Goal: Task Accomplishment & Management: Manage account settings

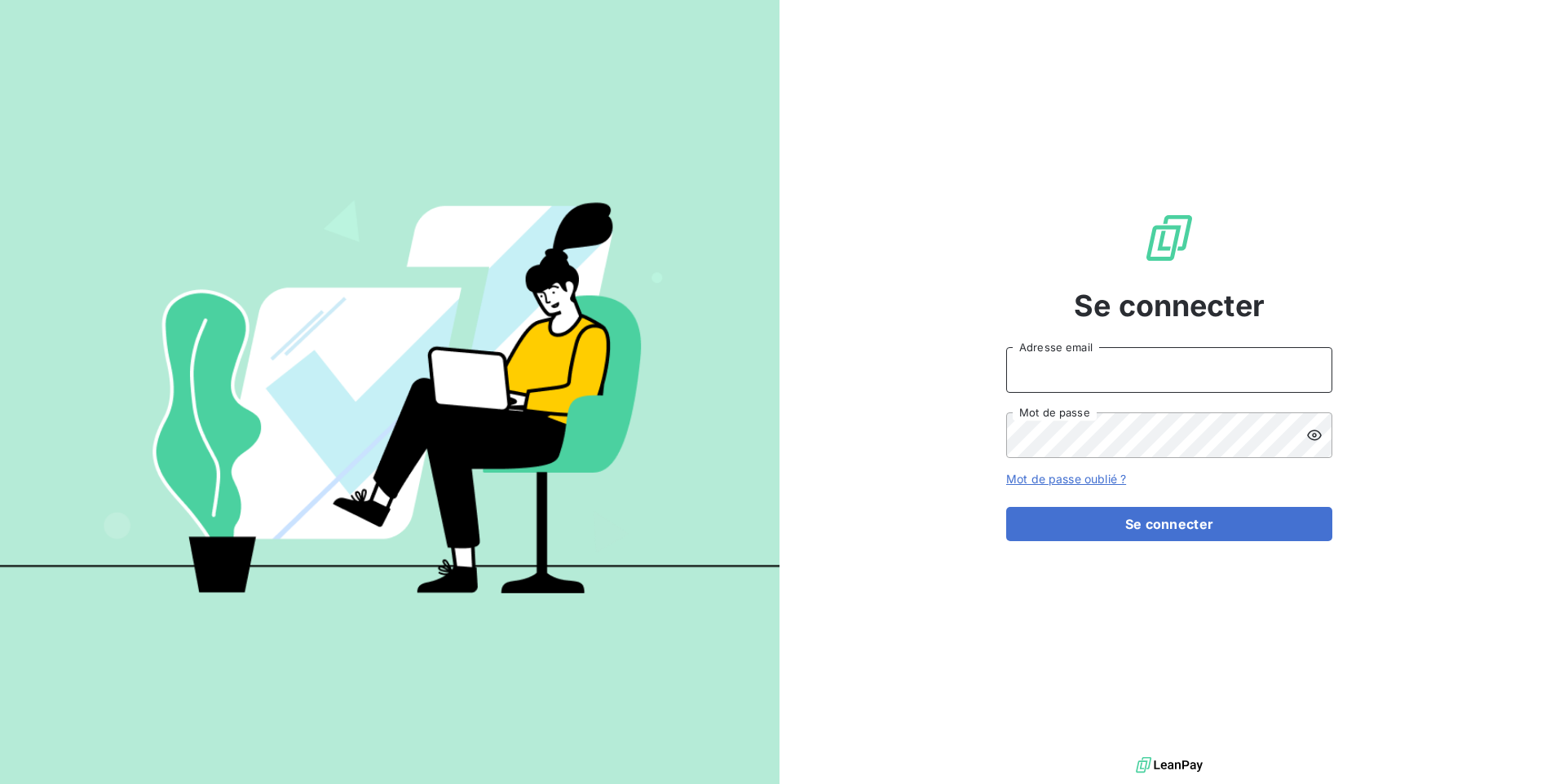
click at [1082, 366] on input "Adresse email" at bounding box center [1169, 370] width 326 height 46
type input "cnrecouvrement"
click at [1314, 435] on icon at bounding box center [1315, 436] width 15 height 11
click at [1185, 524] on button "Se connecter" at bounding box center [1169, 524] width 326 height 35
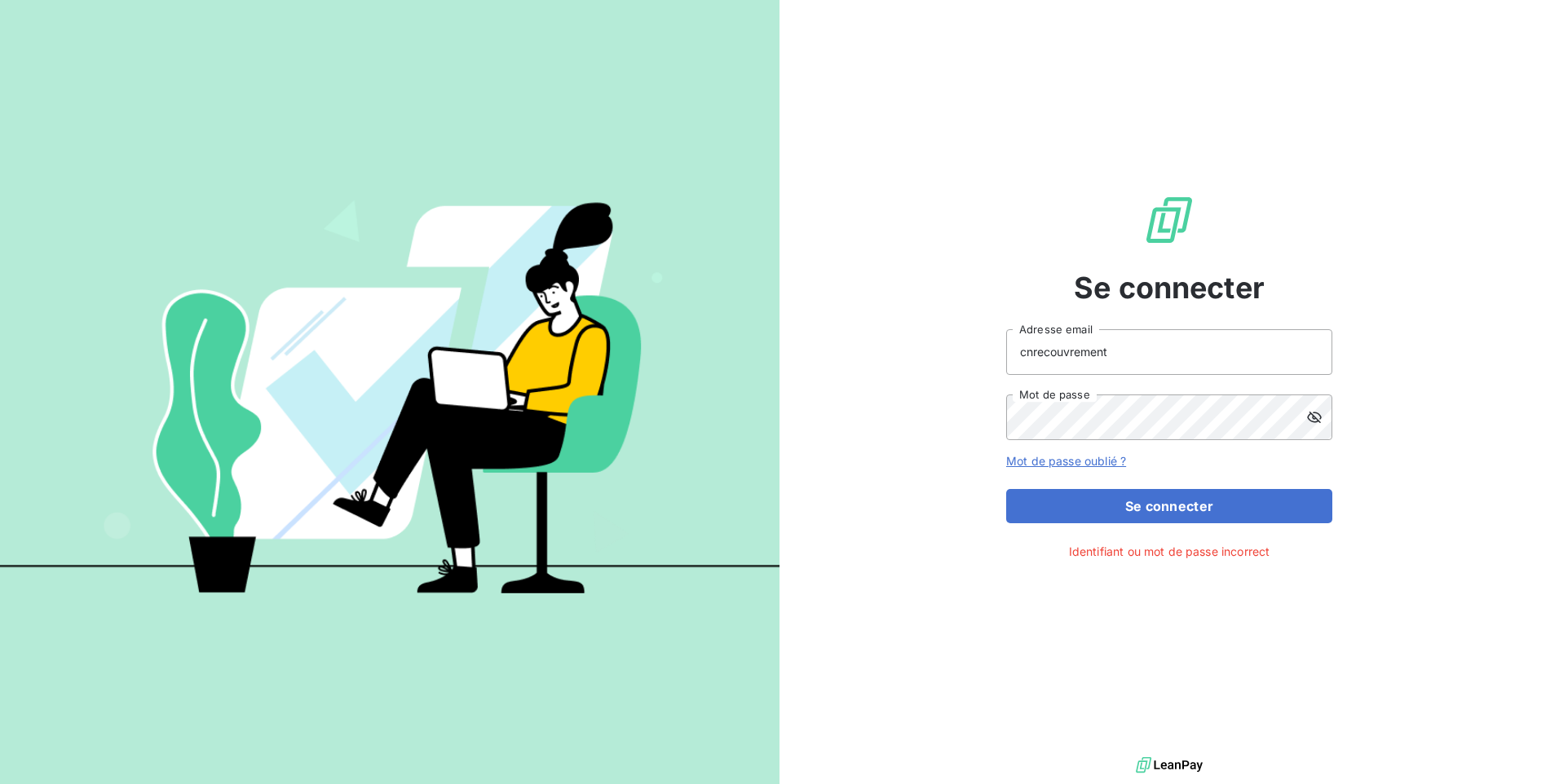
click at [1068, 463] on link "Mot de passe oublié ?" at bounding box center [1066, 460] width 120 height 14
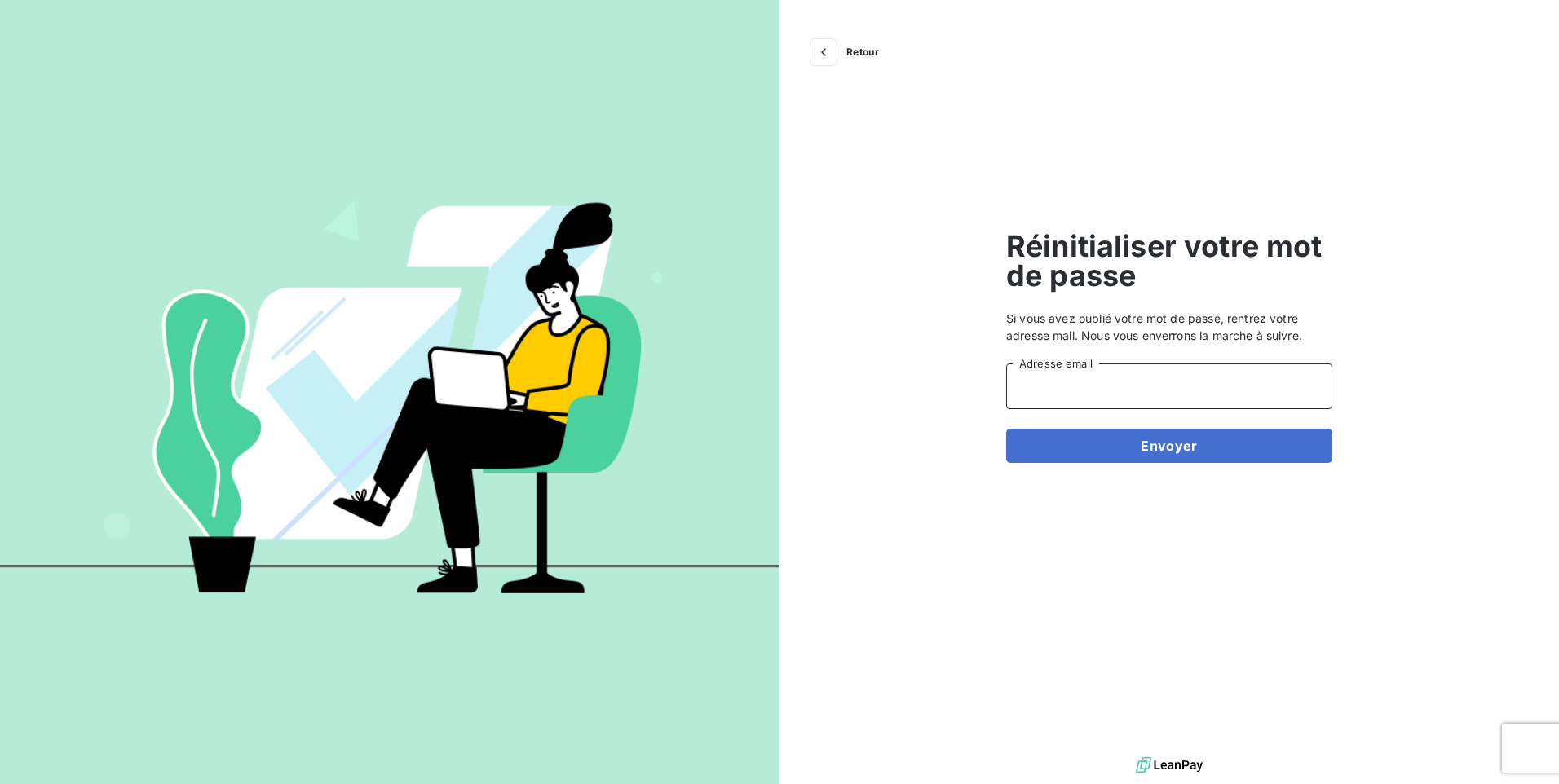
click at [1099, 390] on input "Adresse email" at bounding box center [1169, 386] width 326 height 46
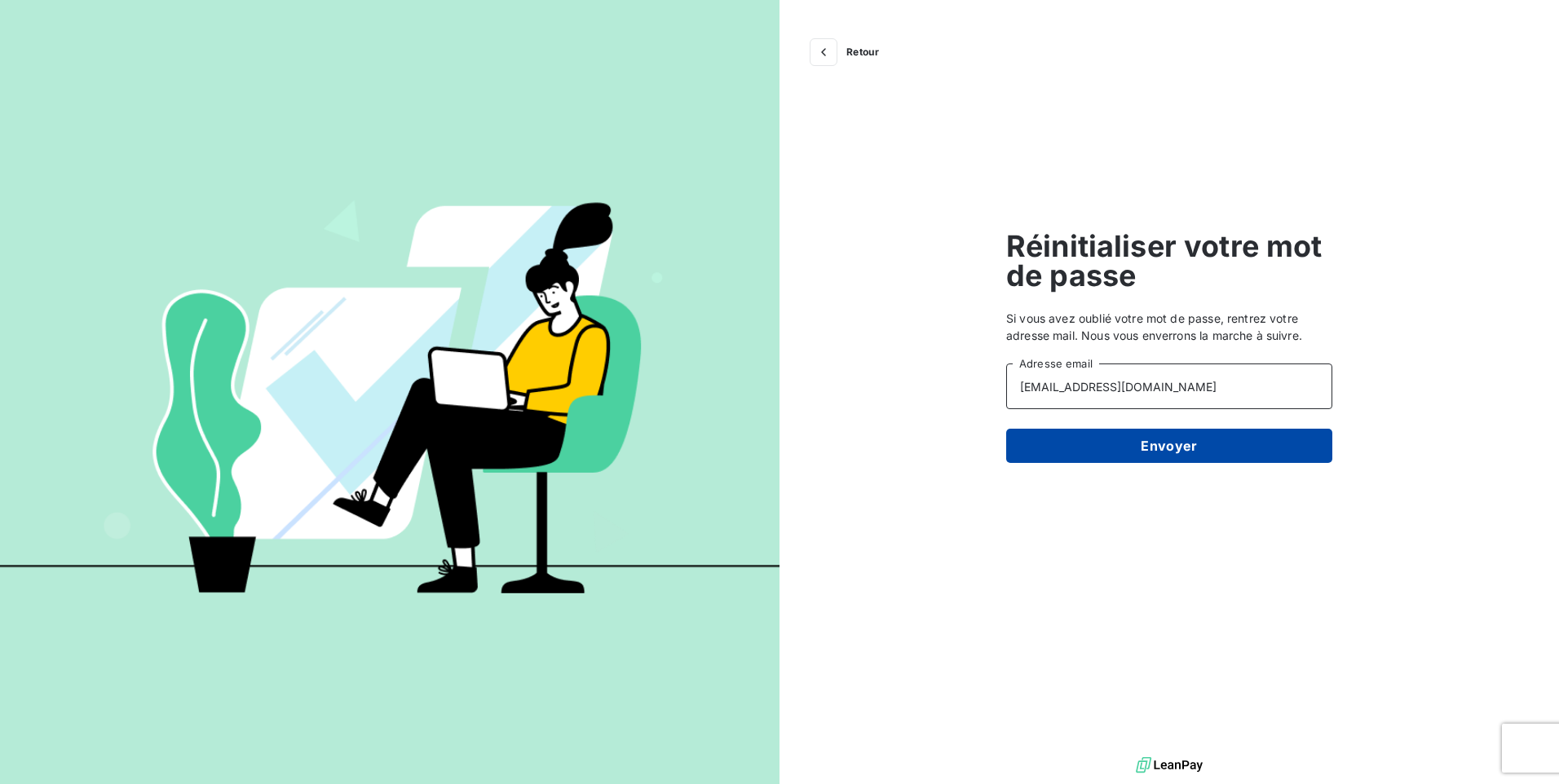
type input "[EMAIL_ADDRESS][DOMAIN_NAME]"
click at [1163, 455] on button "Envoyer" at bounding box center [1169, 446] width 326 height 35
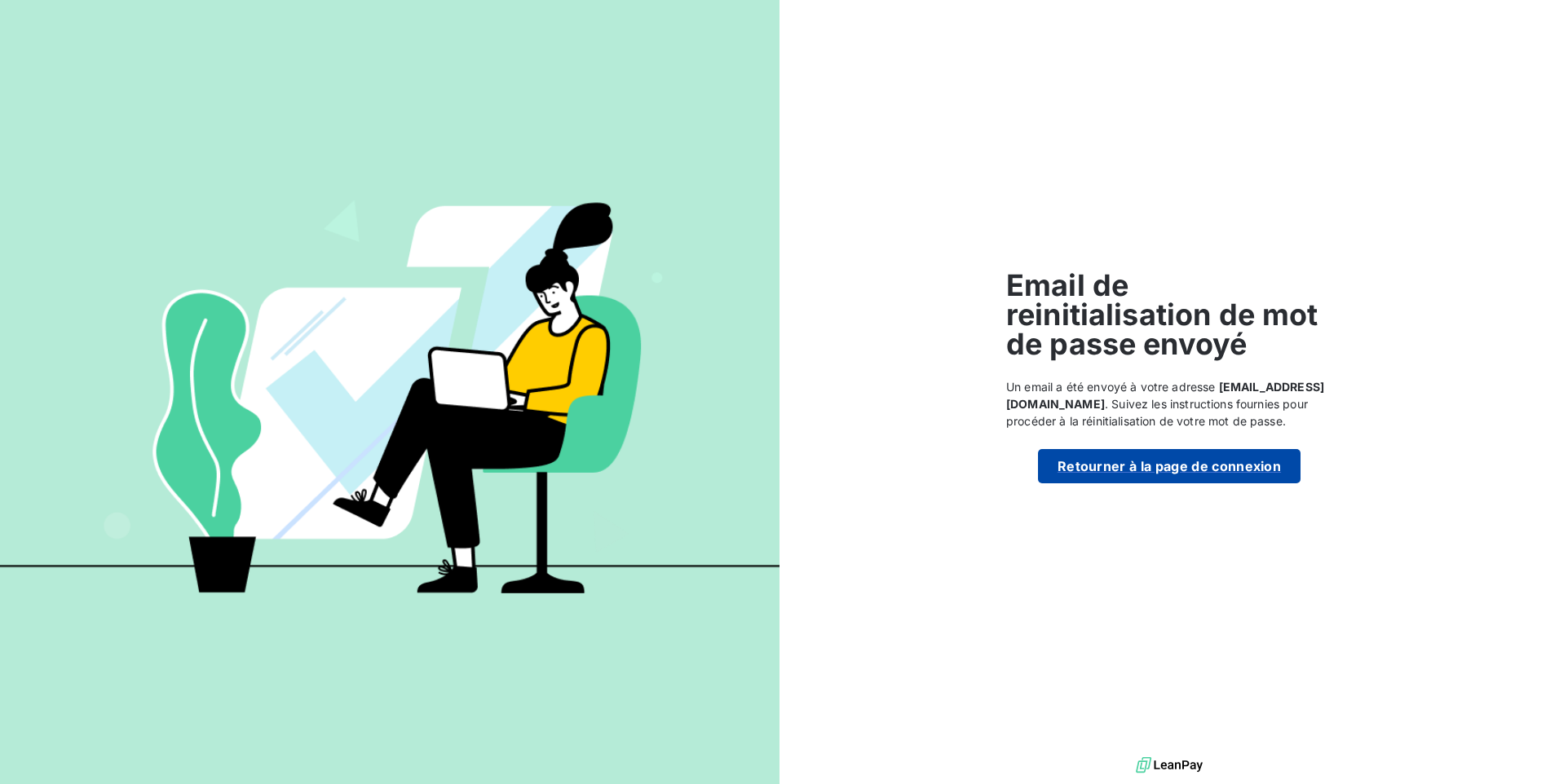
click at [1133, 462] on button "Retourner à la page de connexion" at bounding box center [1168, 466] width 262 height 35
click at [1188, 467] on button "Retourner à la page de connexion" at bounding box center [1168, 466] width 262 height 35
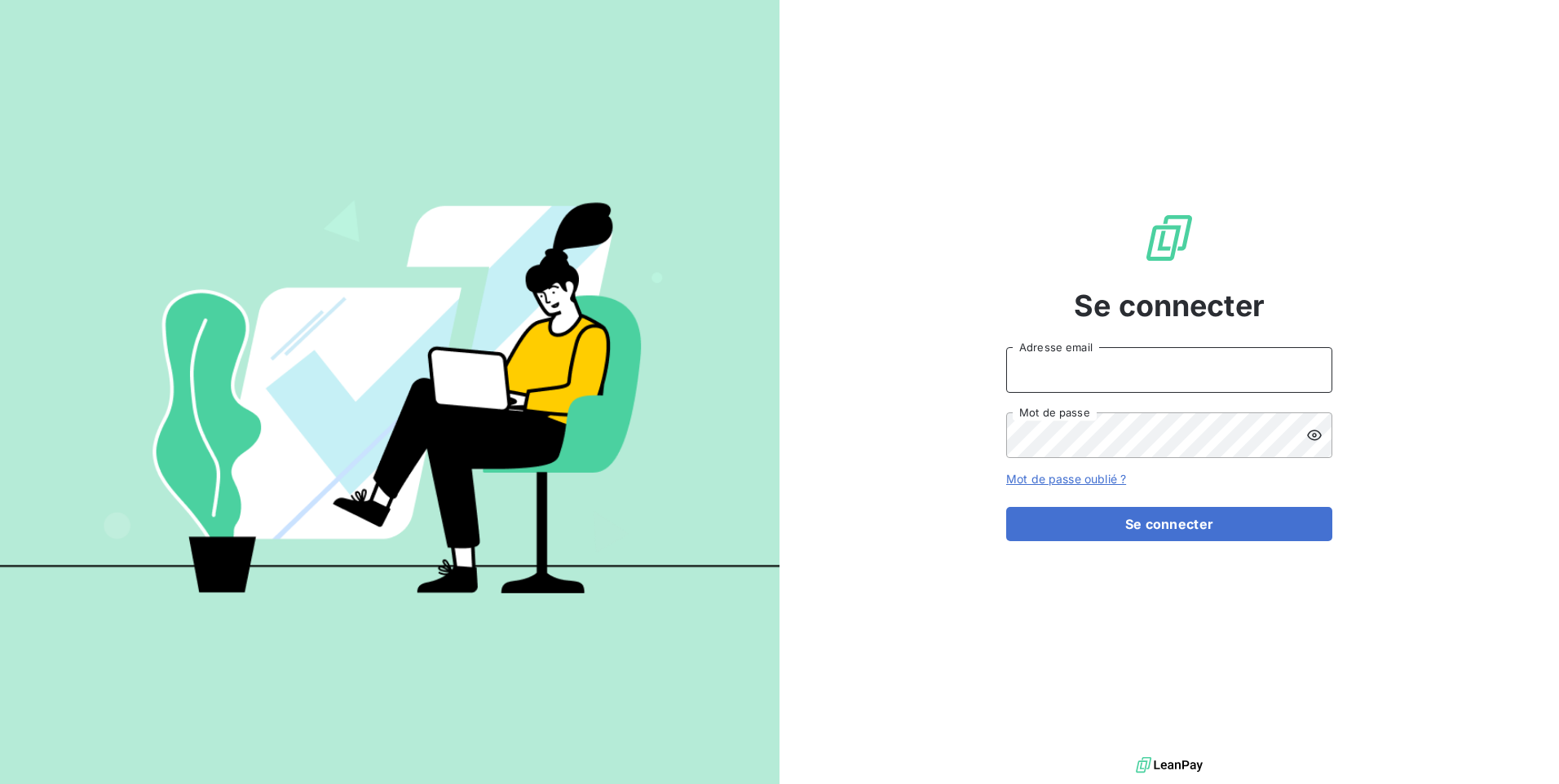
click at [1067, 376] on input "Adresse email" at bounding box center [1169, 370] width 326 height 46
click at [1310, 435] on icon at bounding box center [1315, 436] width 16 height 16
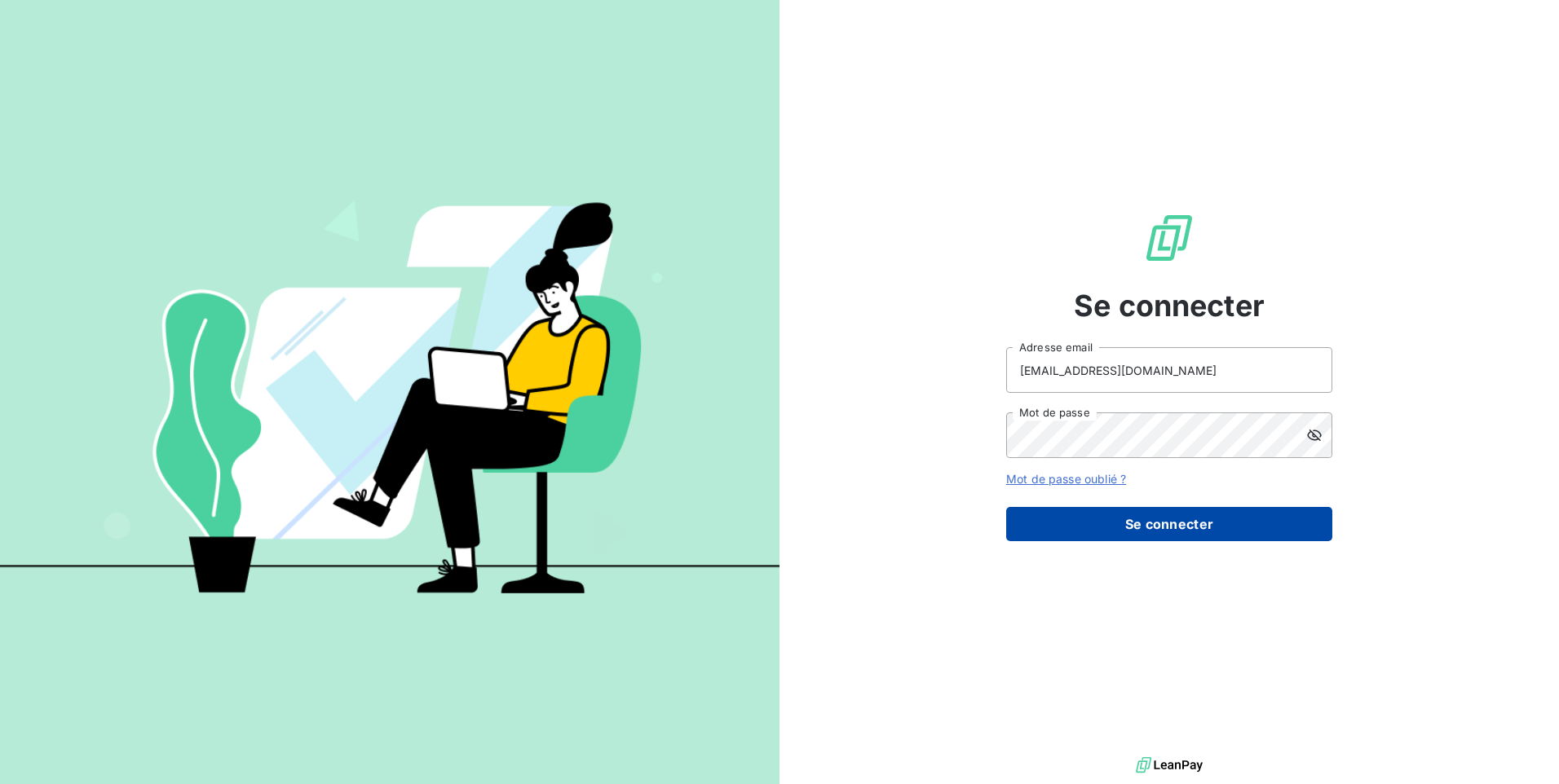
click at [1143, 528] on button "Se connecter" at bounding box center [1169, 524] width 326 height 35
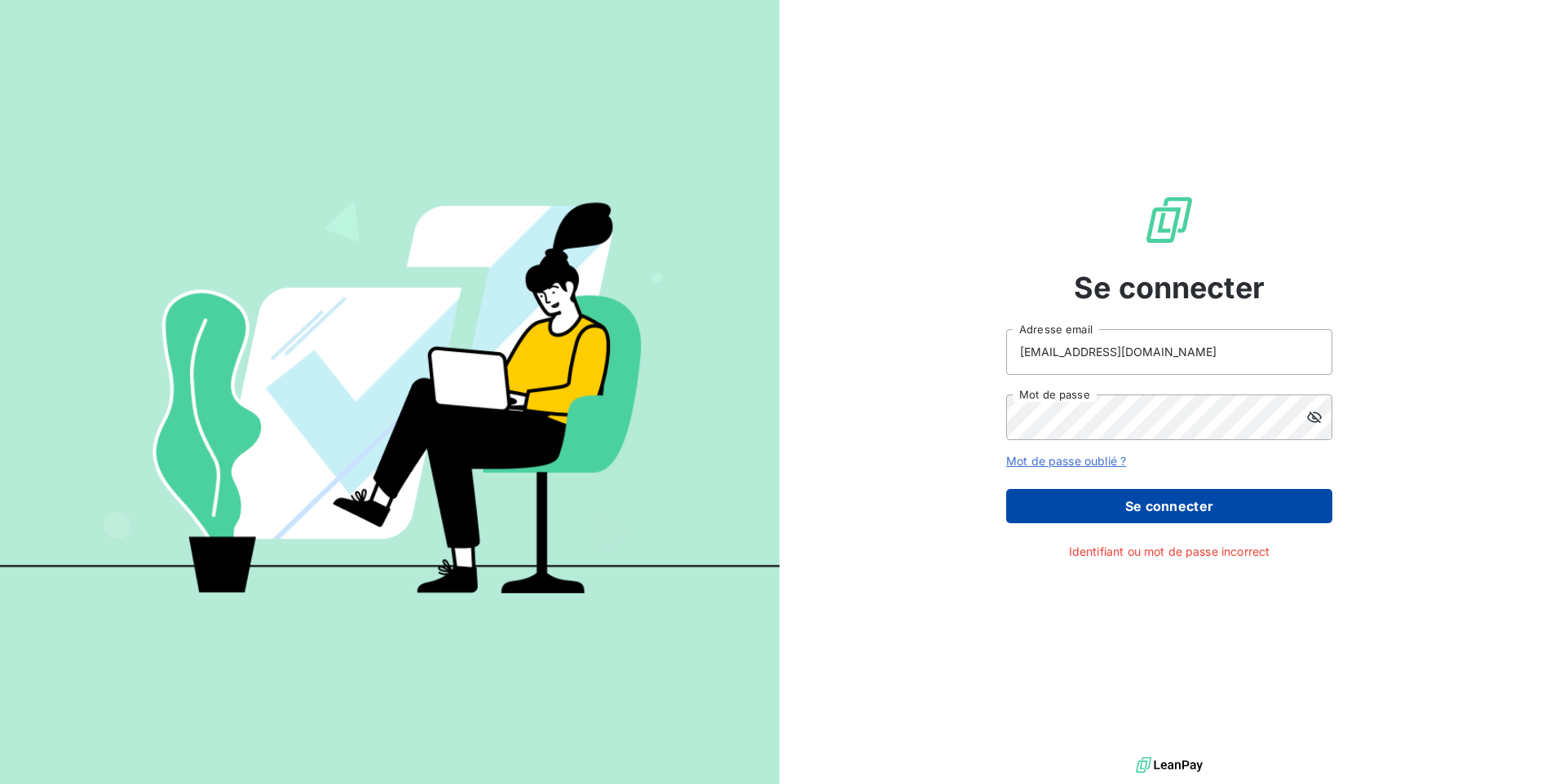
click at [1167, 496] on button "Se connecter" at bounding box center [1169, 506] width 326 height 35
click at [1166, 505] on button "Se connecter" at bounding box center [1169, 506] width 326 height 35
click at [1129, 497] on button "Se connecter" at bounding box center [1169, 506] width 326 height 35
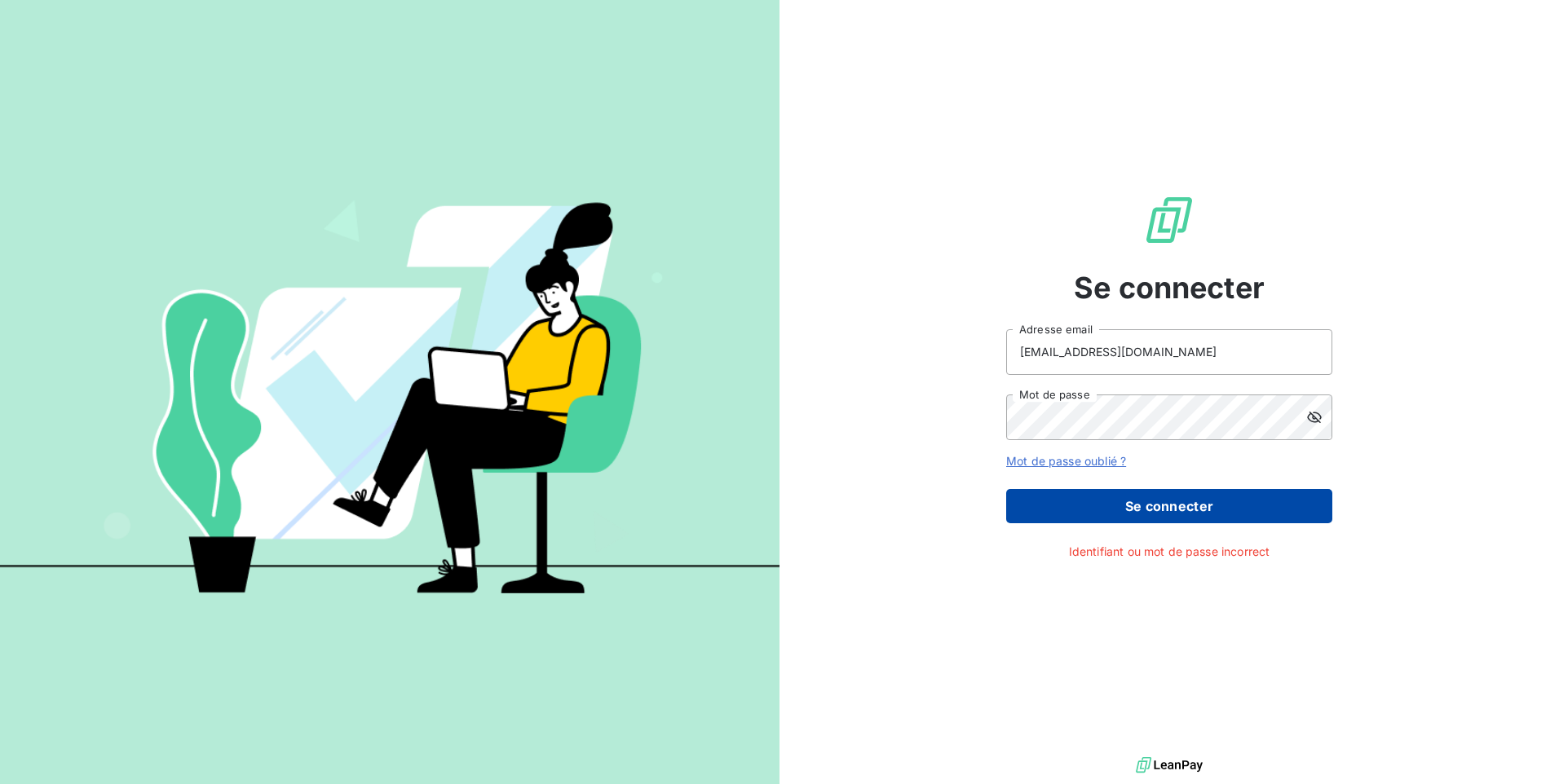
click at [1131, 500] on button "Se connecter" at bounding box center [1169, 506] width 326 height 35
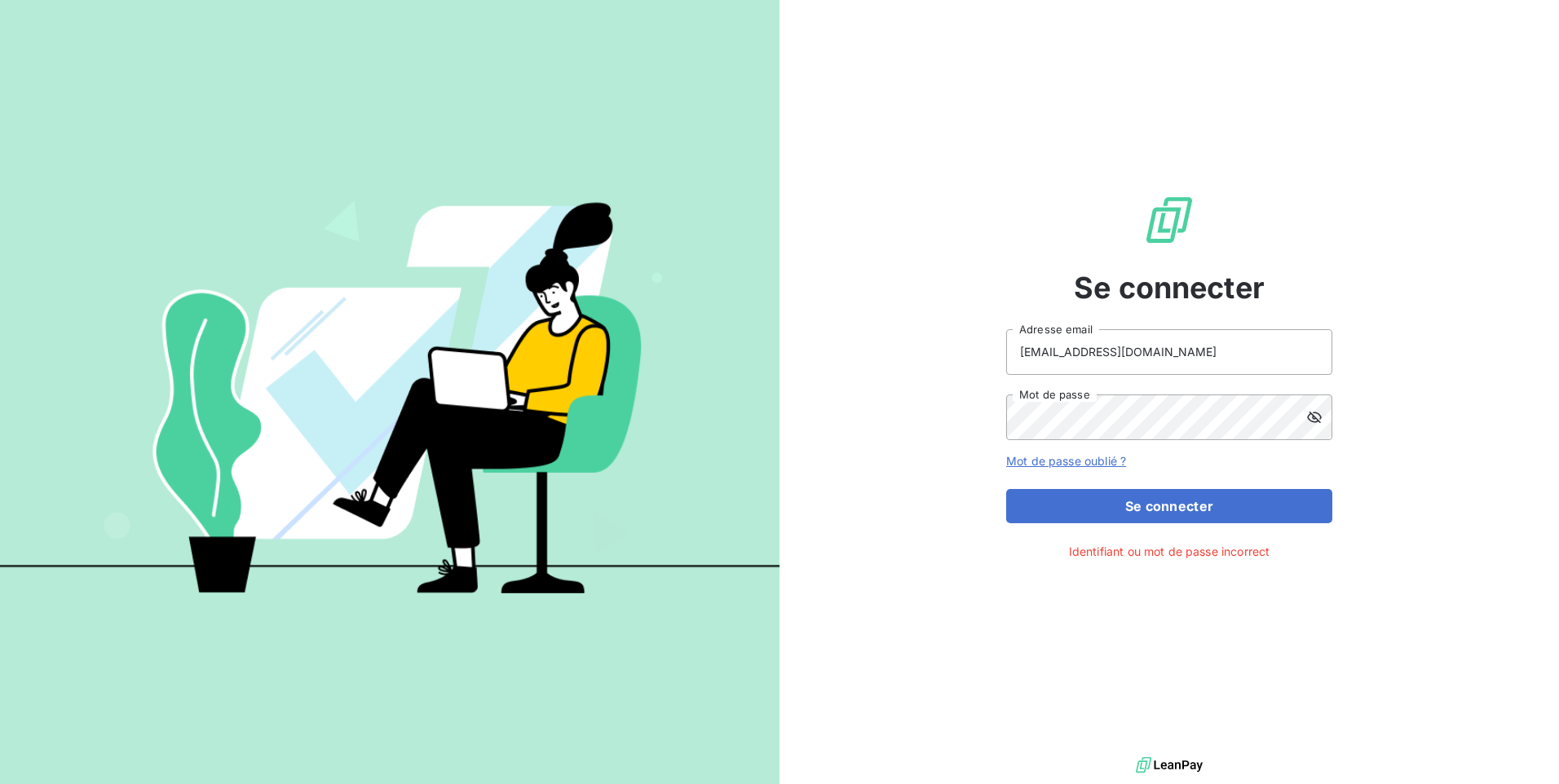
click at [957, 701] on div "Se connecter nboetsch@digeq.com Adresse email Mot de passe Mot de passe oublié …" at bounding box center [1169, 376] width 780 height 753
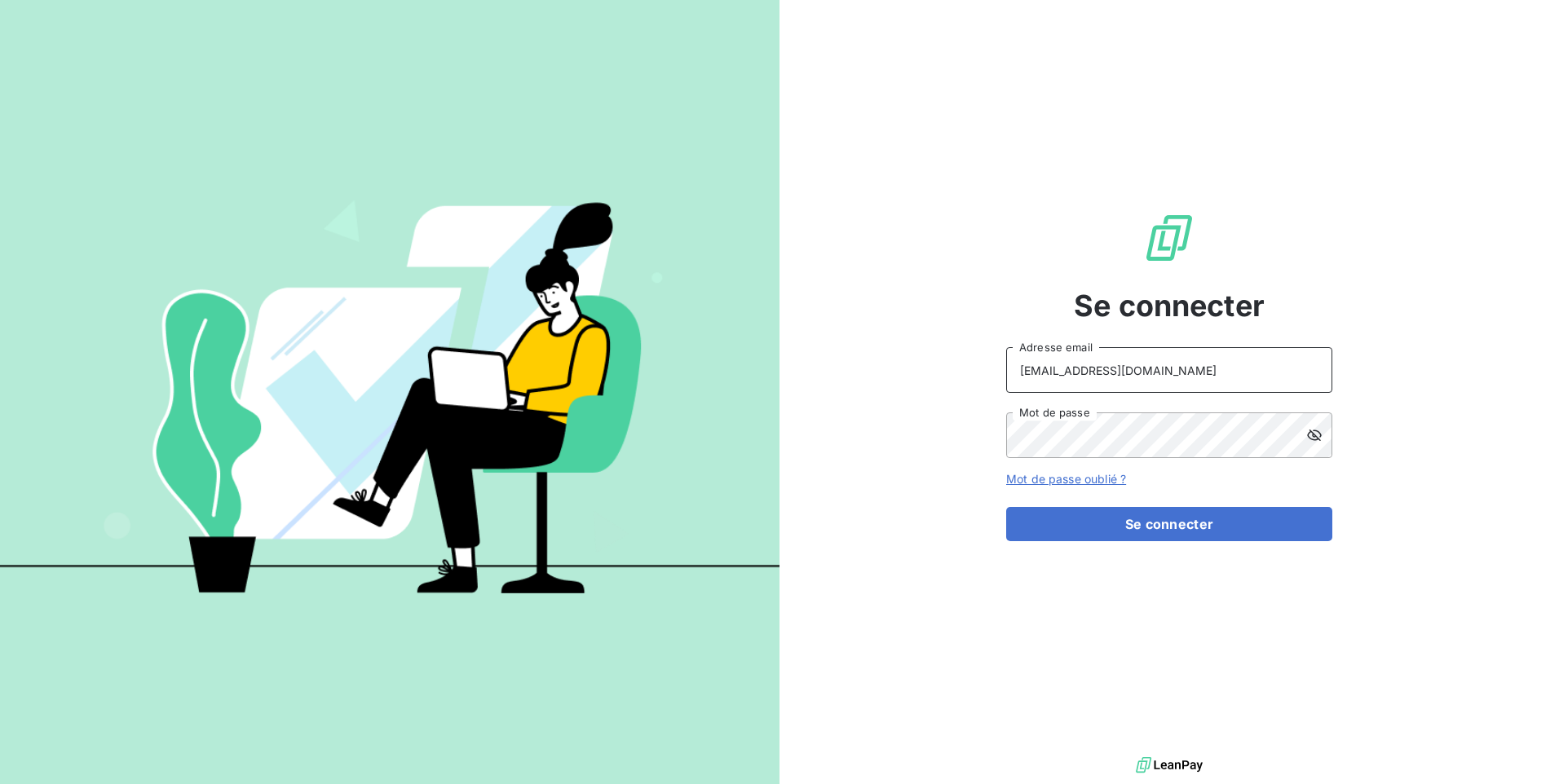
click at [1068, 363] on input "[EMAIL_ADDRESS][DOMAIN_NAME]" at bounding box center [1169, 370] width 326 height 46
type input "cnupert@digeq.com"
click at [1147, 528] on button "Se connecter" at bounding box center [1169, 524] width 326 height 35
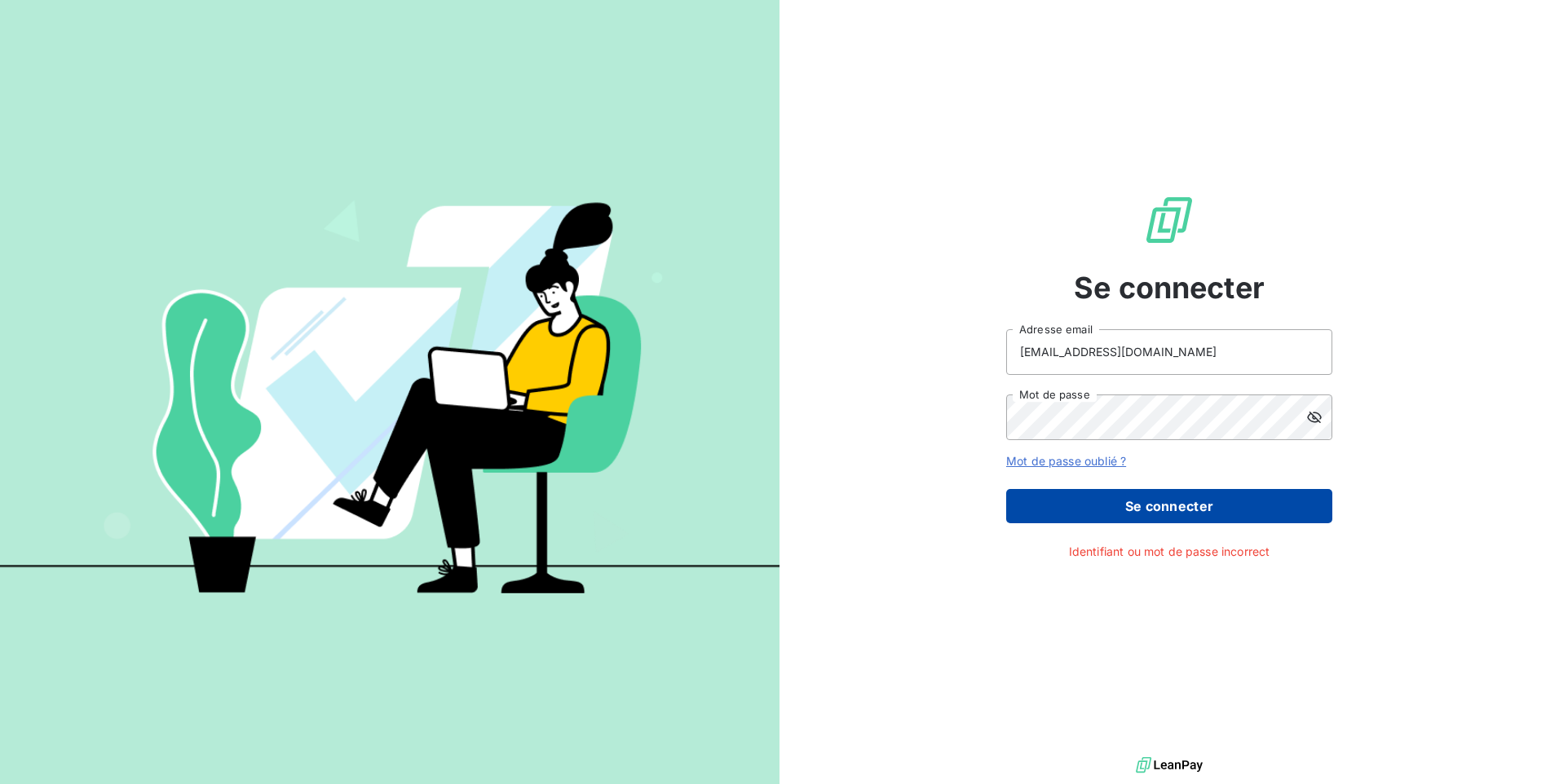
click at [1113, 509] on button "Se connecter" at bounding box center [1169, 506] width 326 height 35
click at [1167, 511] on button "Se connecter" at bounding box center [1169, 506] width 326 height 35
click at [1165, 510] on button "Se connecter" at bounding box center [1169, 506] width 326 height 35
click at [1175, 492] on button "Se connecter" at bounding box center [1169, 506] width 326 height 35
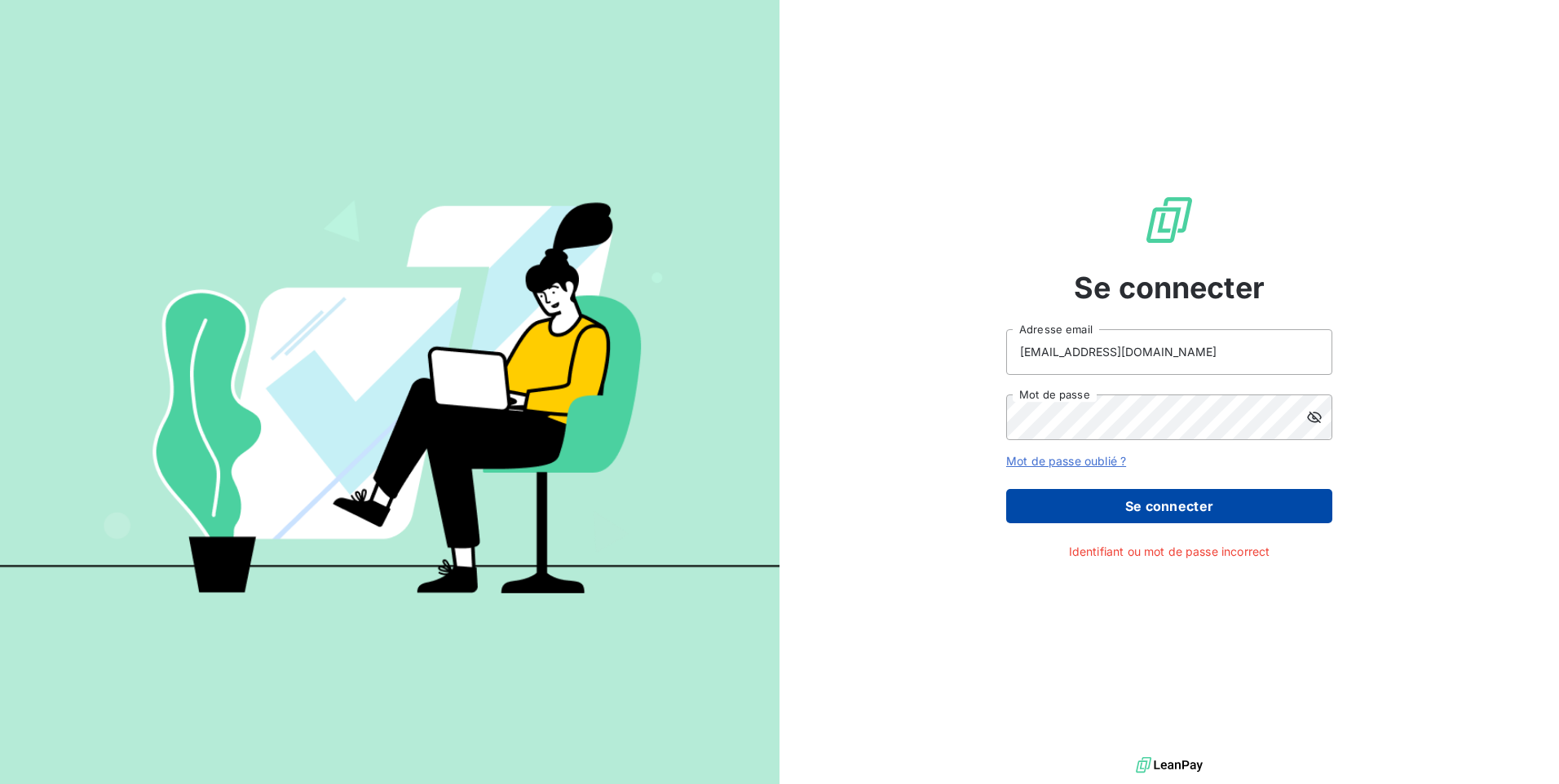
click at [1194, 499] on button "Se connecter" at bounding box center [1169, 506] width 326 height 35
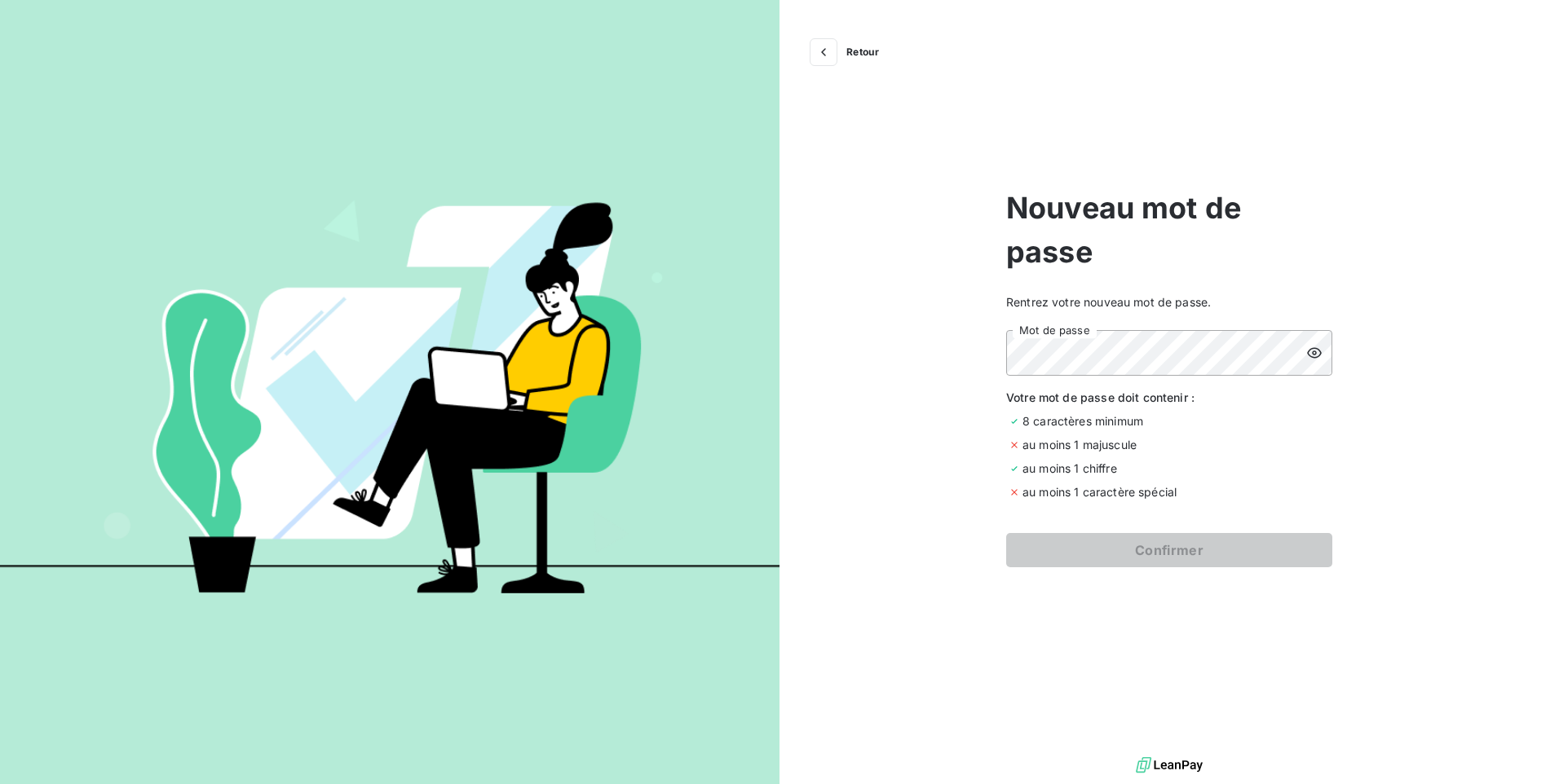
click at [1317, 351] on icon at bounding box center [1315, 353] width 16 height 16
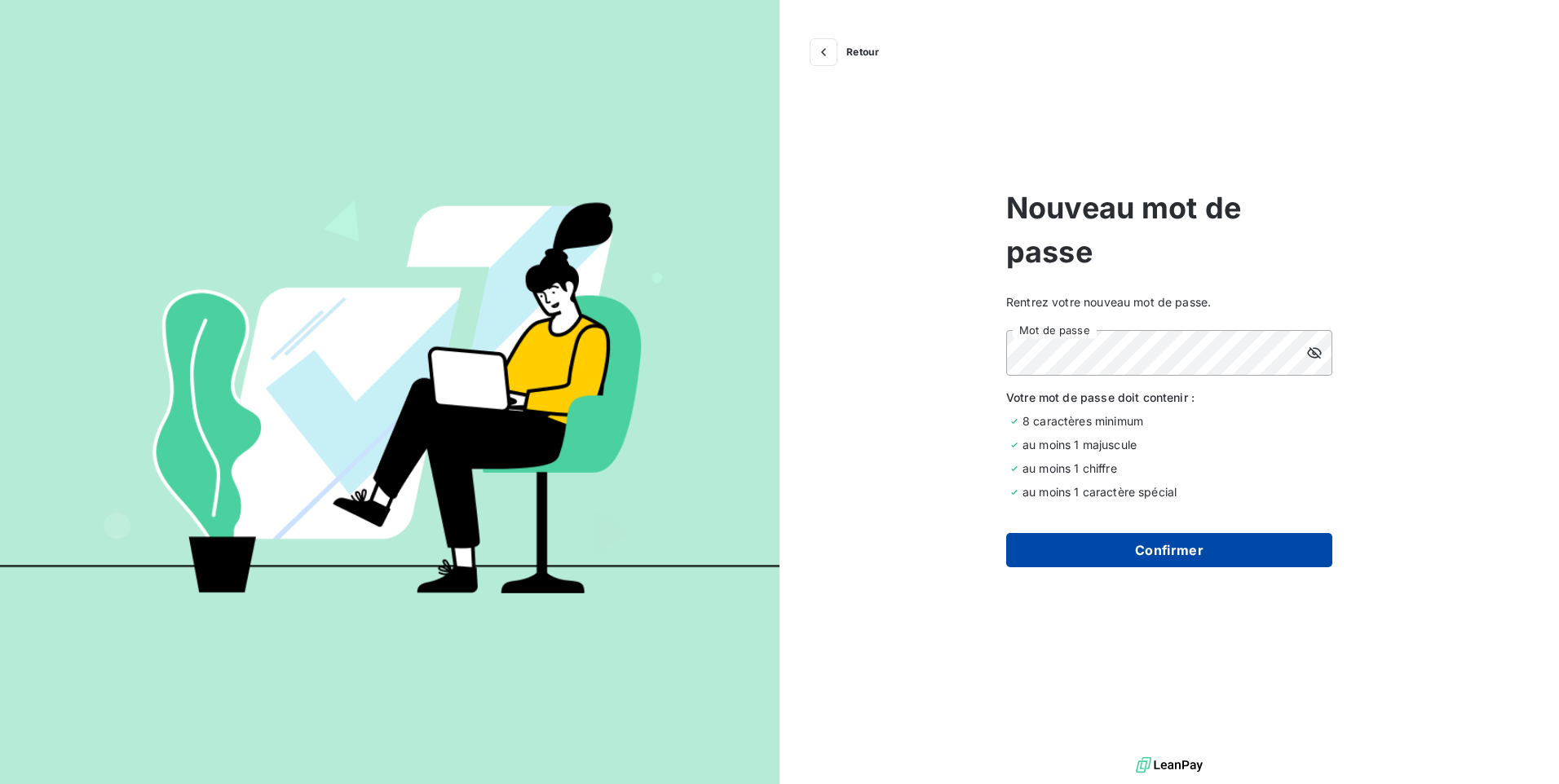
click at [1162, 553] on button "Confirmer" at bounding box center [1169, 551] width 326 height 35
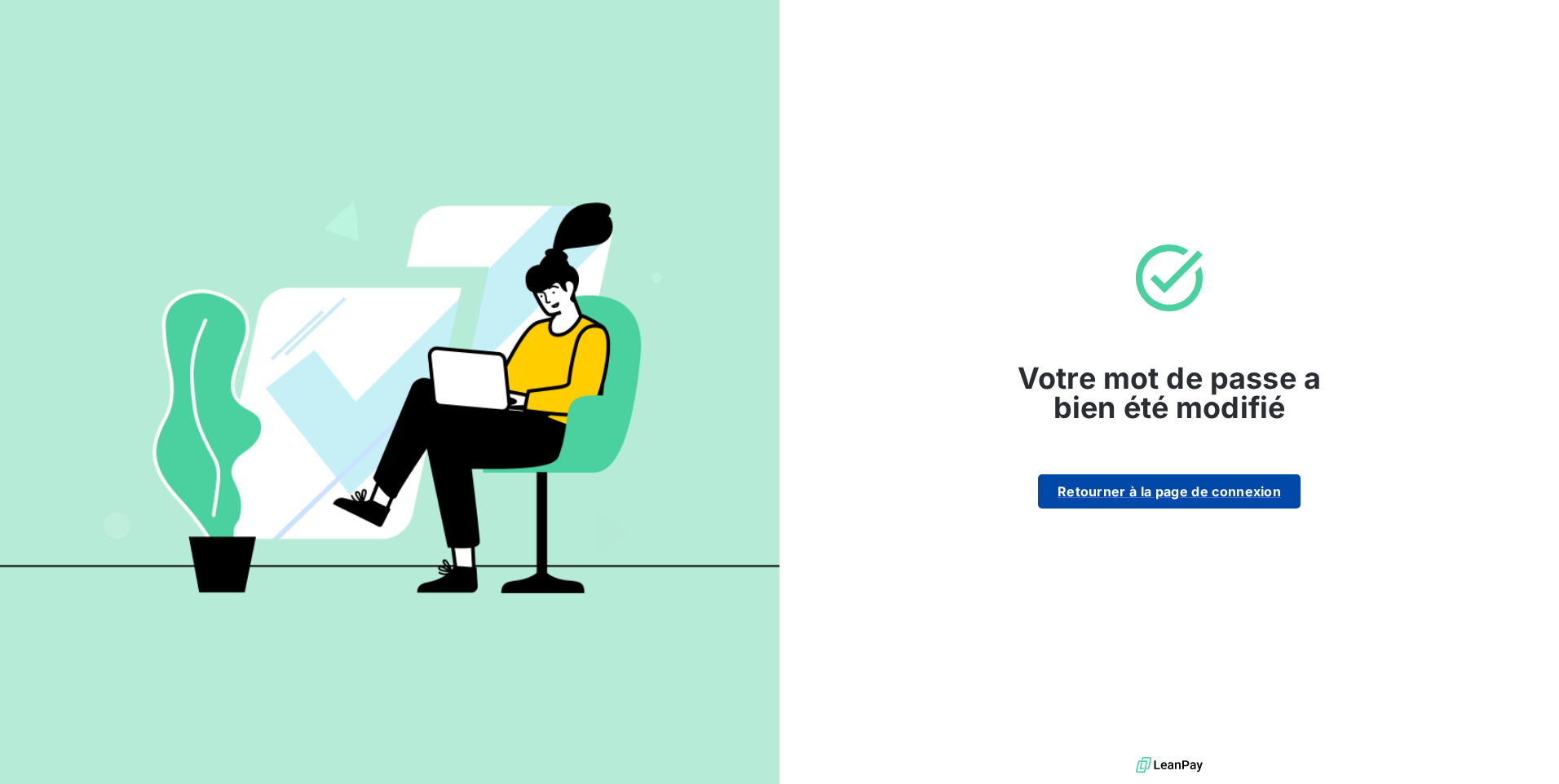
click at [1184, 489] on button "Retourner à la page de connexion" at bounding box center [1168, 491] width 262 height 35
click at [1186, 496] on button "Retourner à la page de connexion" at bounding box center [1168, 491] width 262 height 35
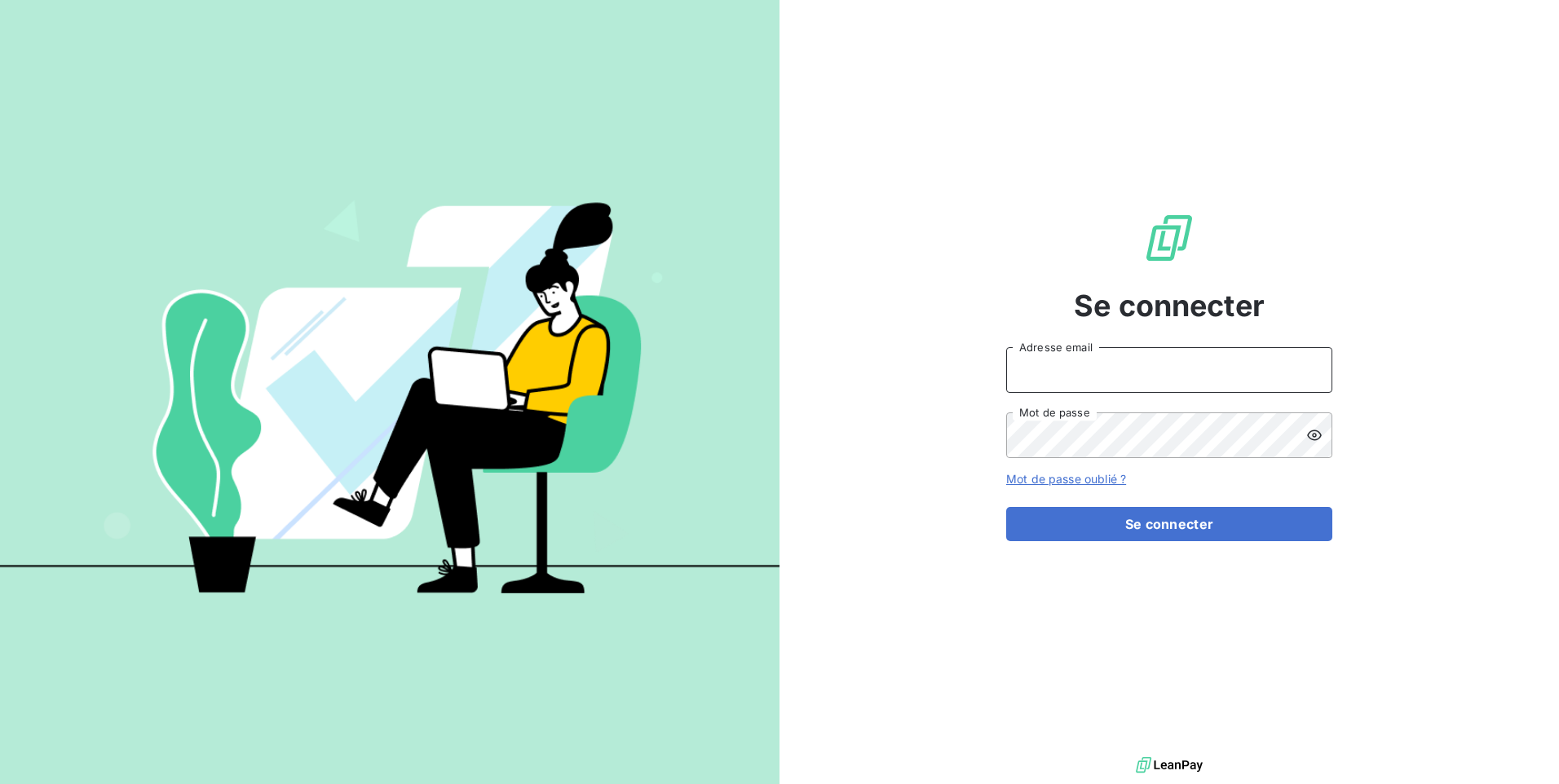
click at [1046, 360] on input "Adresse email" at bounding box center [1169, 370] width 326 height 46
type input "[EMAIL_ADDRESS][DOMAIN_NAME]"
click at [1312, 441] on icon at bounding box center [1315, 436] width 16 height 16
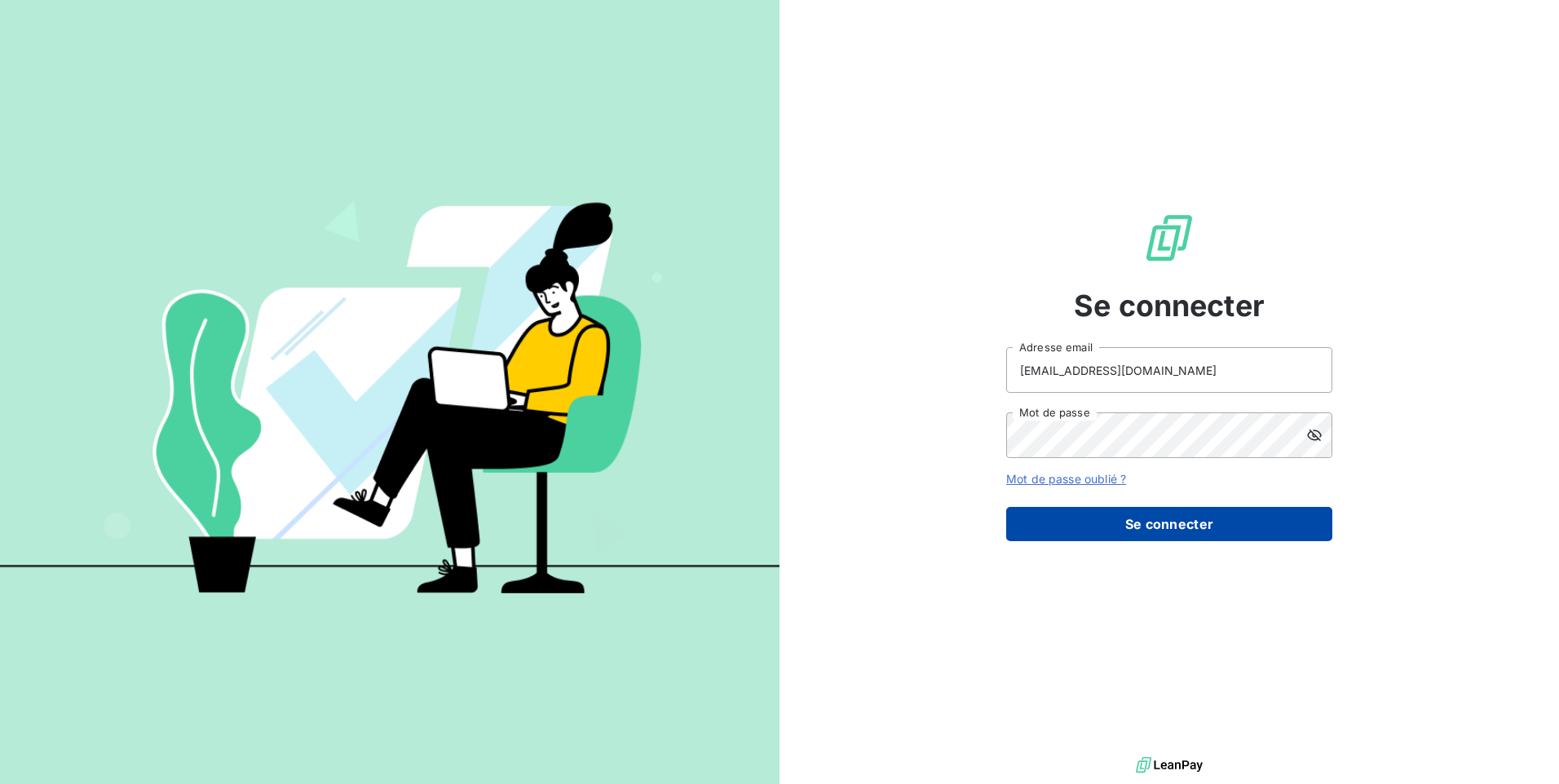
click at [1152, 524] on button "Se connecter" at bounding box center [1169, 524] width 326 height 35
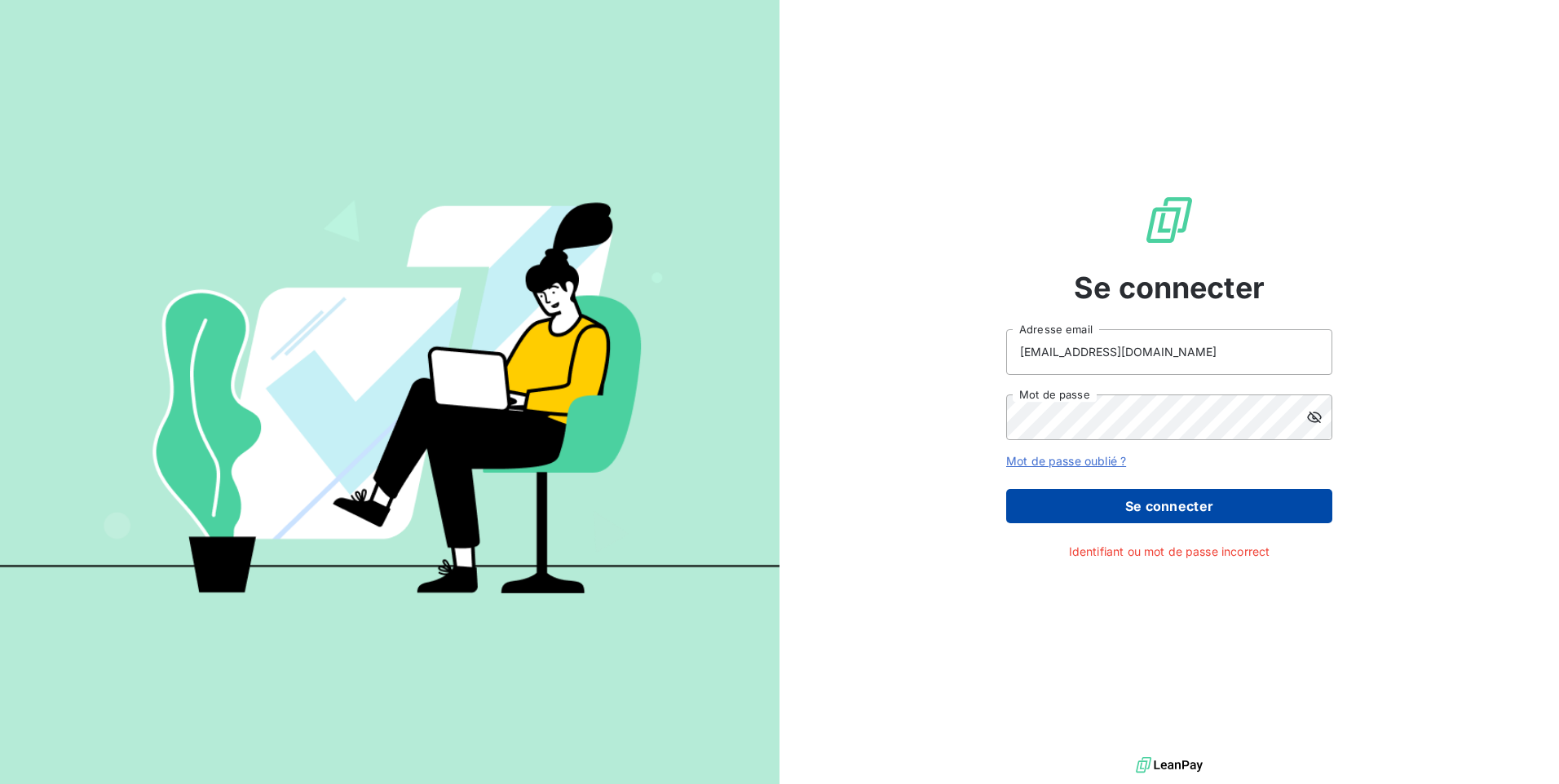
click at [1148, 502] on button "Se connecter" at bounding box center [1169, 506] width 326 height 35
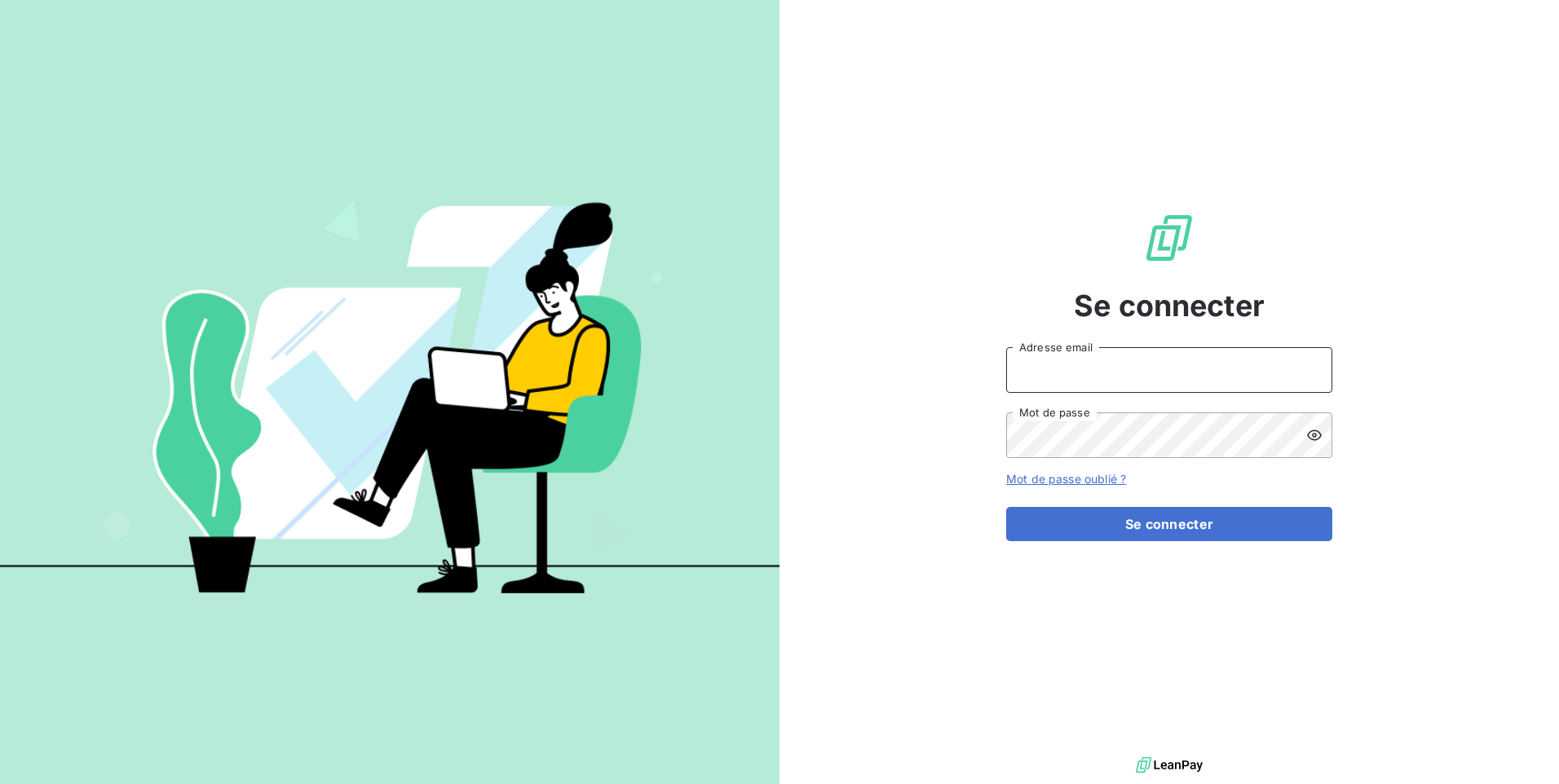
click at [1079, 369] on input "Adresse email" at bounding box center [1169, 370] width 326 height 46
type input "[EMAIL_ADDRESS][DOMAIN_NAME]"
click at [1312, 436] on icon at bounding box center [1315, 436] width 16 height 16
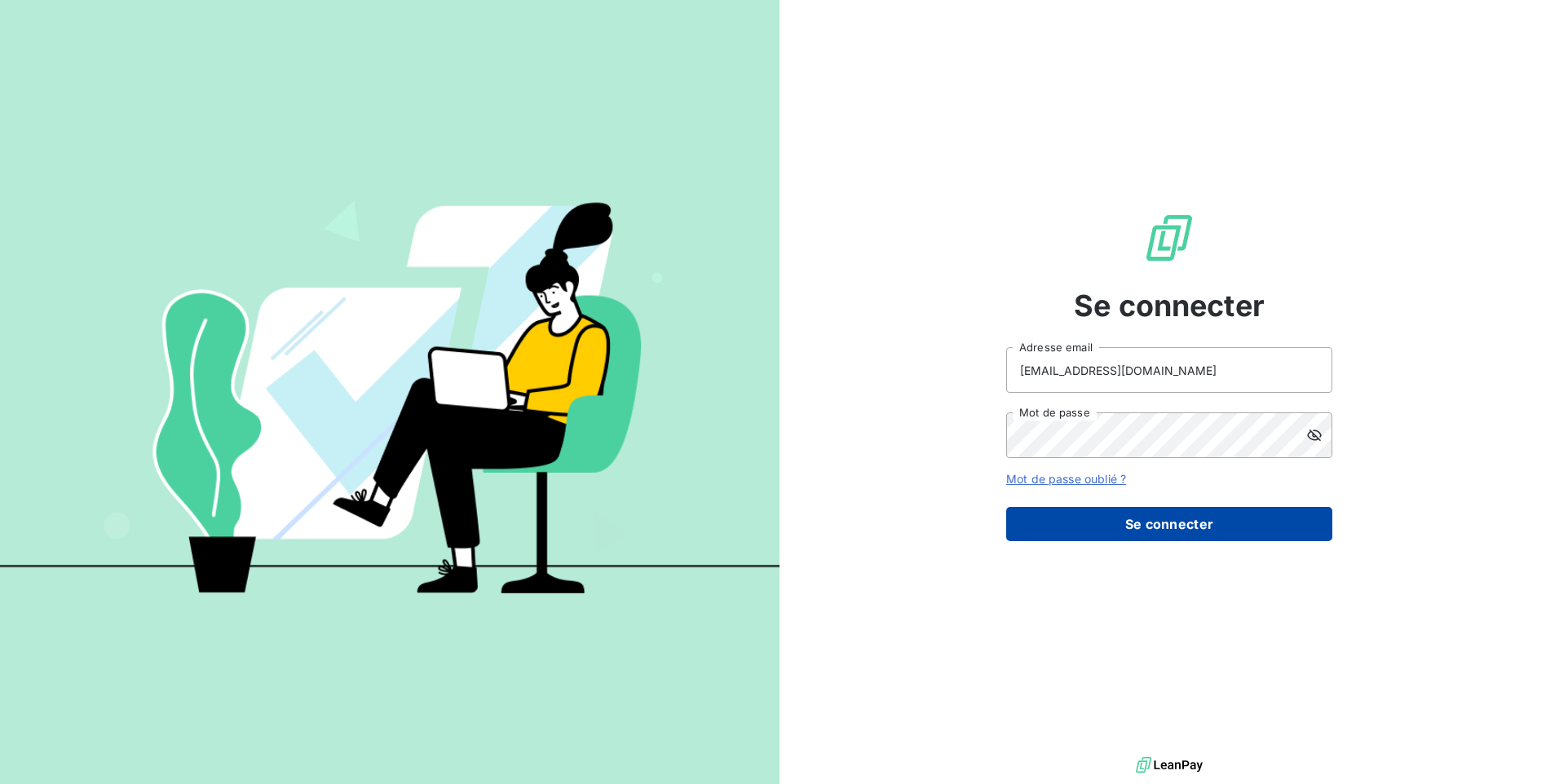
click at [1152, 525] on button "Se connecter" at bounding box center [1169, 524] width 326 height 35
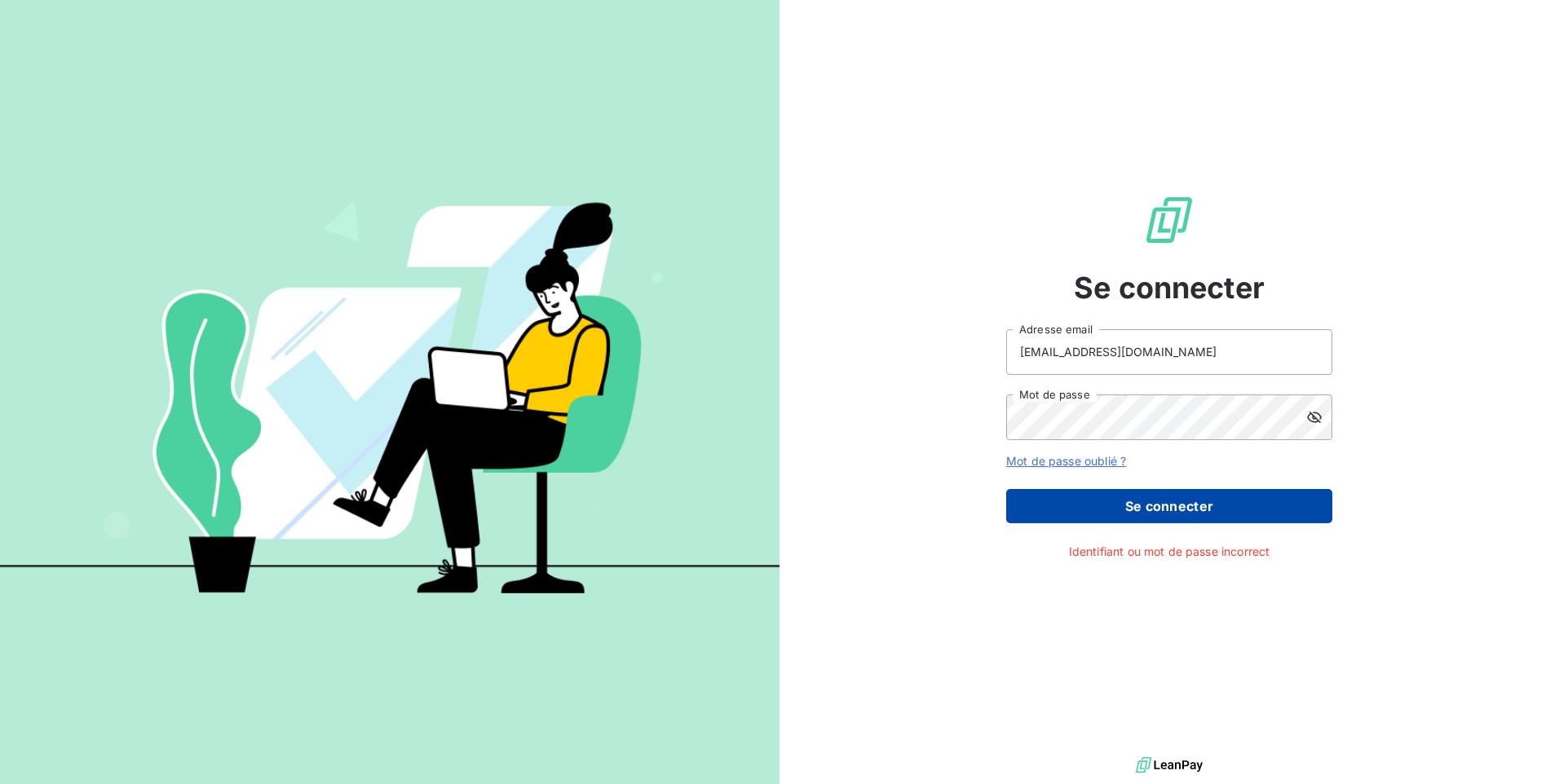
click at [1153, 513] on button "Se connecter" at bounding box center [1169, 506] width 326 height 35
click at [1121, 505] on button "Se connecter" at bounding box center [1169, 506] width 326 height 35
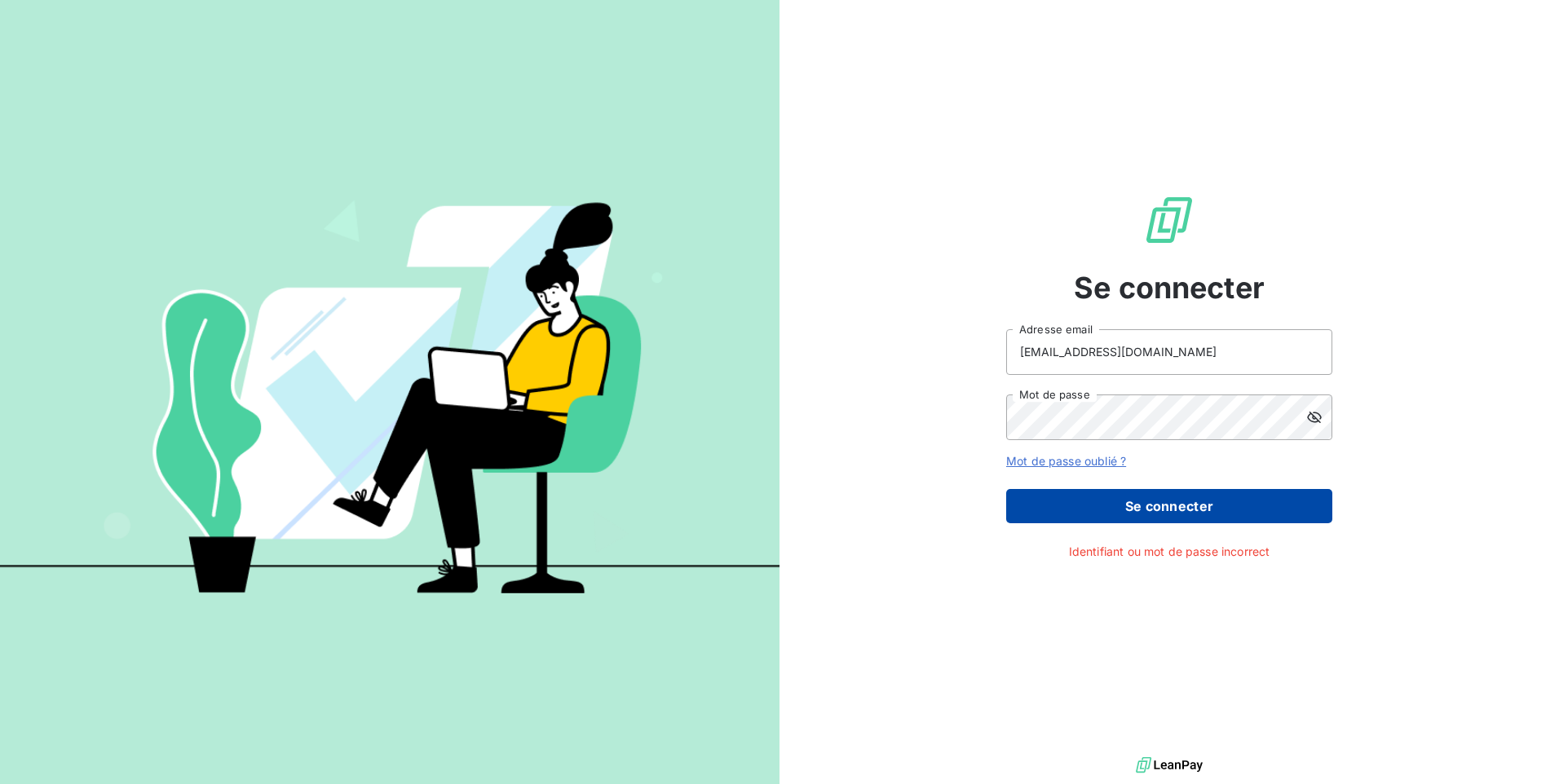
click at [1121, 505] on button "Se connecter" at bounding box center [1169, 506] width 326 height 35
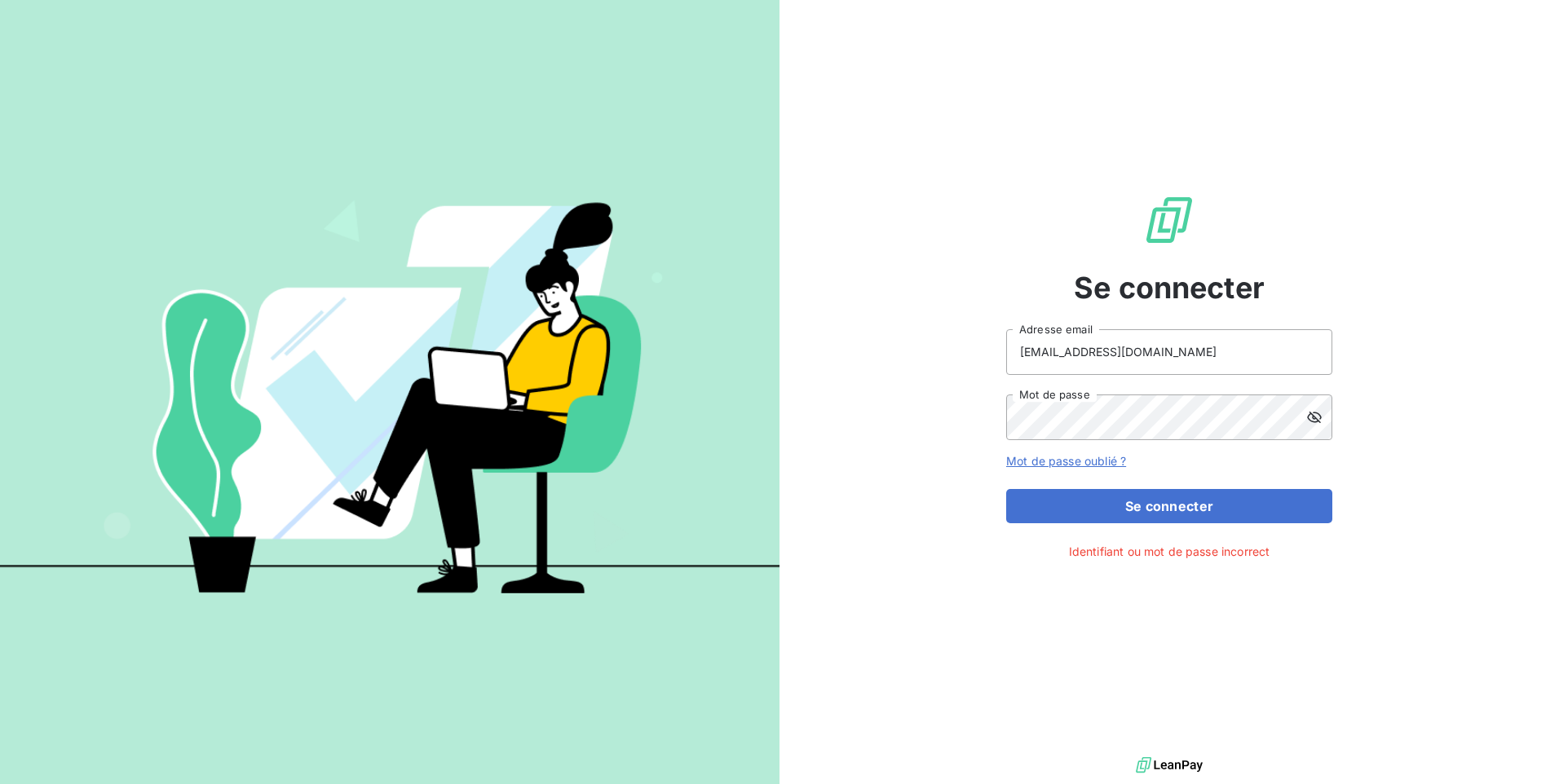
click at [1039, 463] on link "Mot de passe oublié ?" at bounding box center [1066, 460] width 120 height 14
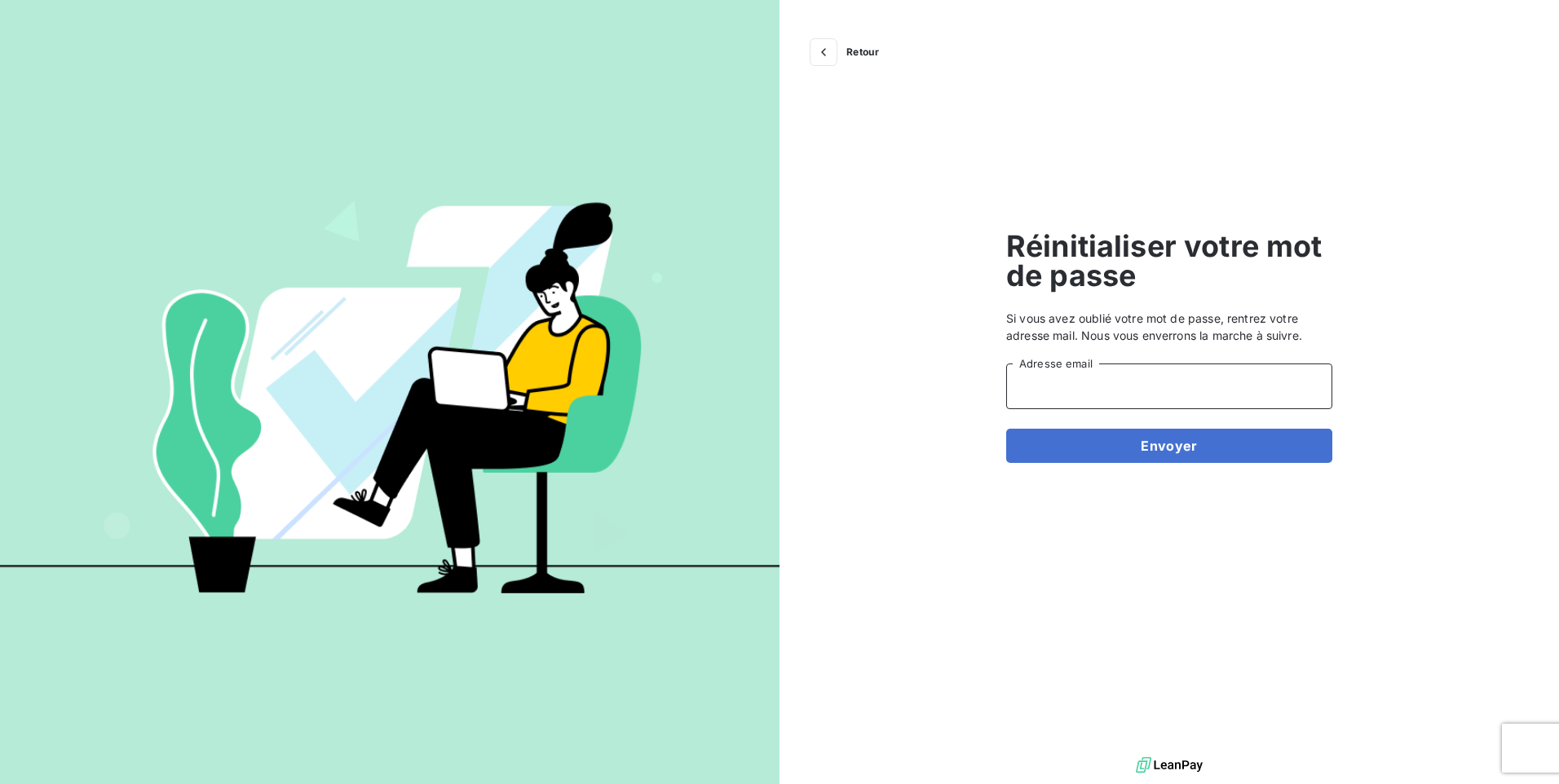
click at [1058, 378] on input "Adresse email" at bounding box center [1169, 386] width 326 height 46
type input "[EMAIL_ADDRESS][DOMAIN_NAME]"
click at [1140, 446] on button "Envoyer" at bounding box center [1169, 446] width 326 height 35
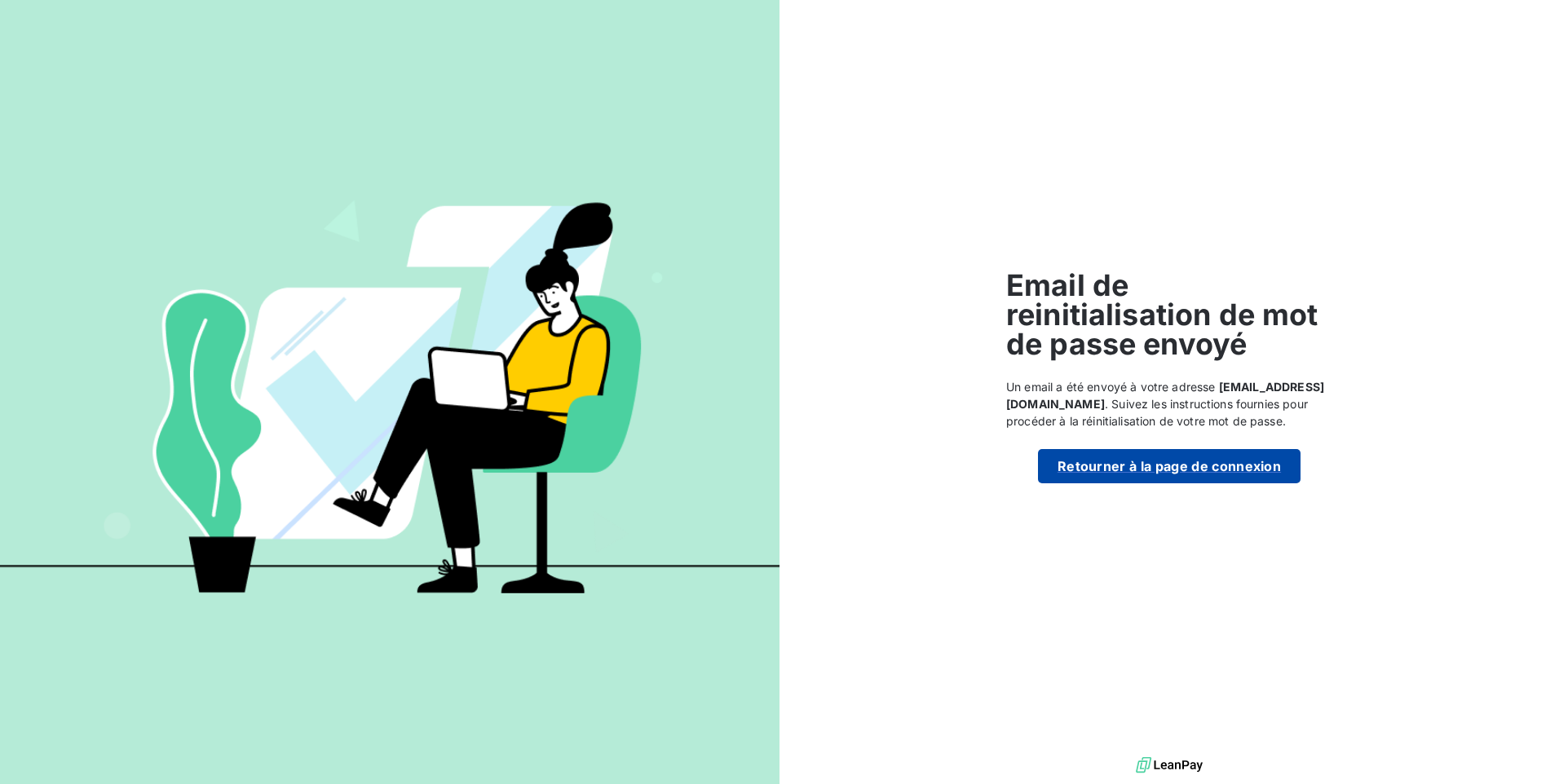
click at [1135, 463] on button "Retourner à la page de connexion" at bounding box center [1168, 466] width 262 height 35
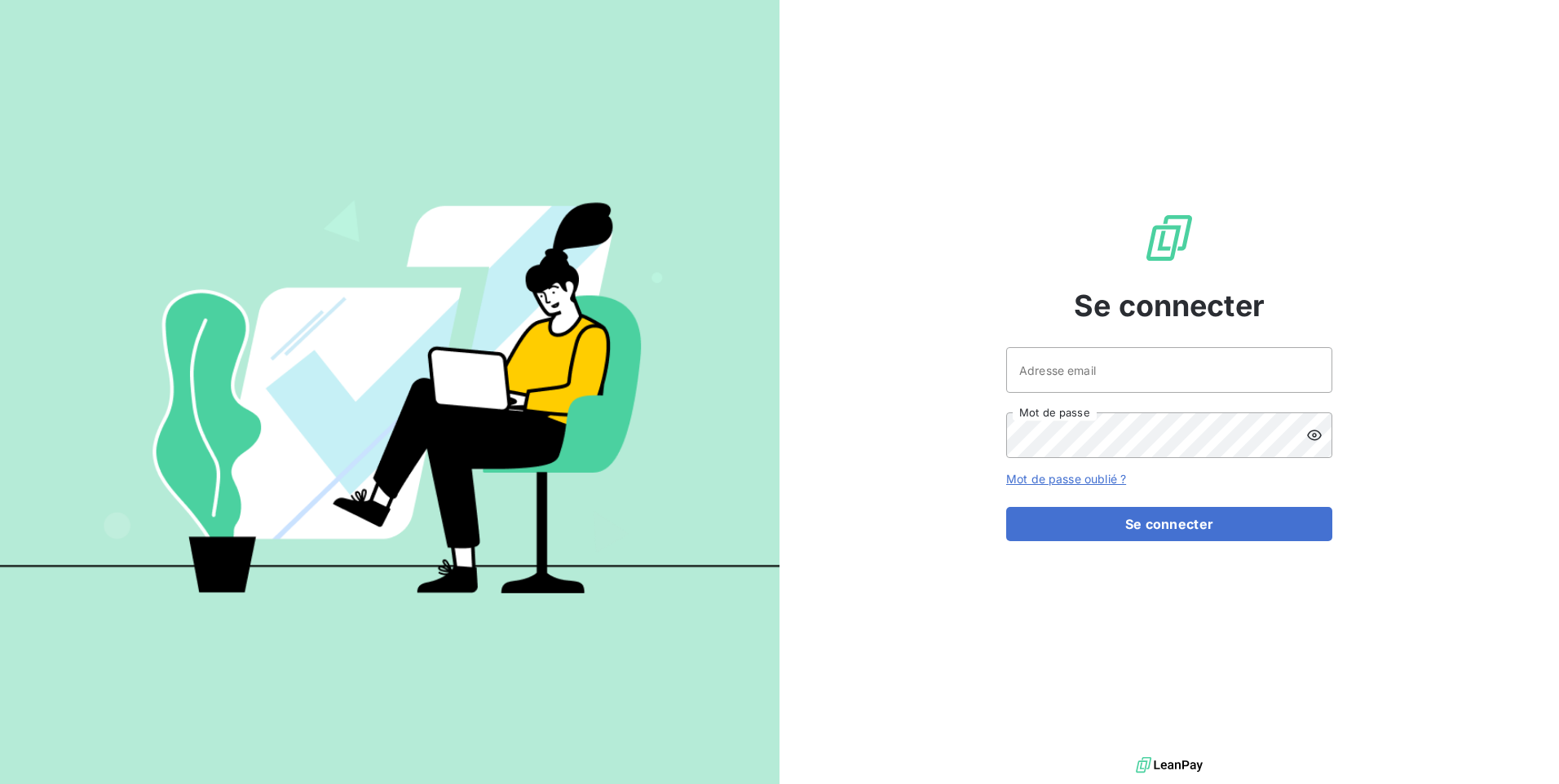
click at [1076, 480] on link "Mot de passe oublié ?" at bounding box center [1066, 478] width 120 height 14
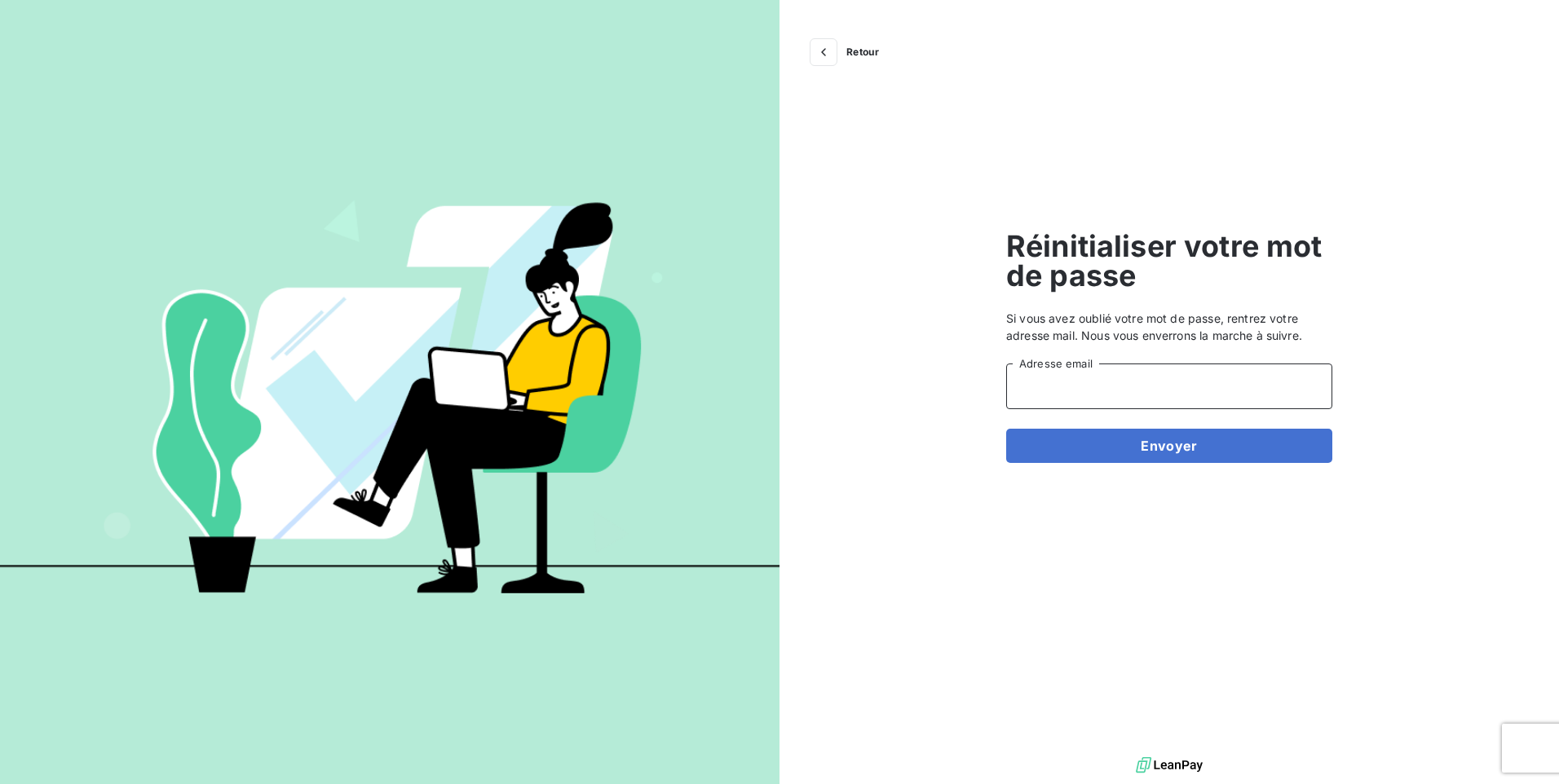
click at [1085, 388] on input "Adresse email" at bounding box center [1169, 386] width 326 height 46
type input "nboetsch@digeq.com"
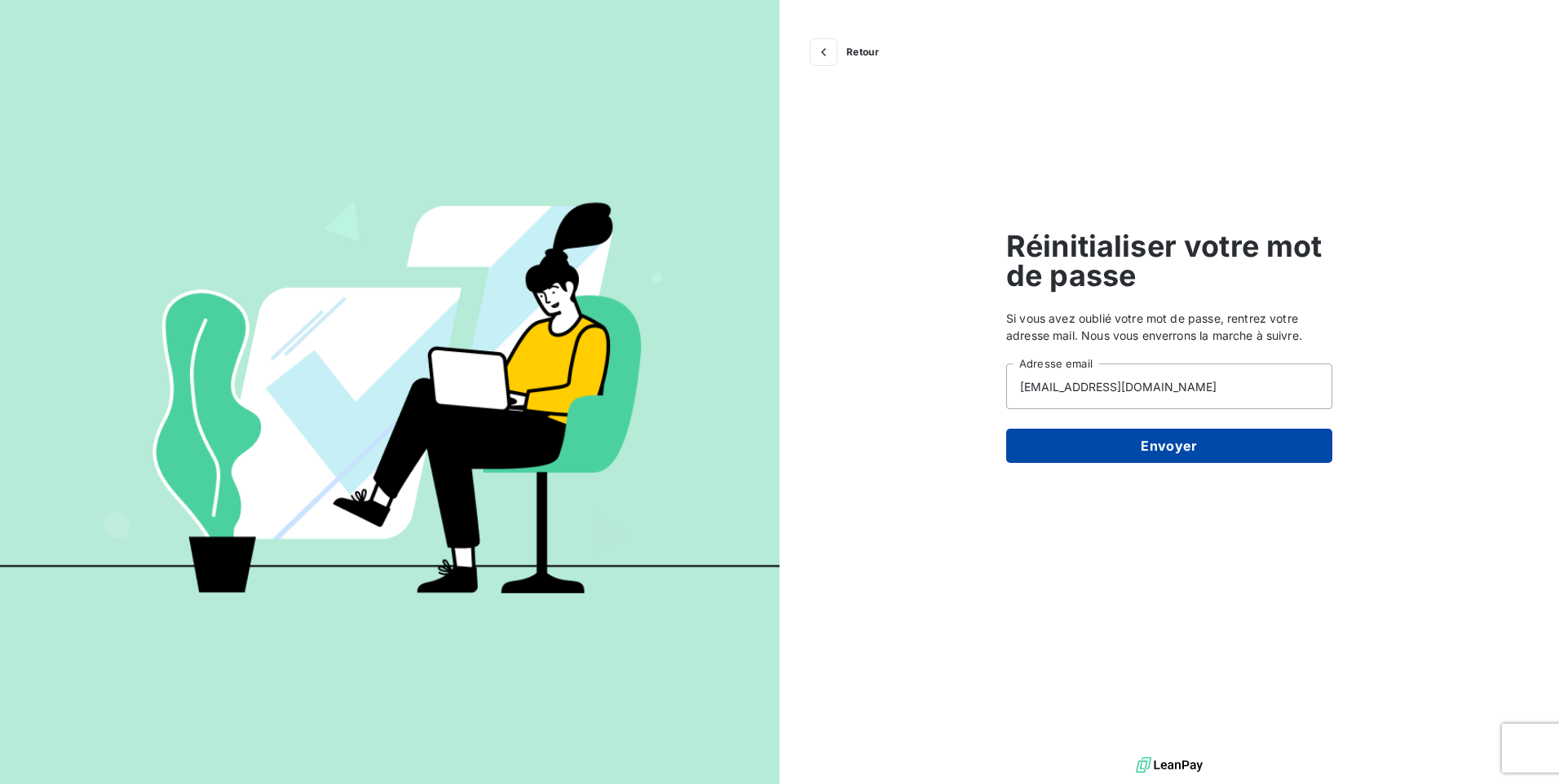
click at [1150, 456] on button "Envoyer" at bounding box center [1169, 446] width 326 height 35
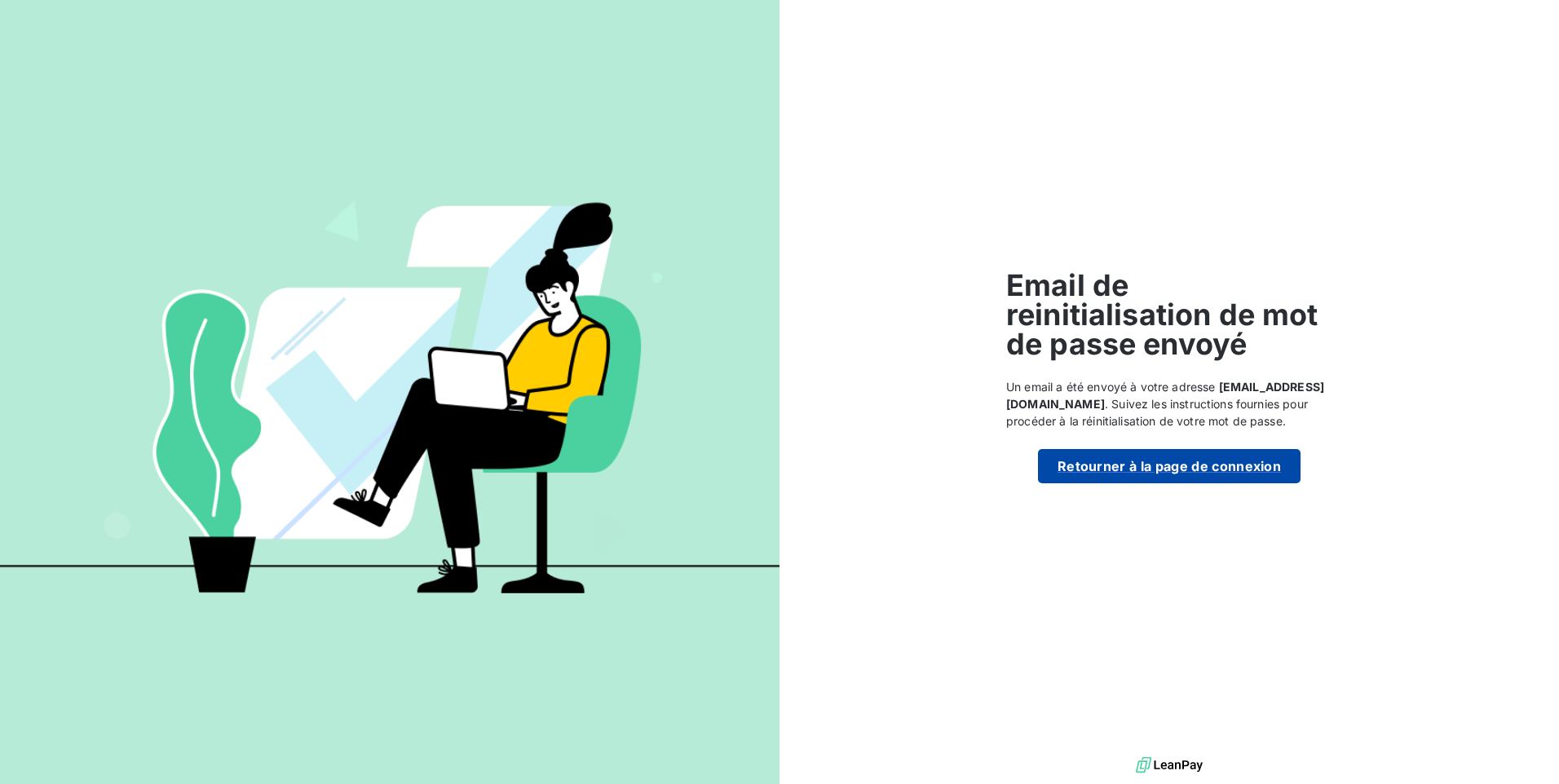
click at [1139, 464] on button "Retourner à la page de connexion" at bounding box center [1168, 466] width 262 height 35
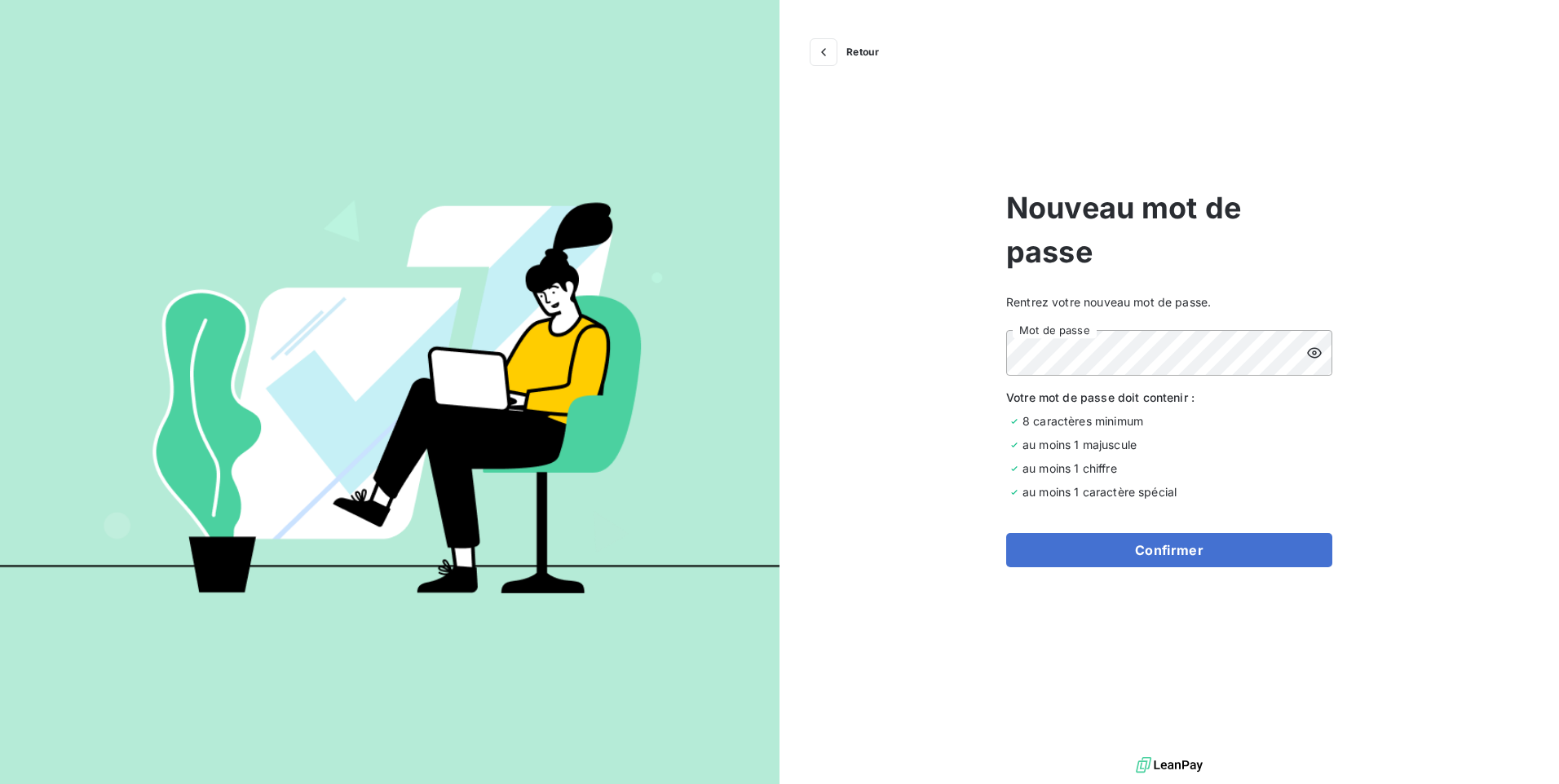
click at [1319, 353] on icon at bounding box center [1315, 353] width 16 height 16
click at [1184, 559] on button "Confirmer" at bounding box center [1169, 551] width 326 height 35
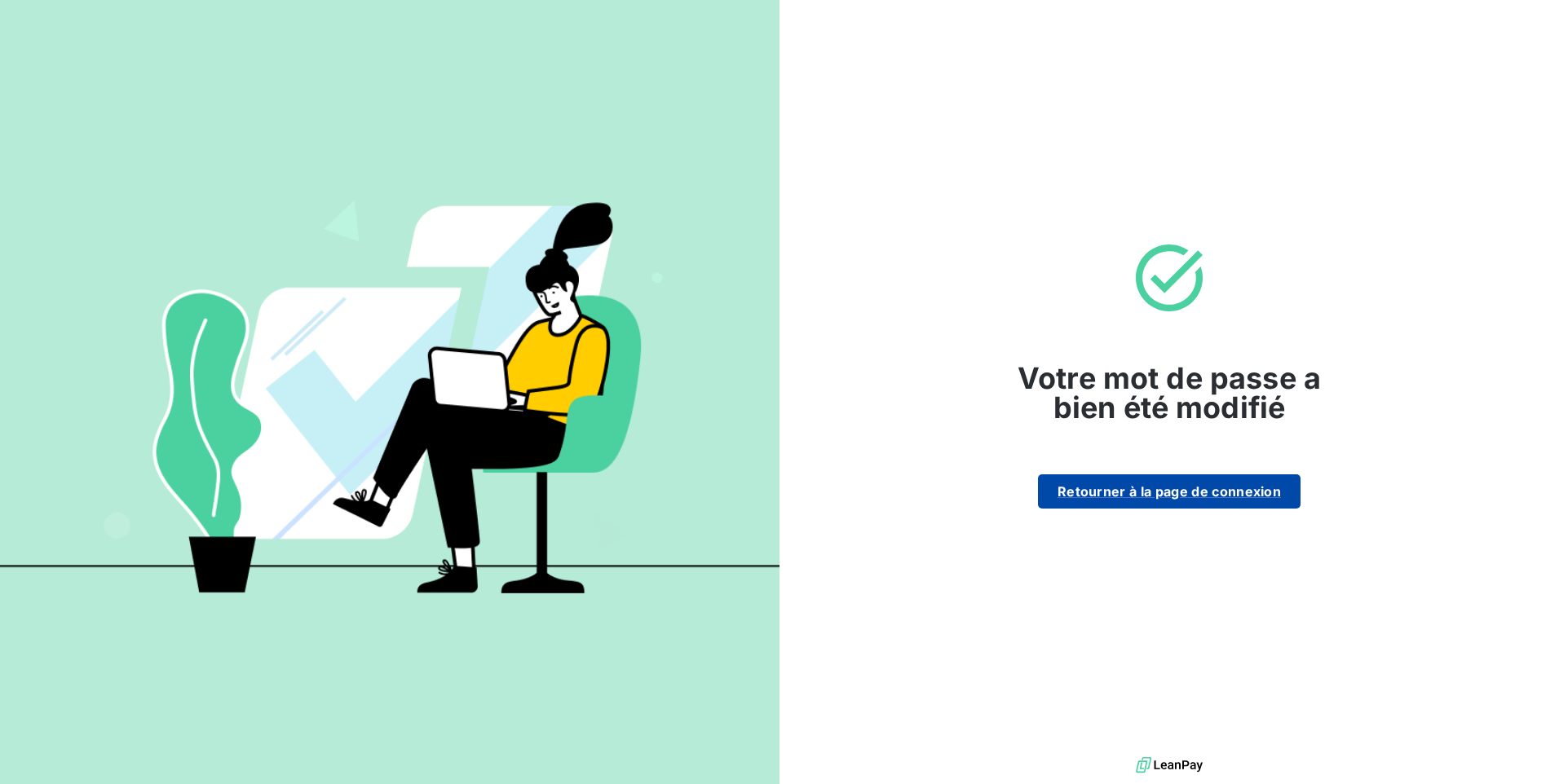
click at [1167, 493] on button "Retourner à la page de connexion" at bounding box center [1168, 491] width 262 height 35
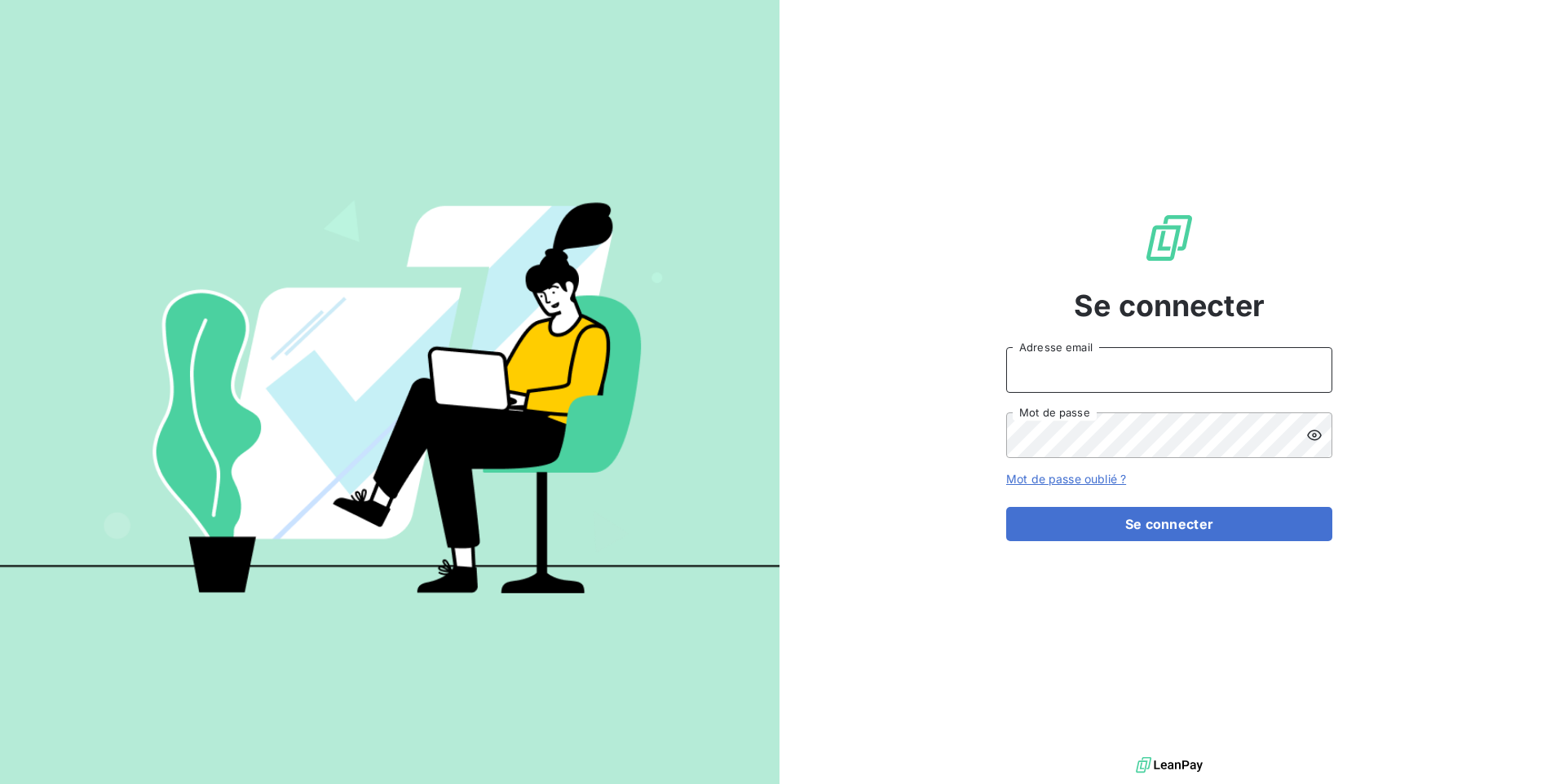
click at [1061, 365] on input "Adresse email" at bounding box center [1169, 370] width 326 height 46
type input "nboetsch@digeq.com"
click at [1312, 436] on icon at bounding box center [1315, 436] width 16 height 16
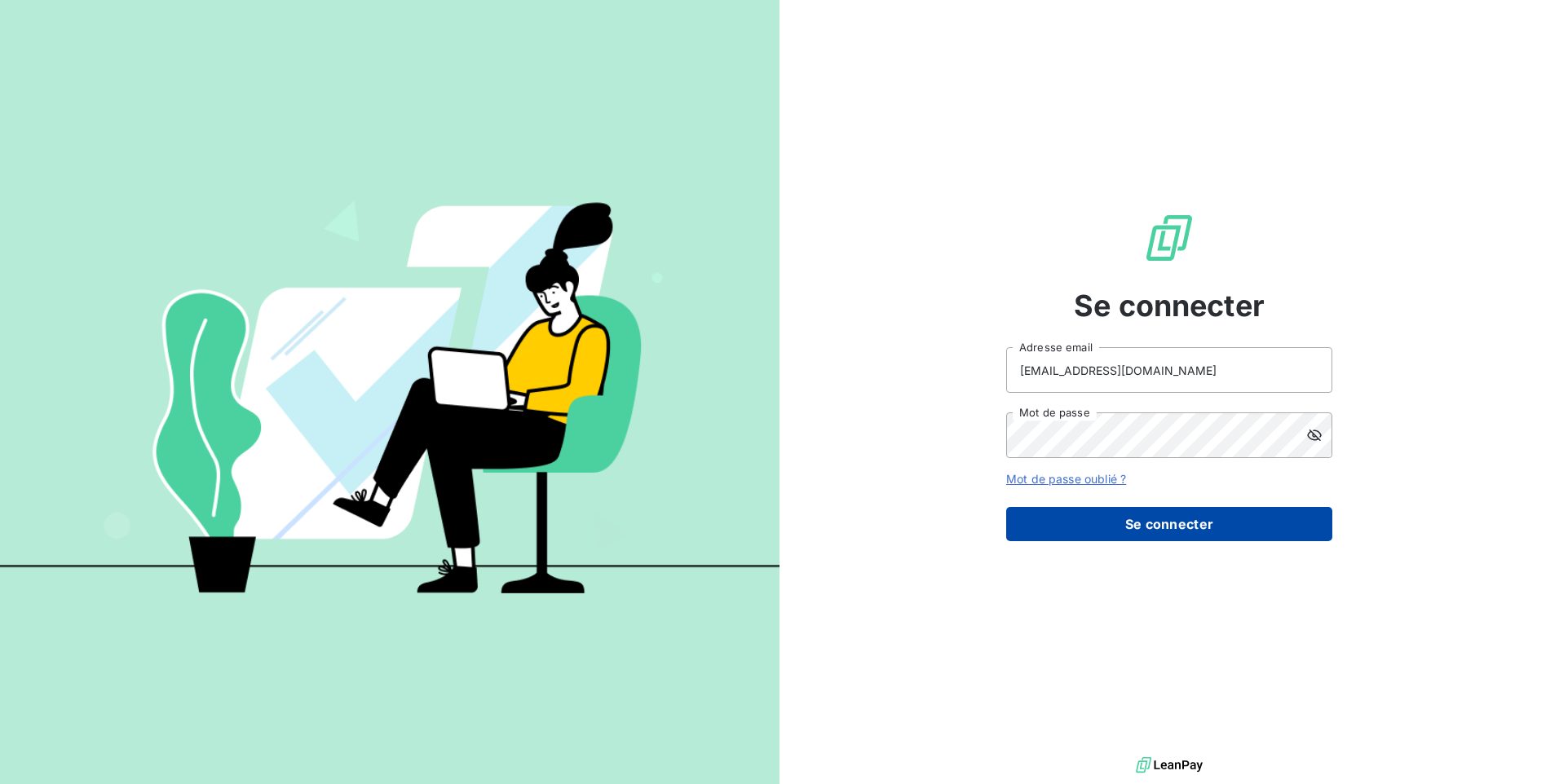
click at [1167, 531] on button "Se connecter" at bounding box center [1169, 524] width 326 height 35
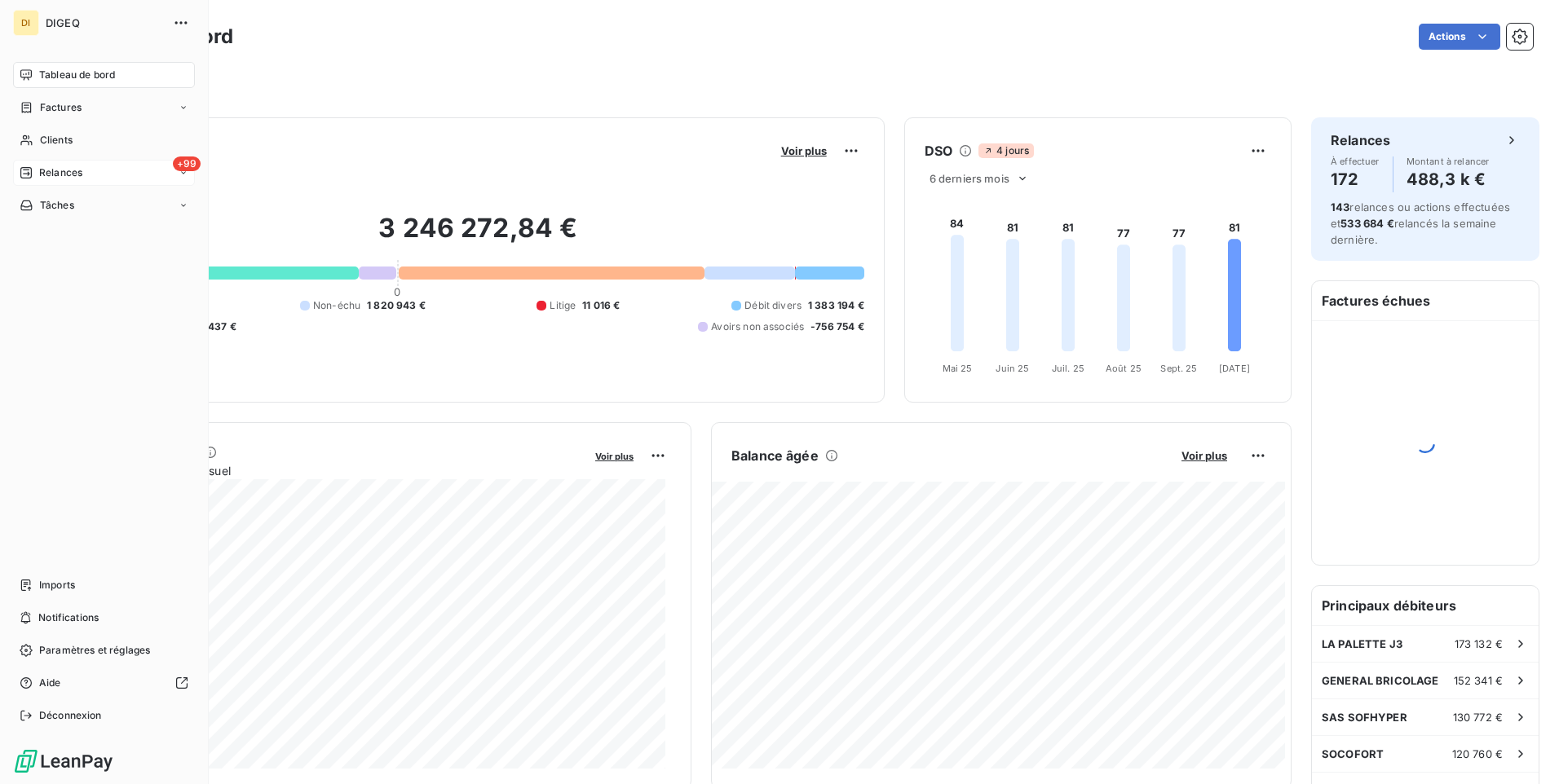
click at [79, 168] on span "Relances" at bounding box center [61, 173] width 44 height 15
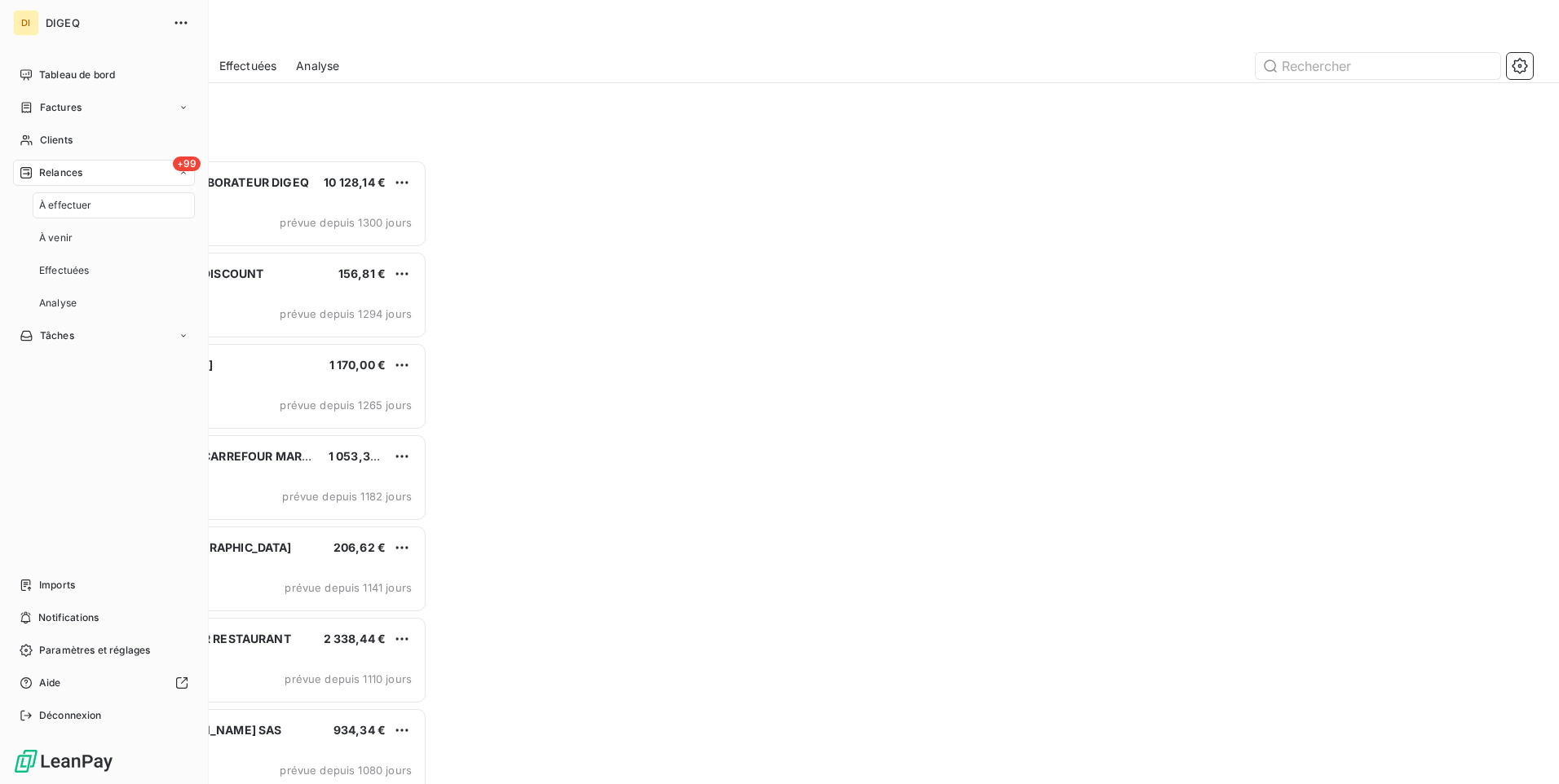
scroll to position [612, 337]
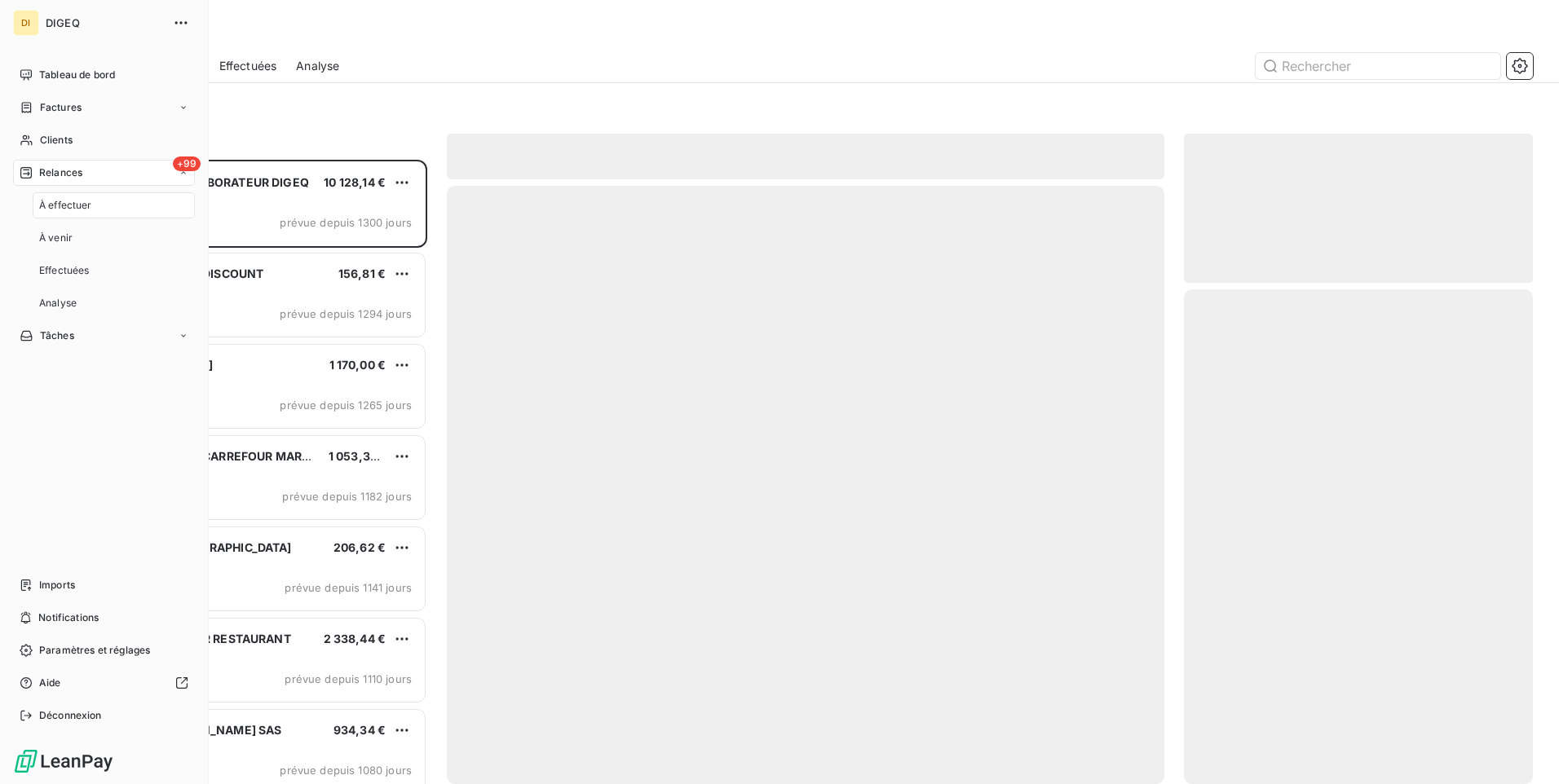
click at [79, 202] on span "À effectuer" at bounding box center [66, 205] width 53 height 15
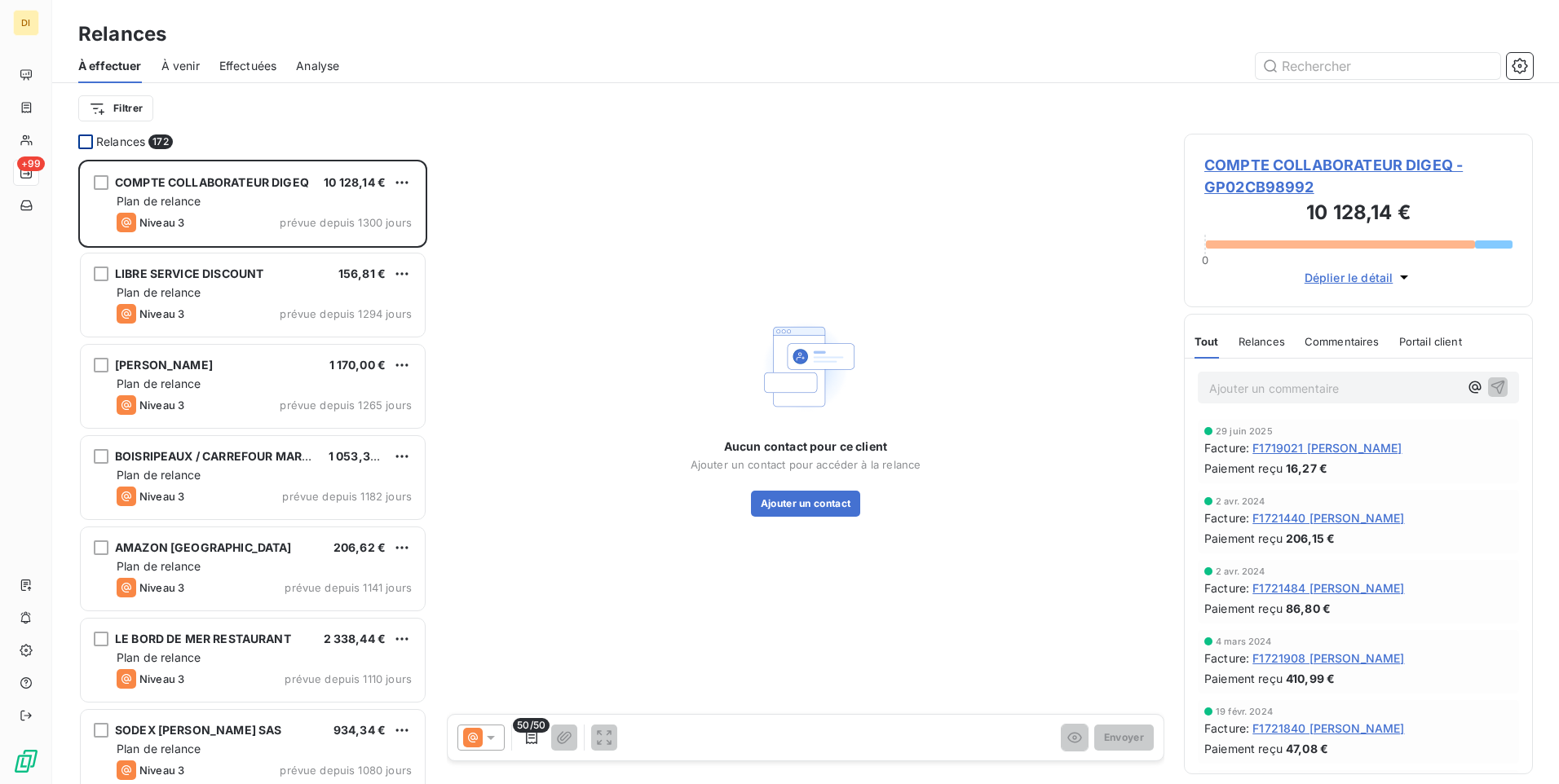
click at [84, 141] on div at bounding box center [86, 142] width 15 height 15
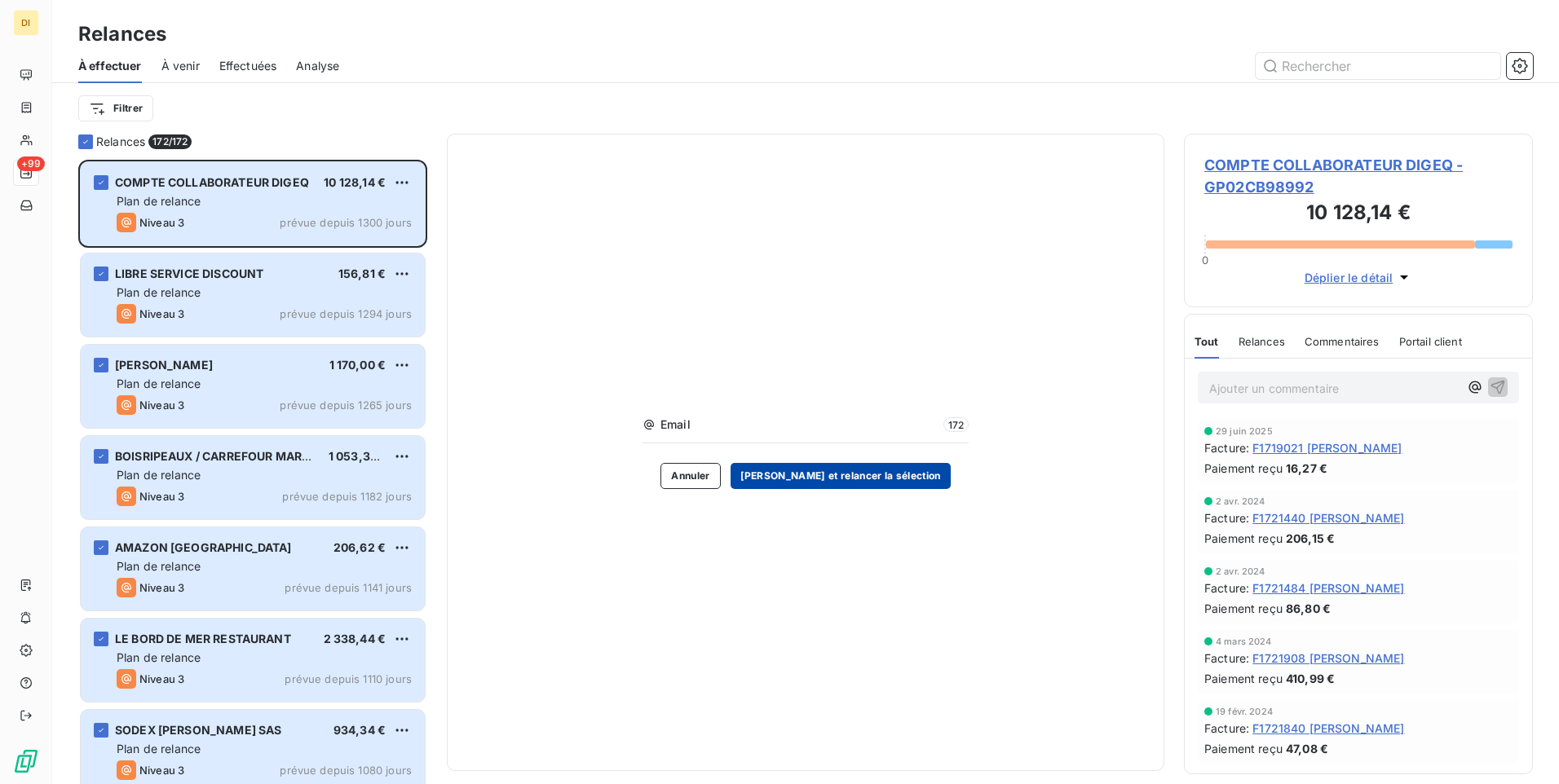
click at [840, 473] on button "Valider et relancer la sélection" at bounding box center [841, 476] width 220 height 26
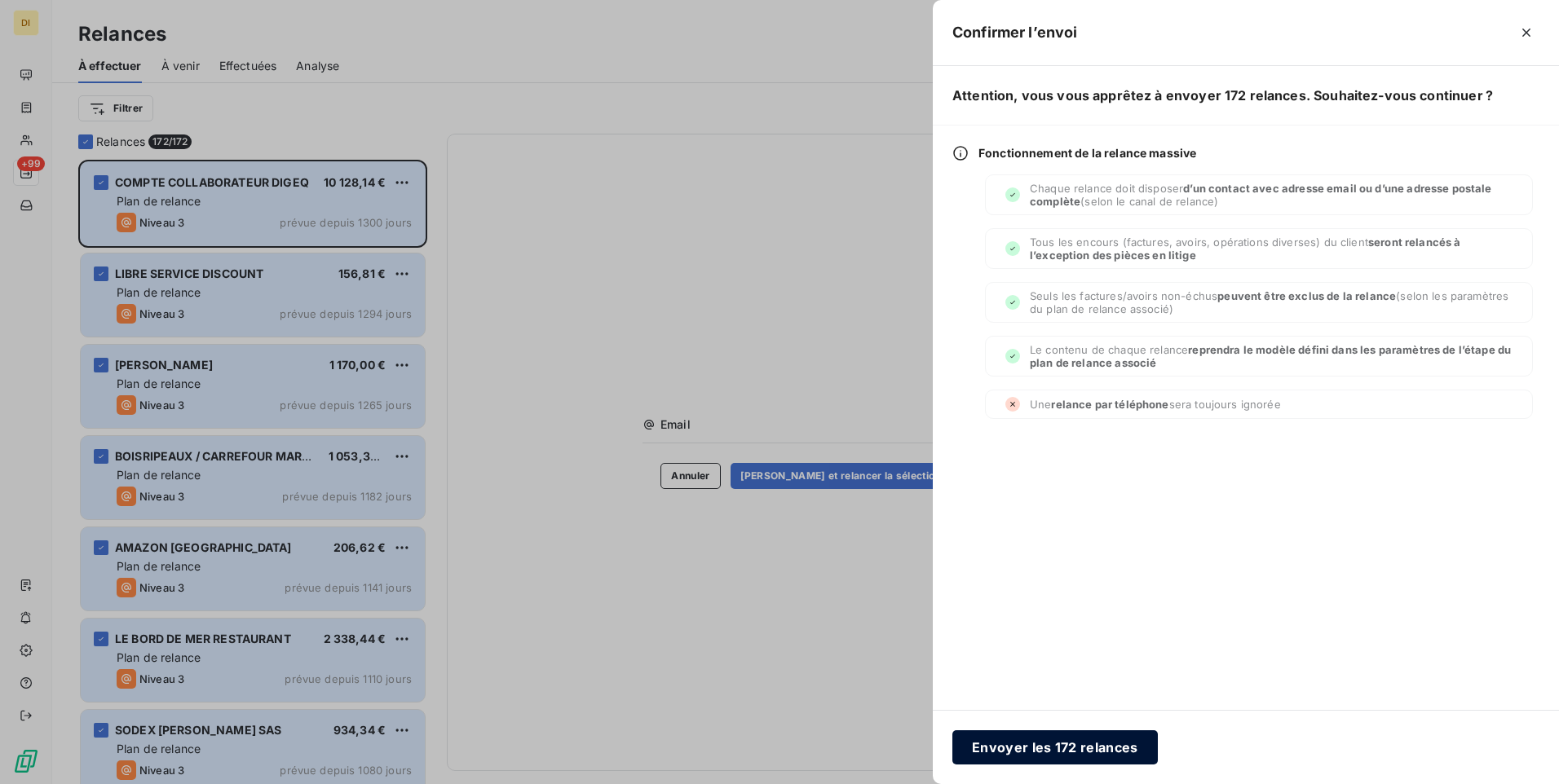
click at [1073, 744] on button "Envoyer les 172 relances" at bounding box center [1055, 748] width 206 height 35
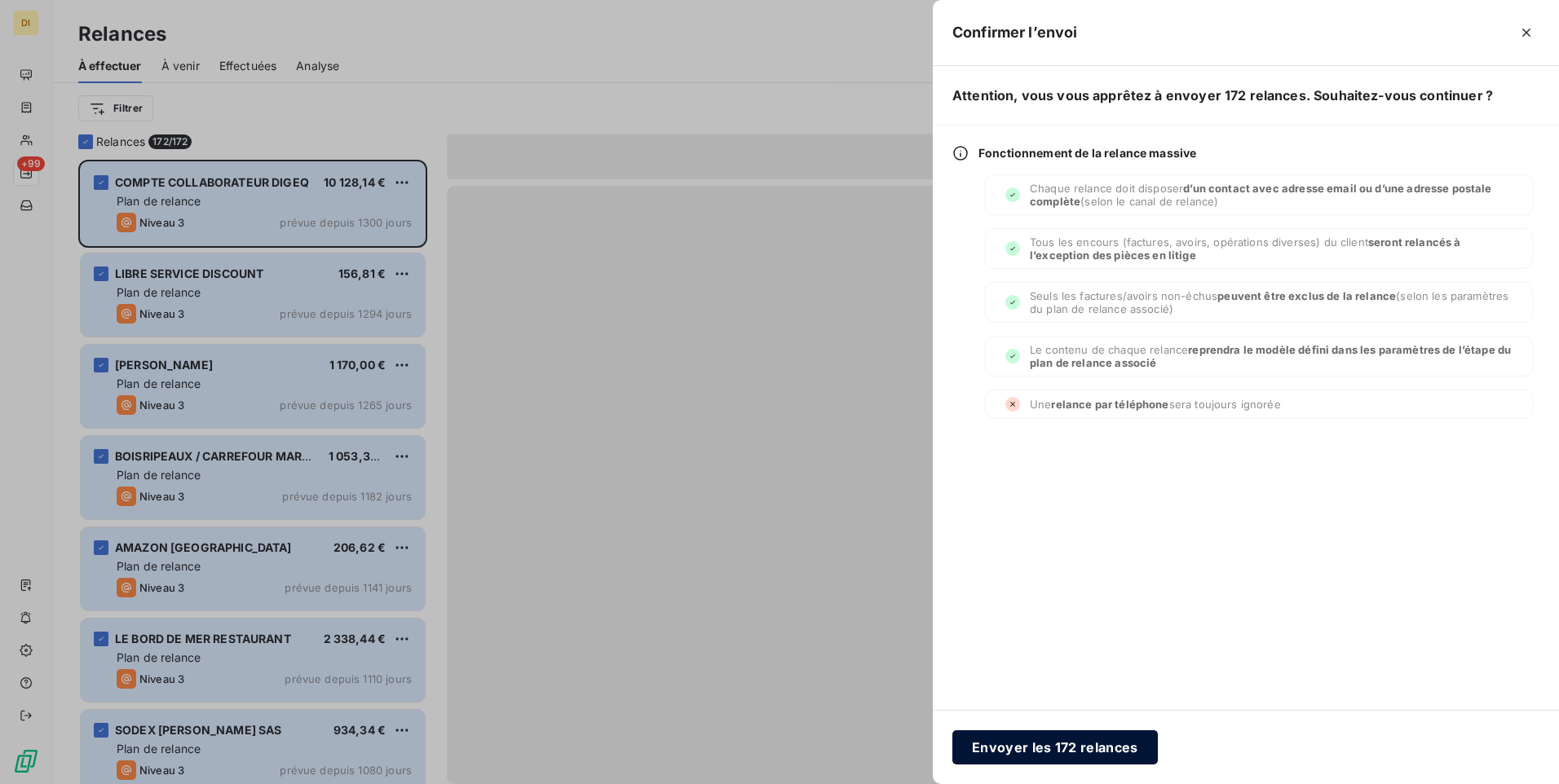
click at [999, 747] on button "Envoyer les 172 relances" at bounding box center [1055, 748] width 206 height 35
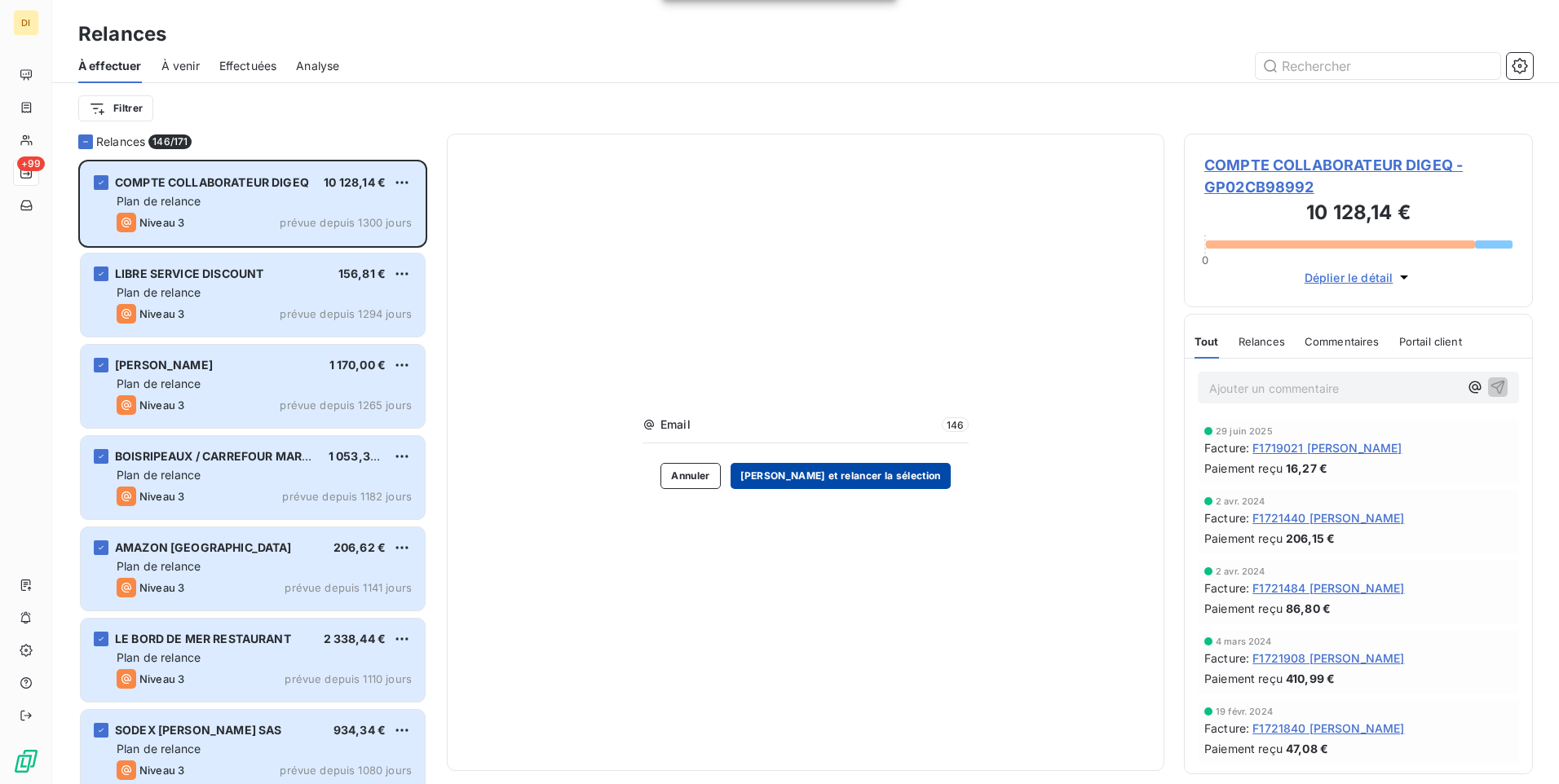
click at [847, 474] on button "Valider et relancer la sélection" at bounding box center [841, 476] width 220 height 26
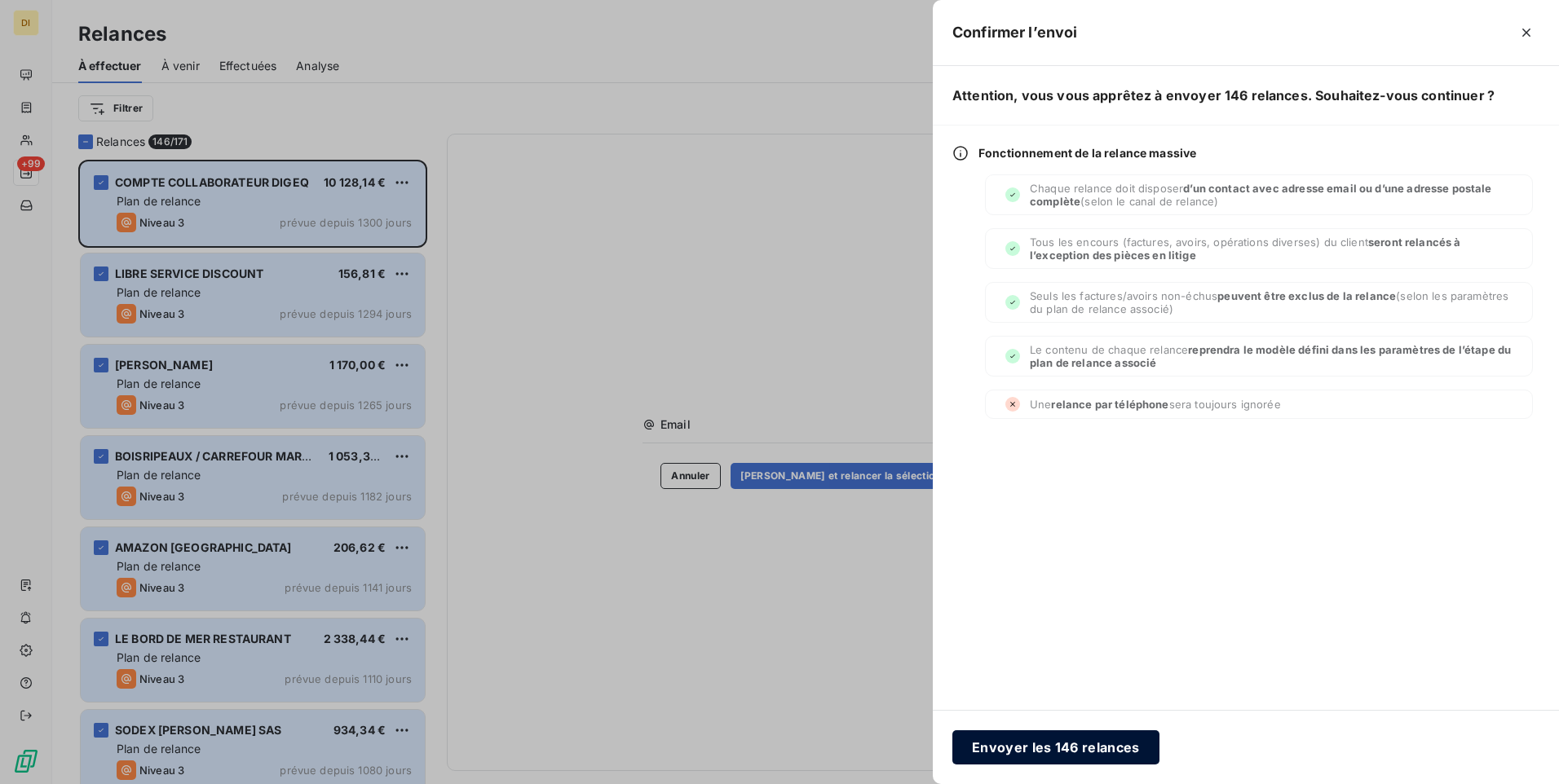
click at [1029, 745] on button "Envoyer les 146 relances" at bounding box center [1056, 748] width 207 height 35
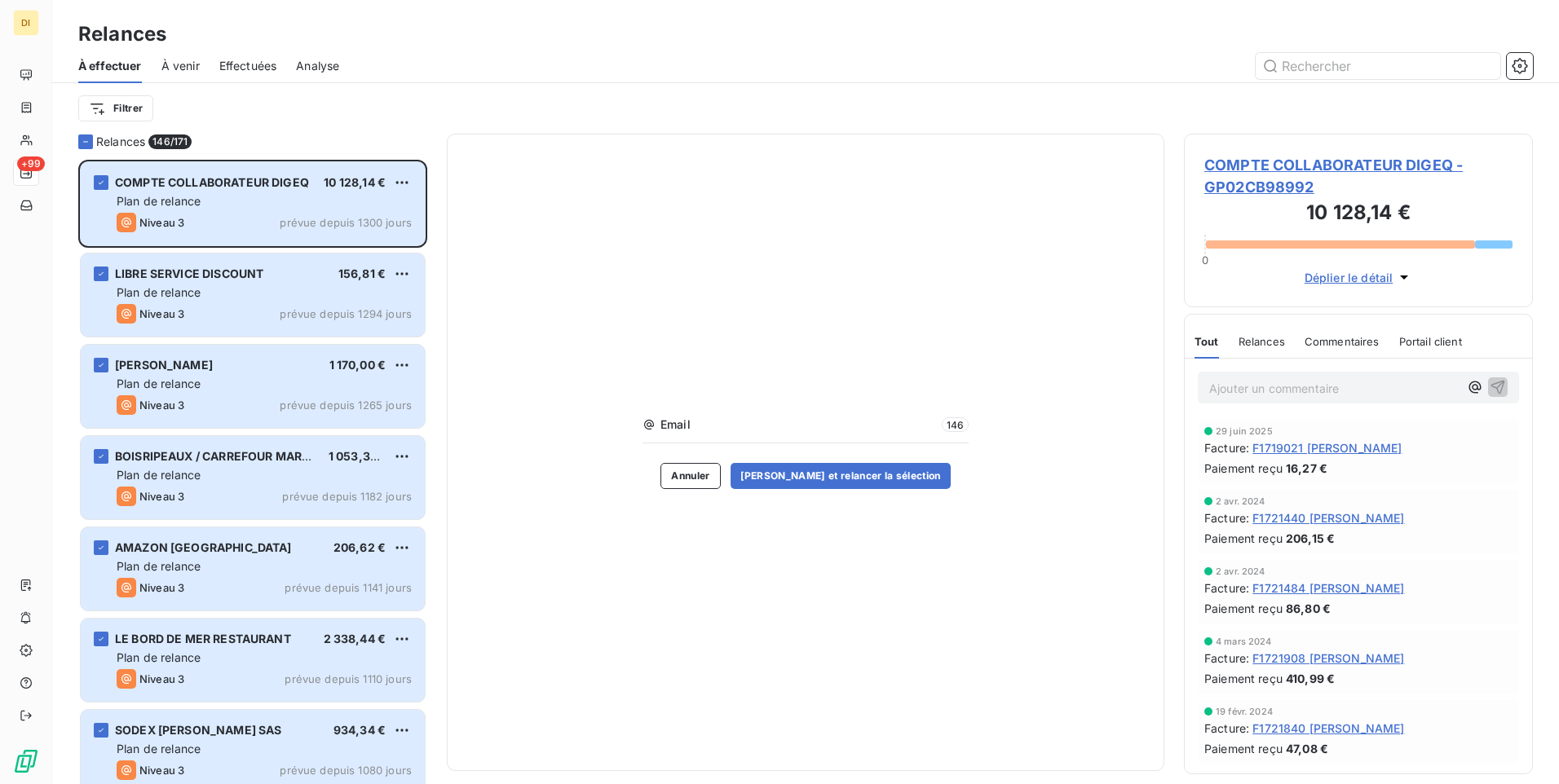
click at [173, 65] on span "À venir" at bounding box center [180, 66] width 39 height 16
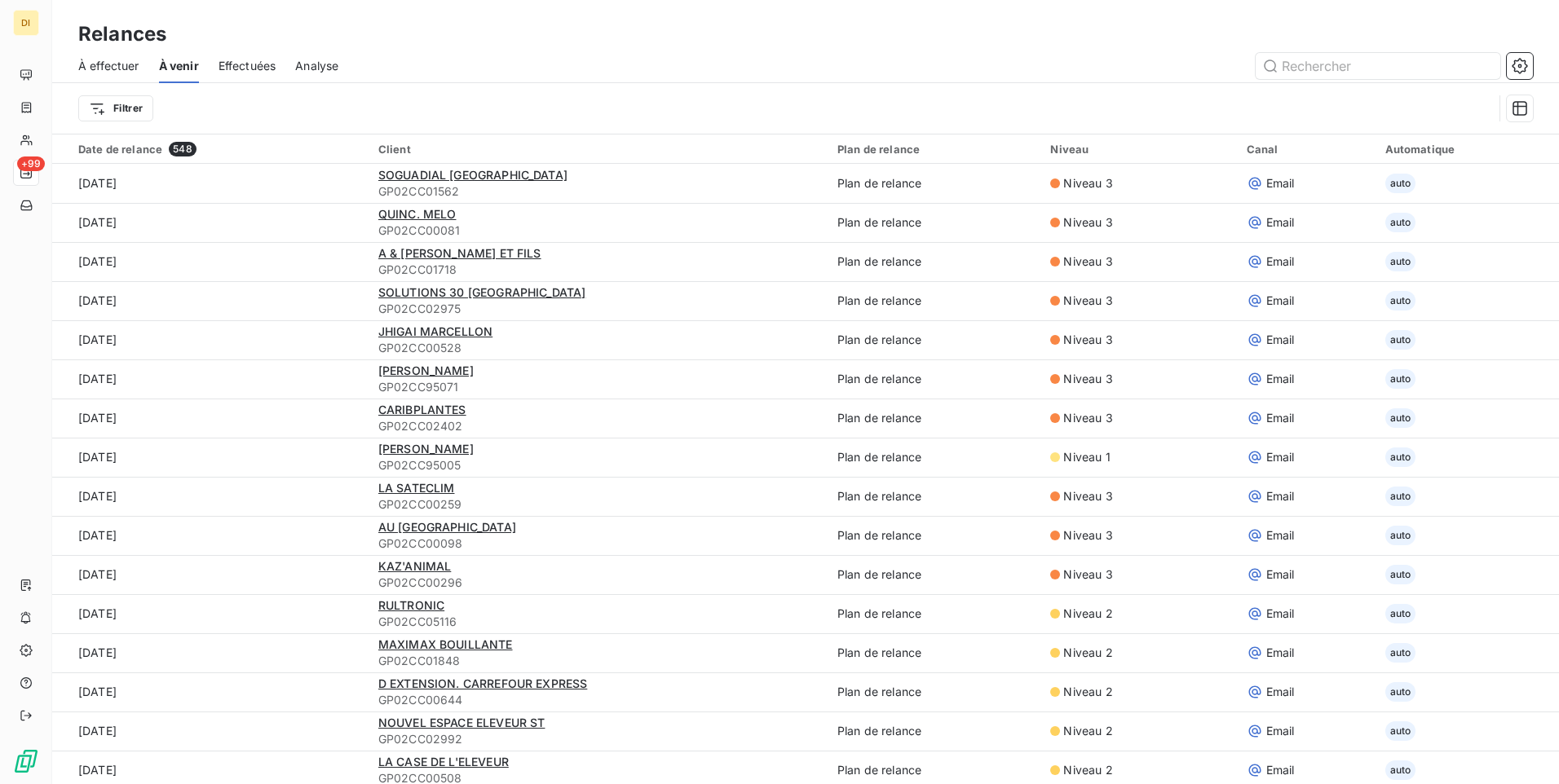
click at [268, 54] on div "Effectuées" at bounding box center [247, 67] width 58 height 35
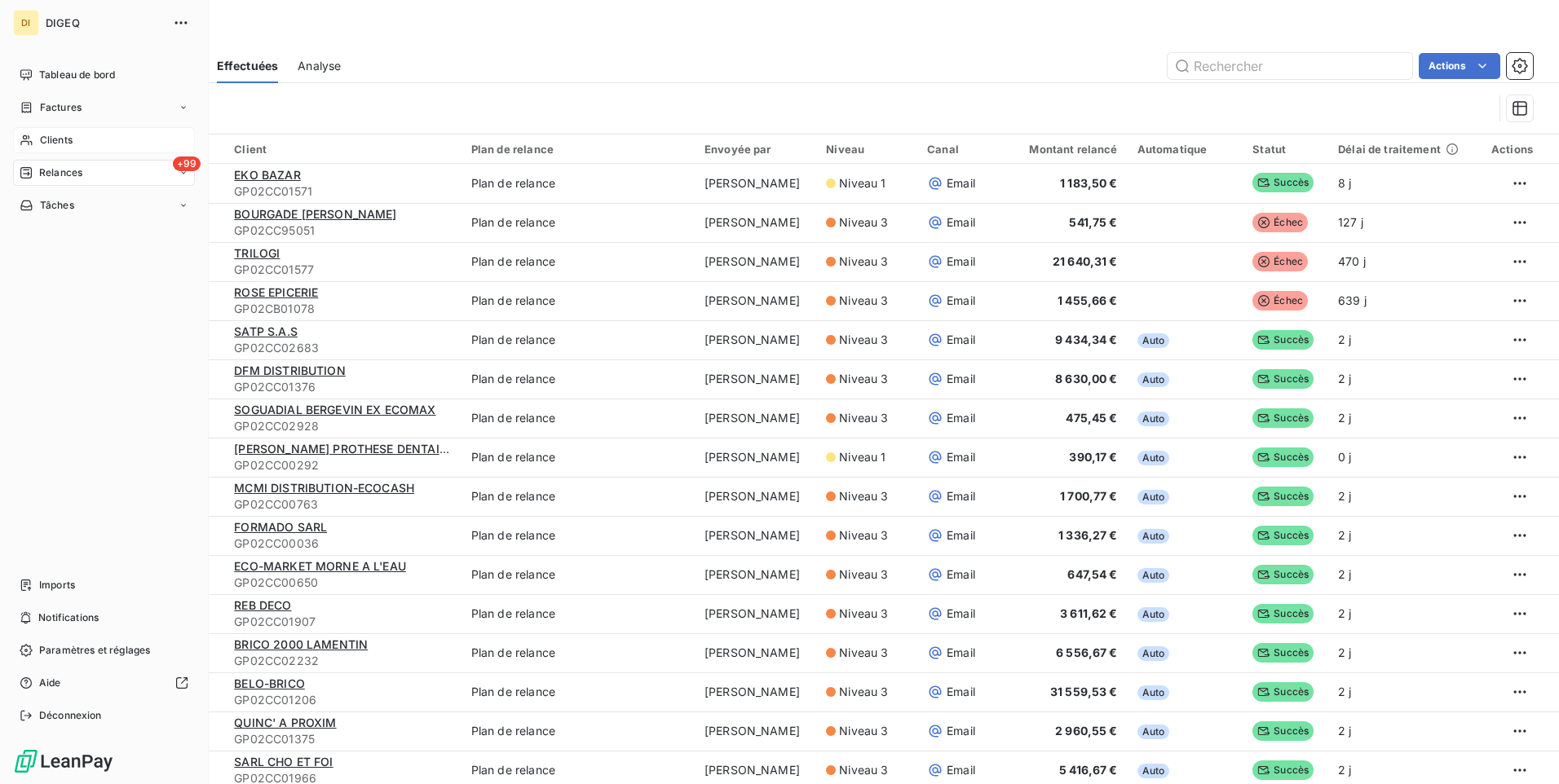
click at [62, 135] on span "Clients" at bounding box center [57, 141] width 33 height 15
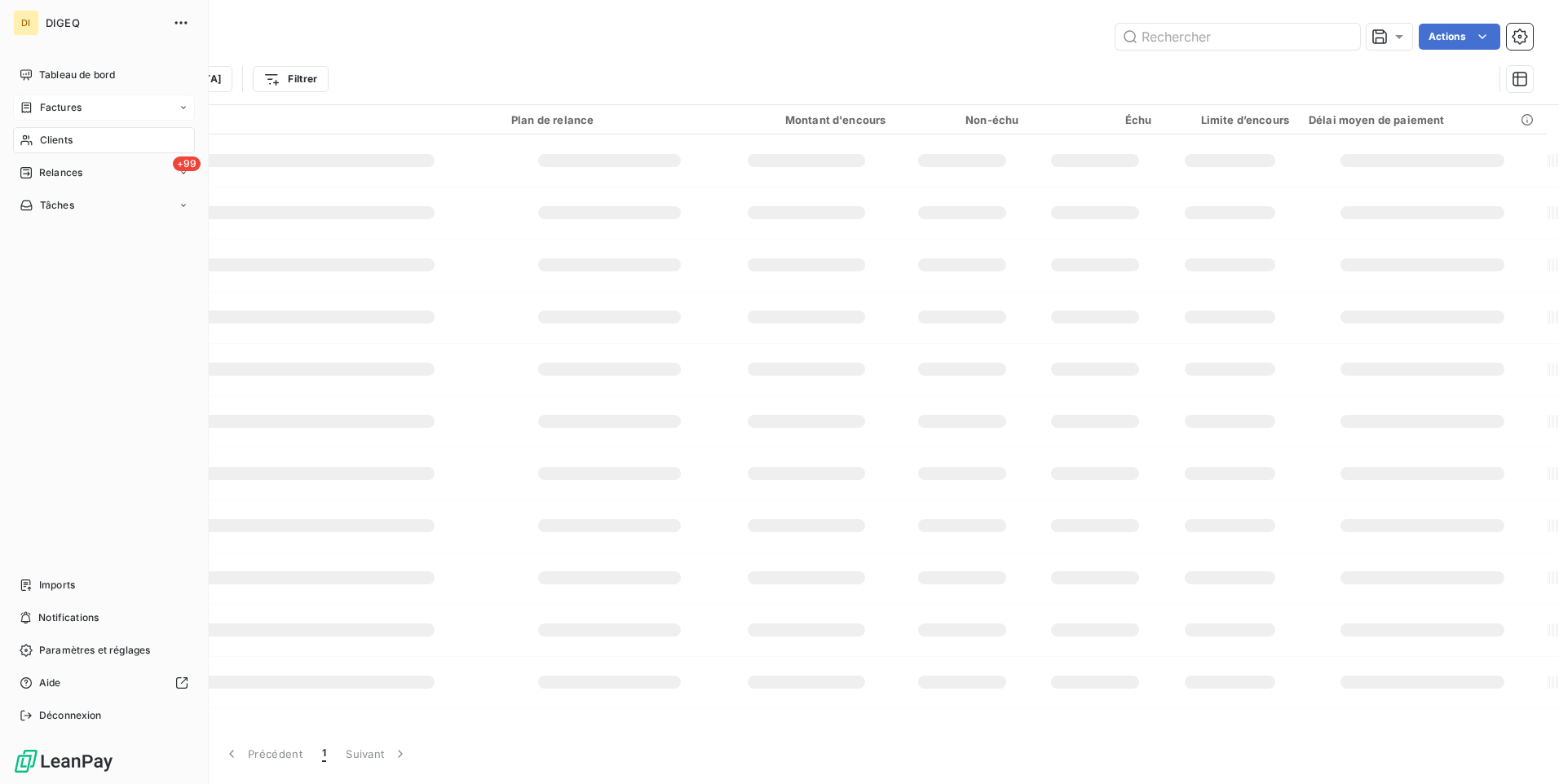
click at [72, 102] on span "Factures" at bounding box center [61, 108] width 42 height 15
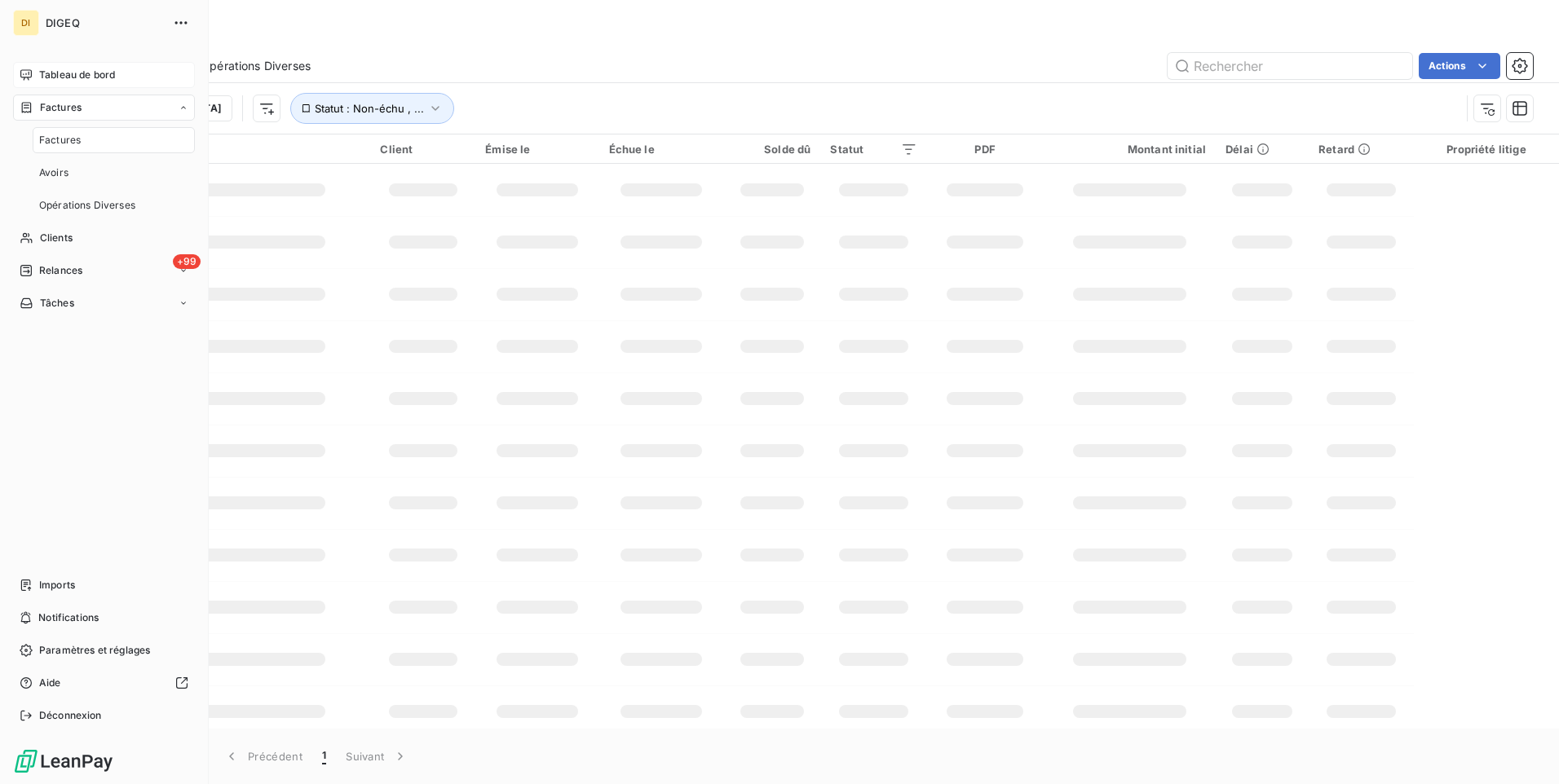
click at [80, 71] on span "Tableau de bord" at bounding box center [77, 75] width 76 height 15
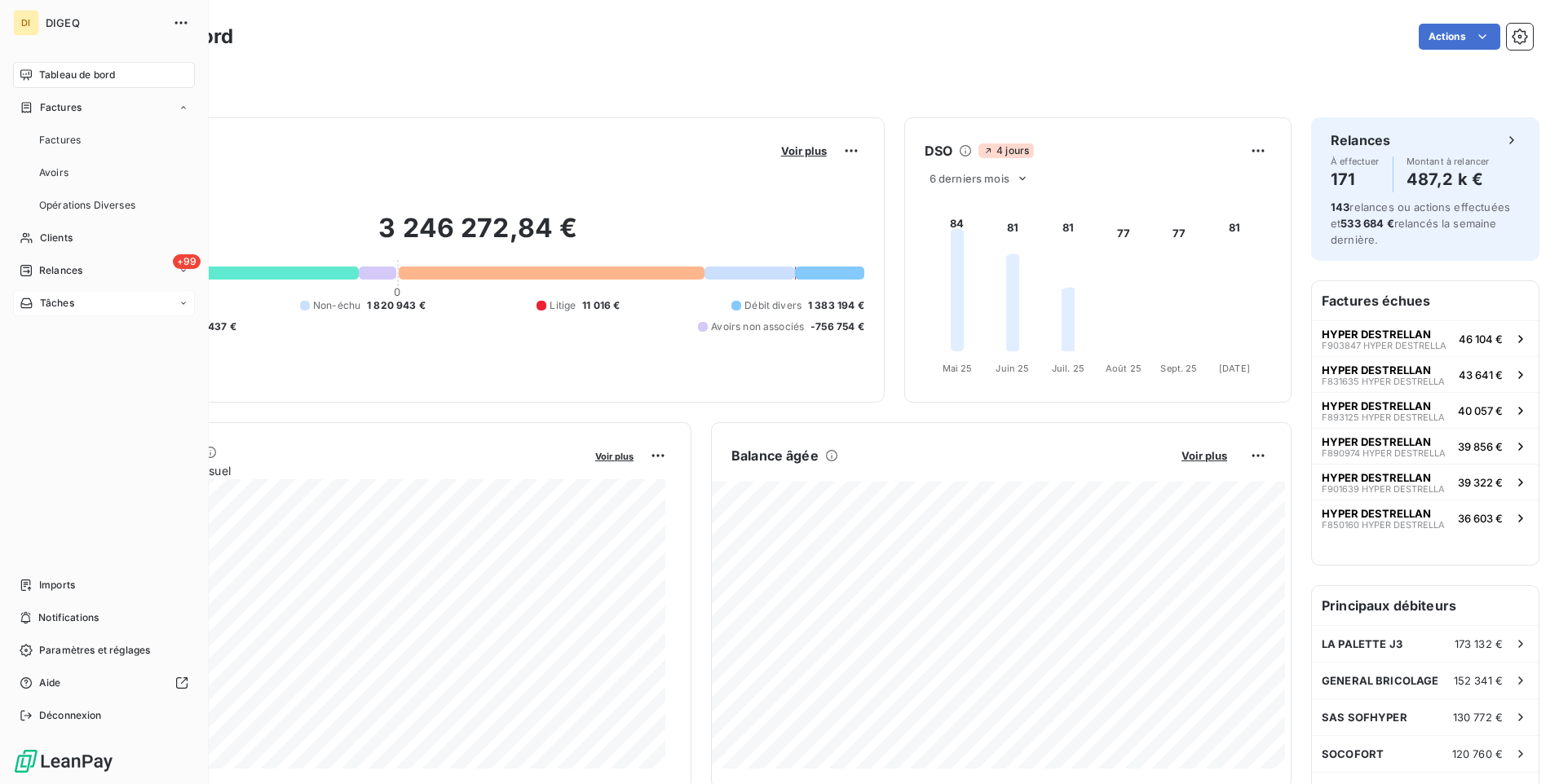
click at [81, 308] on div "Tâches" at bounding box center [104, 303] width 182 height 26
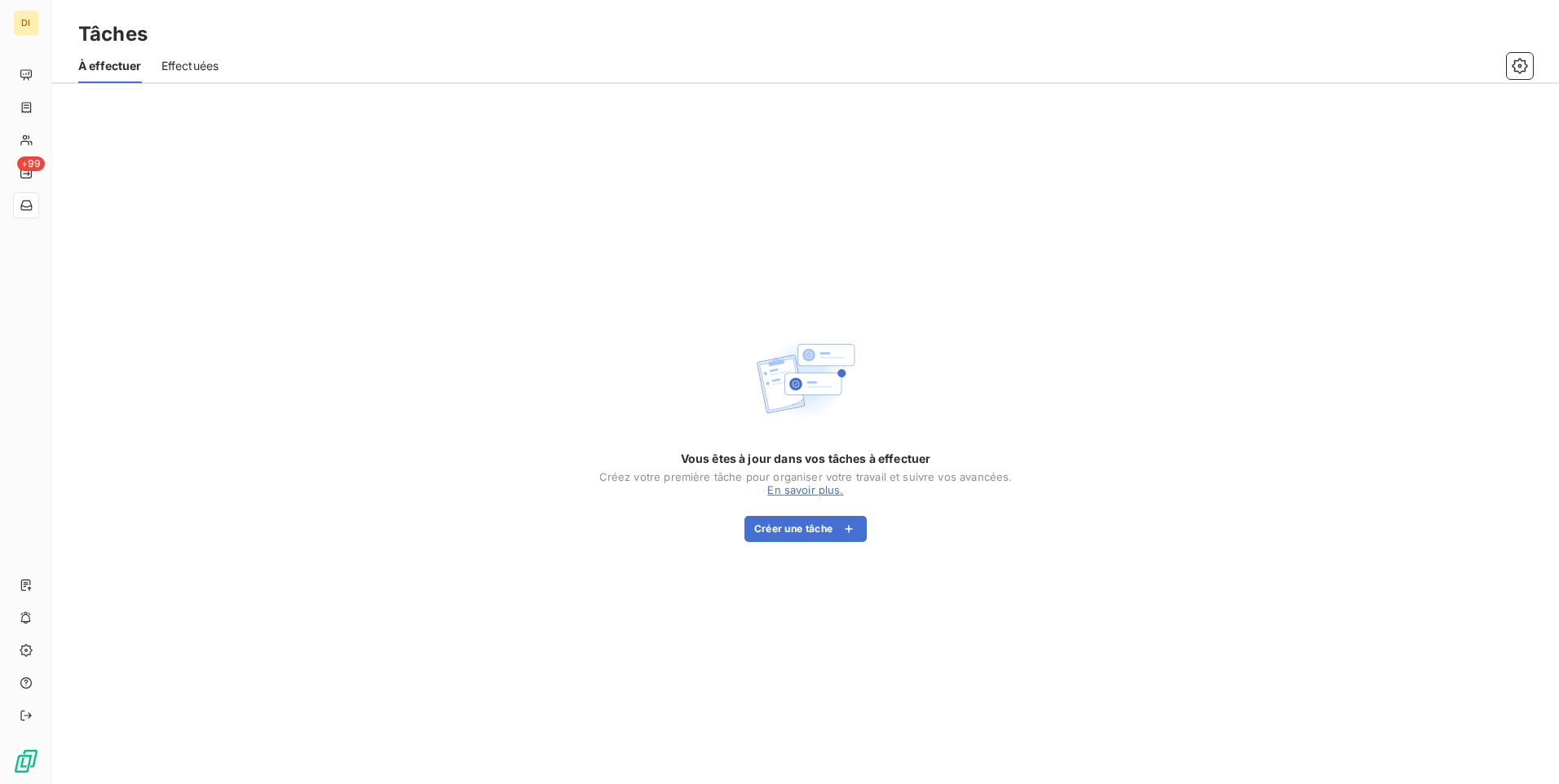
click at [175, 58] on span "Effectuées" at bounding box center [190, 66] width 58 height 16
click at [97, 71] on span "À effectuer" at bounding box center [109, 66] width 61 height 16
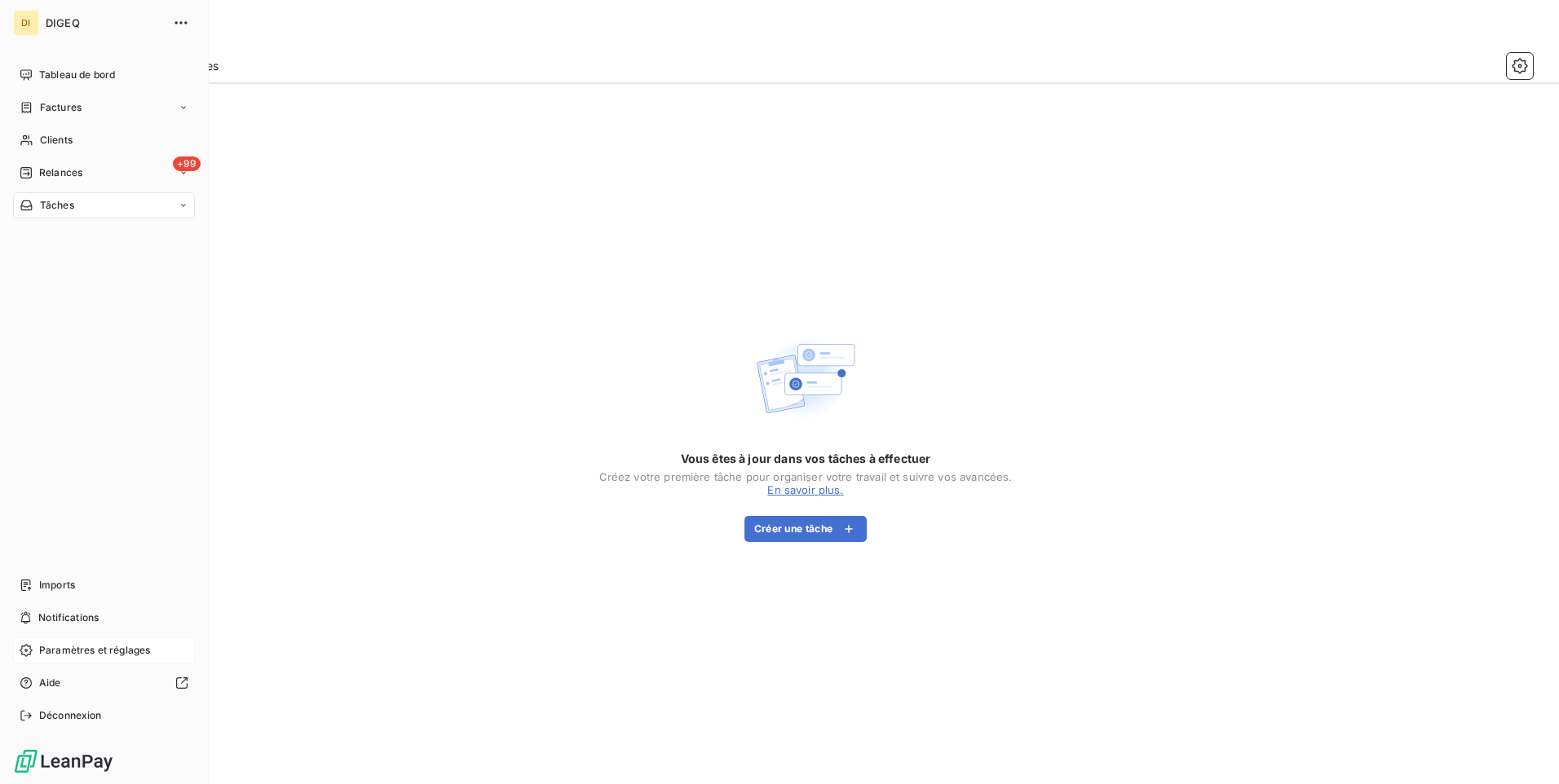
click at [72, 649] on span "Paramètres et réglages" at bounding box center [95, 650] width 111 height 15
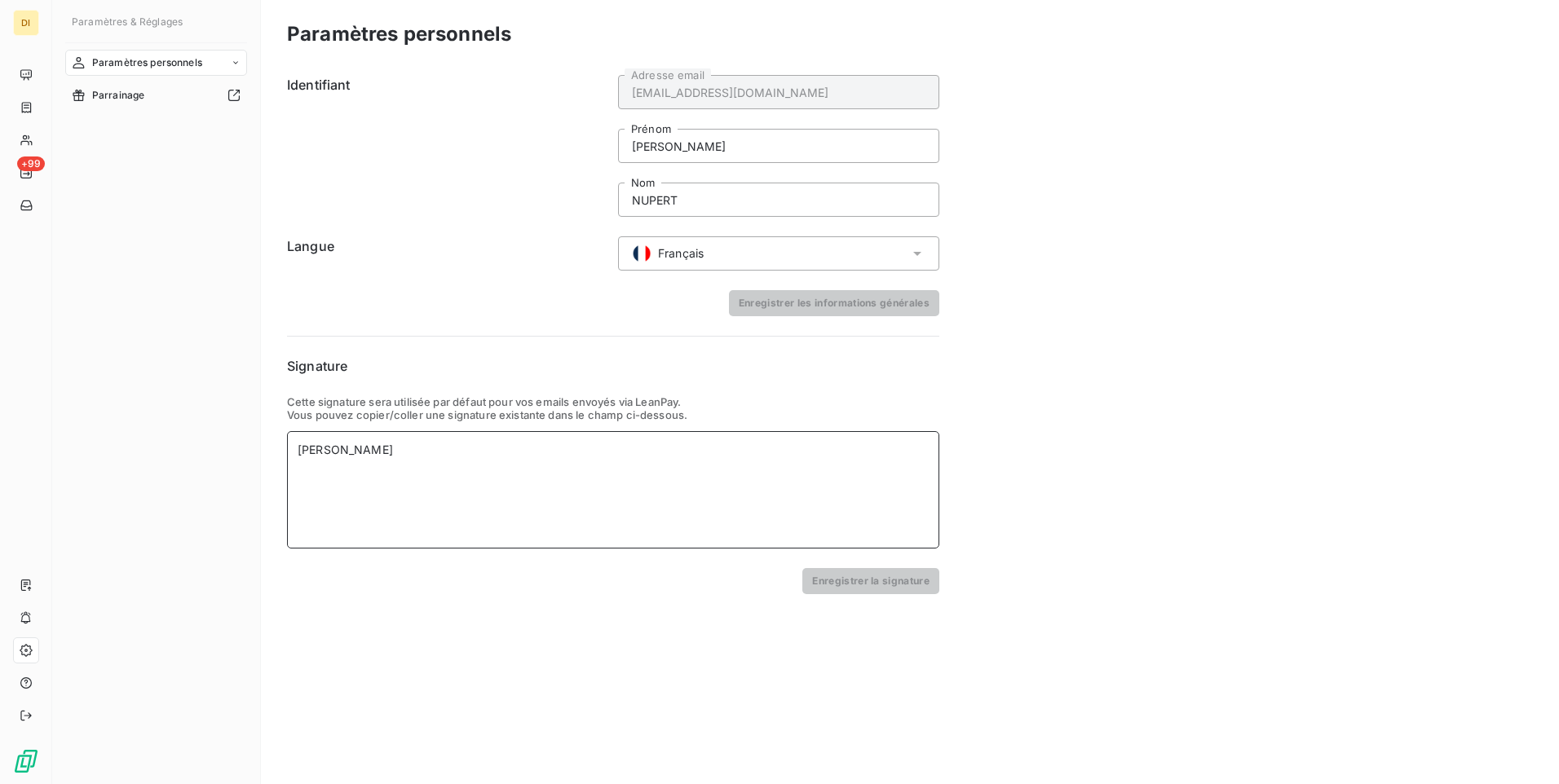
click at [414, 450] on div "cindy NUPERT" at bounding box center [613, 450] width 631 height 16
click at [674, 152] on input "cindy" at bounding box center [779, 146] width 322 height 35
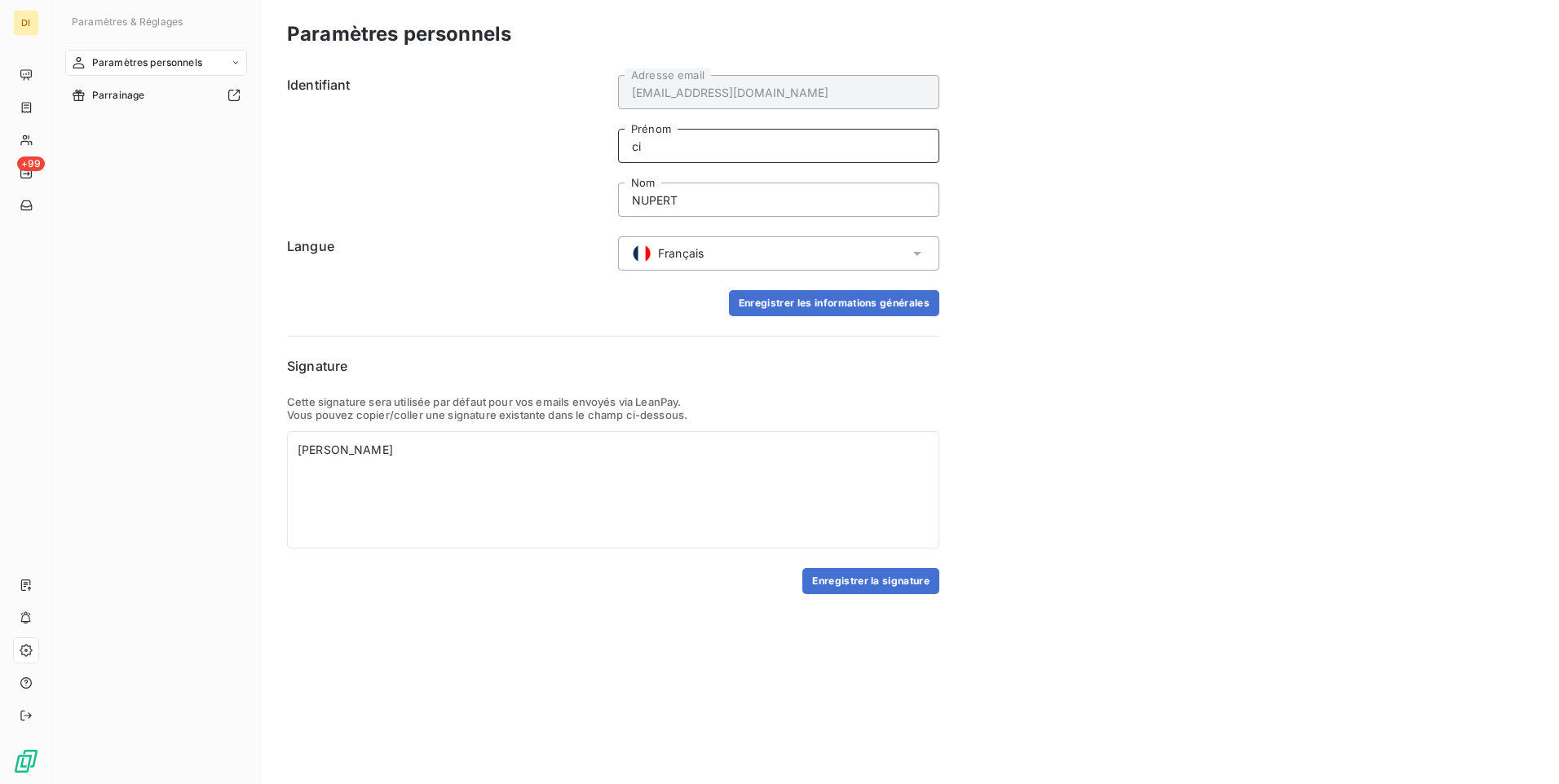
type input "c"
type input "SARAH"
click at [718, 209] on input "NUPERT" at bounding box center [779, 200] width 322 height 35
type input "N"
type input "CABARRUS"
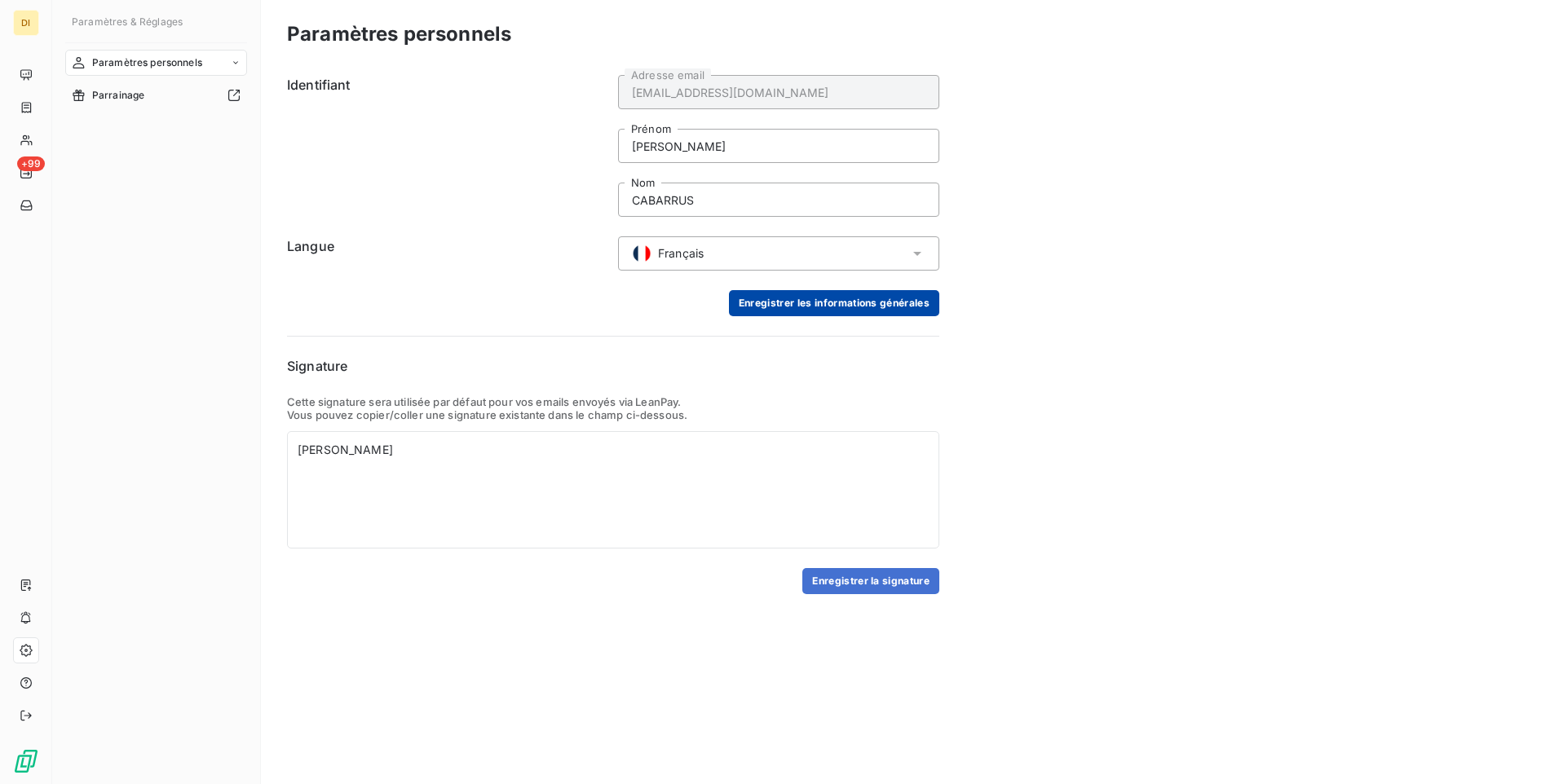
click at [825, 303] on button "Enregistrer les informations générales" at bounding box center [835, 303] width 210 height 26
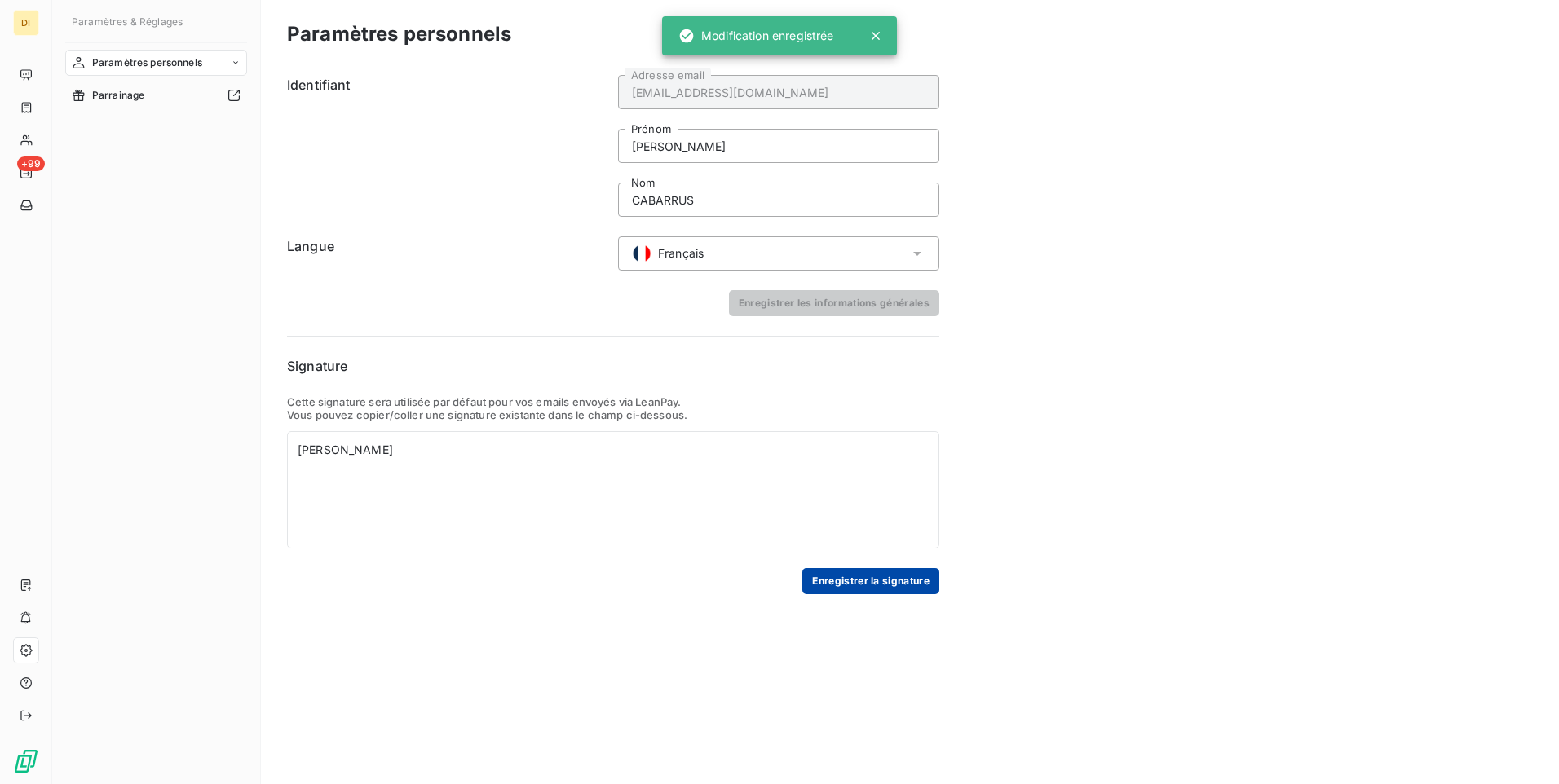
click at [863, 579] on button "Enregistrer la signature" at bounding box center [871, 581] width 137 height 26
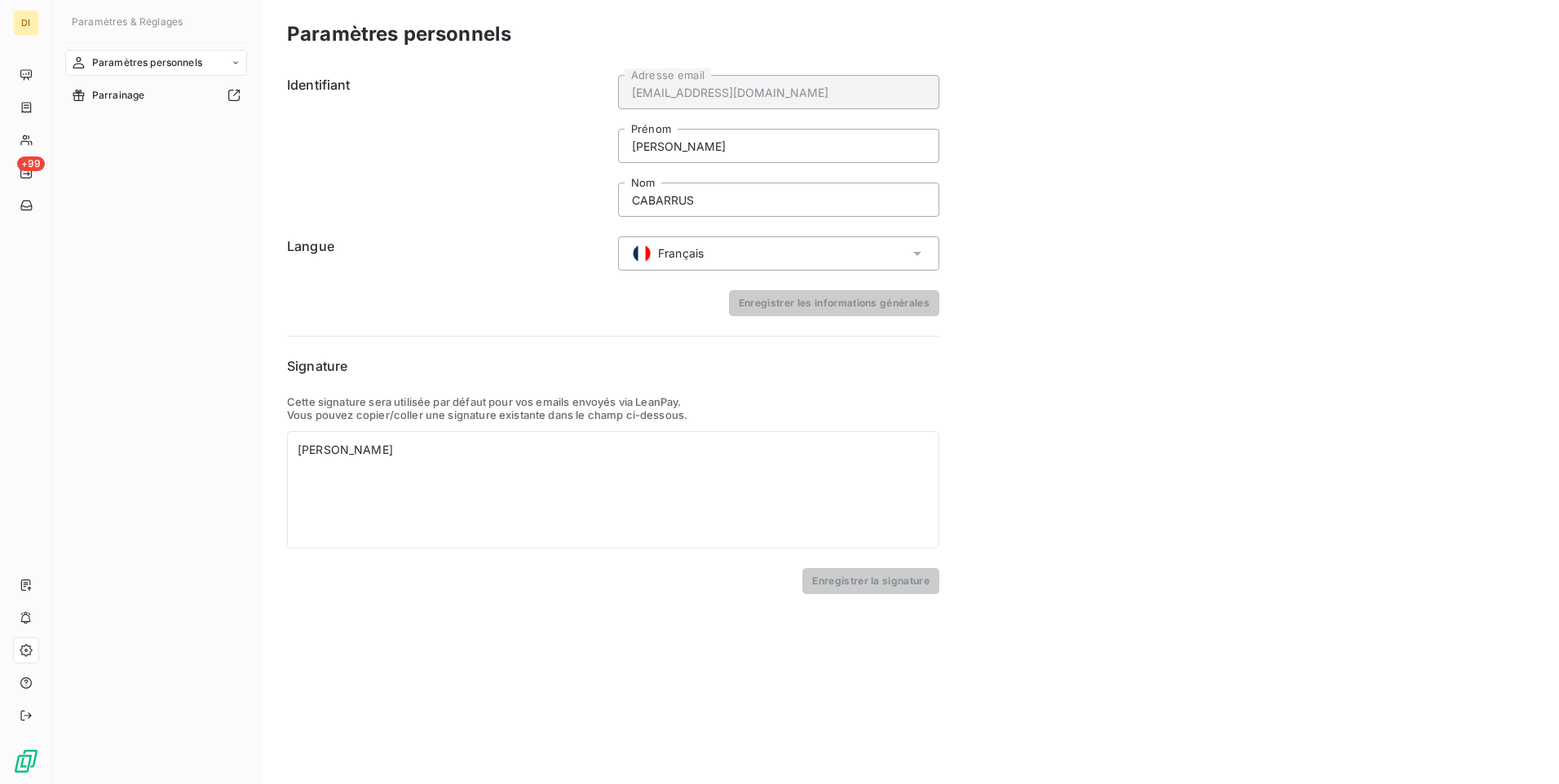
click at [157, 58] on span "Paramètres personnels" at bounding box center [147, 62] width 110 height 15
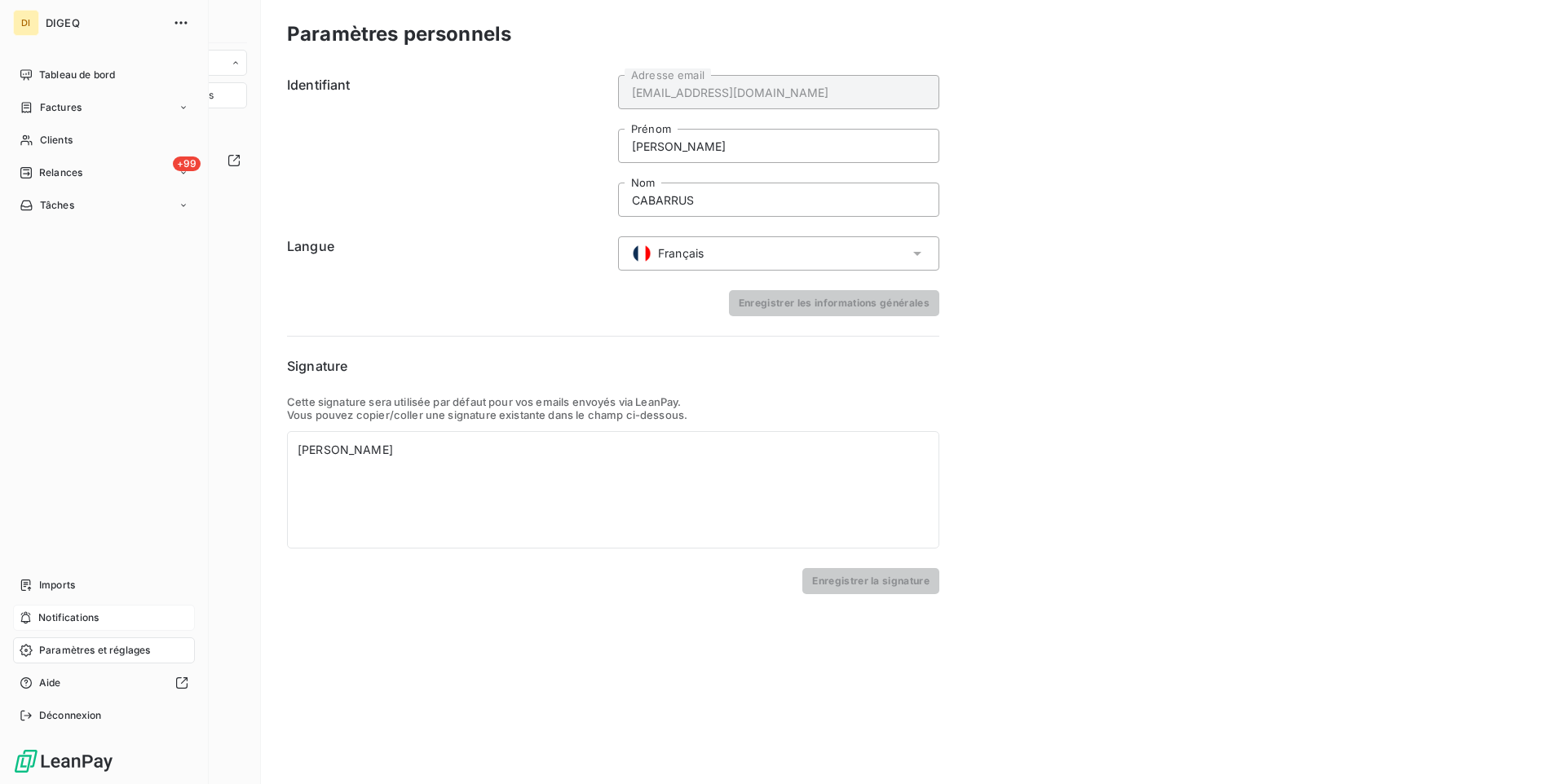
click at [56, 623] on span "Notifications" at bounding box center [68, 618] width 60 height 15
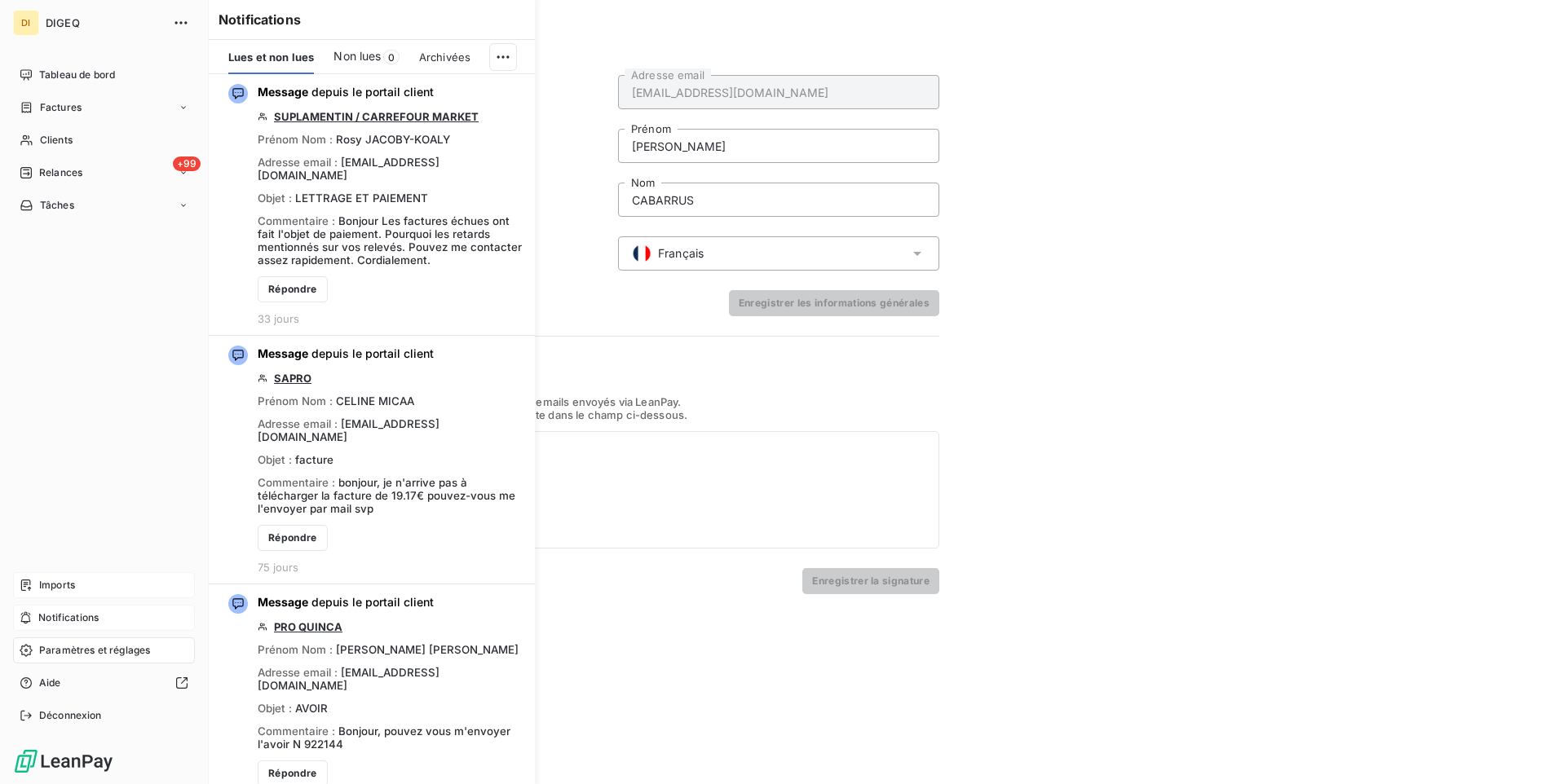
click at [69, 580] on span "Imports" at bounding box center [58, 585] width 36 height 15
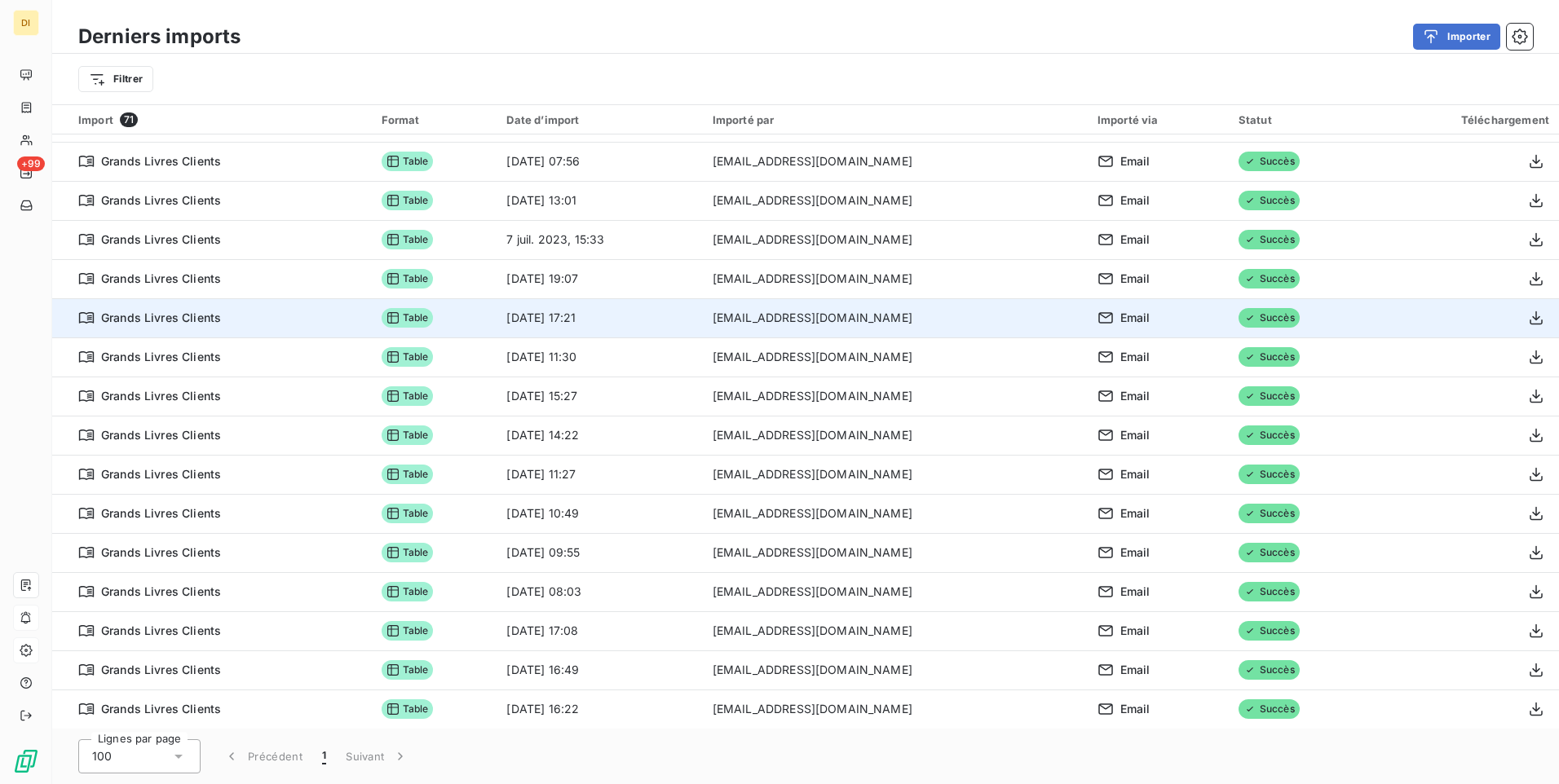
scroll to position [734, 0]
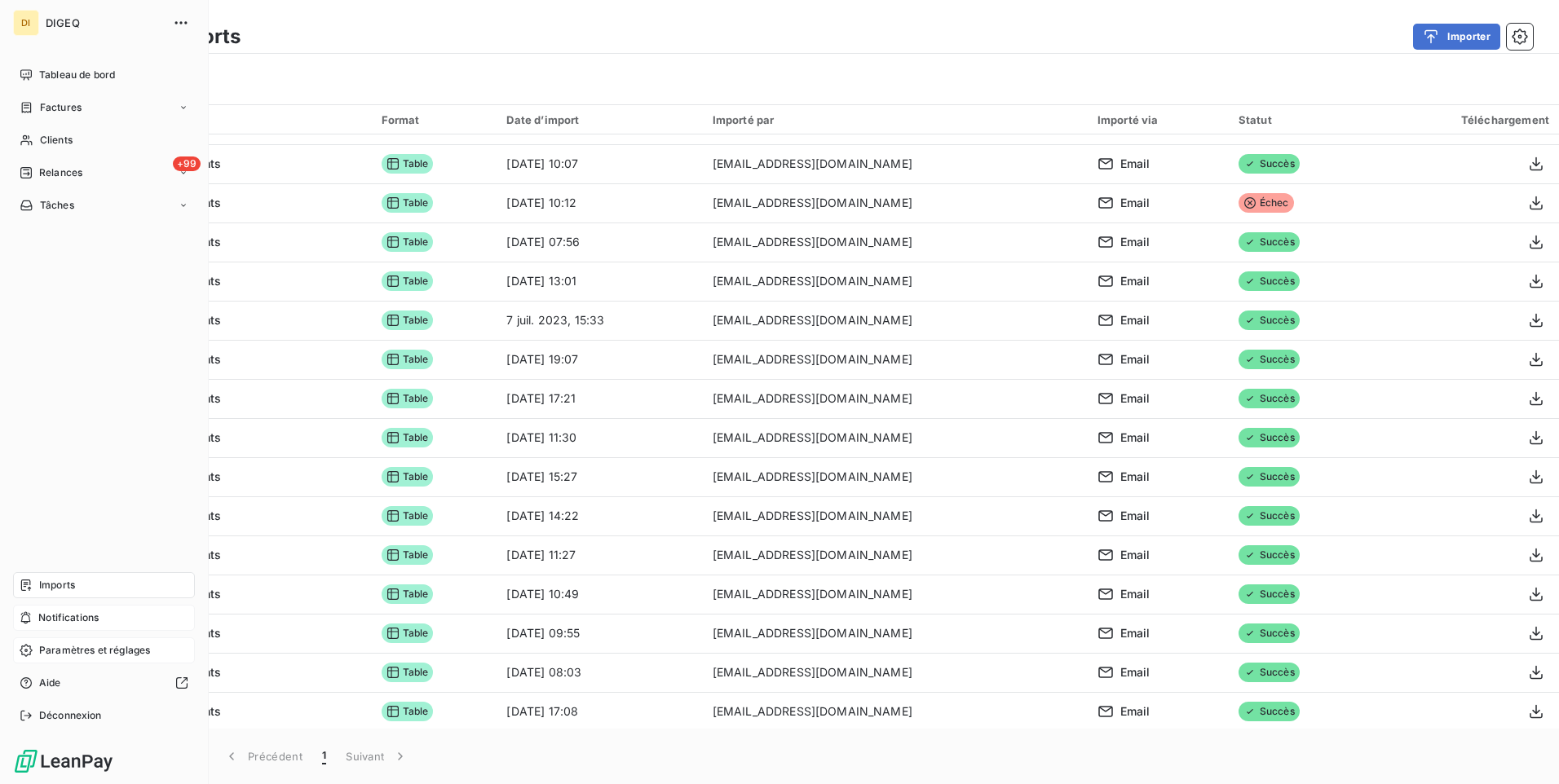
click at [60, 618] on span "Notifications" at bounding box center [68, 618] width 60 height 15
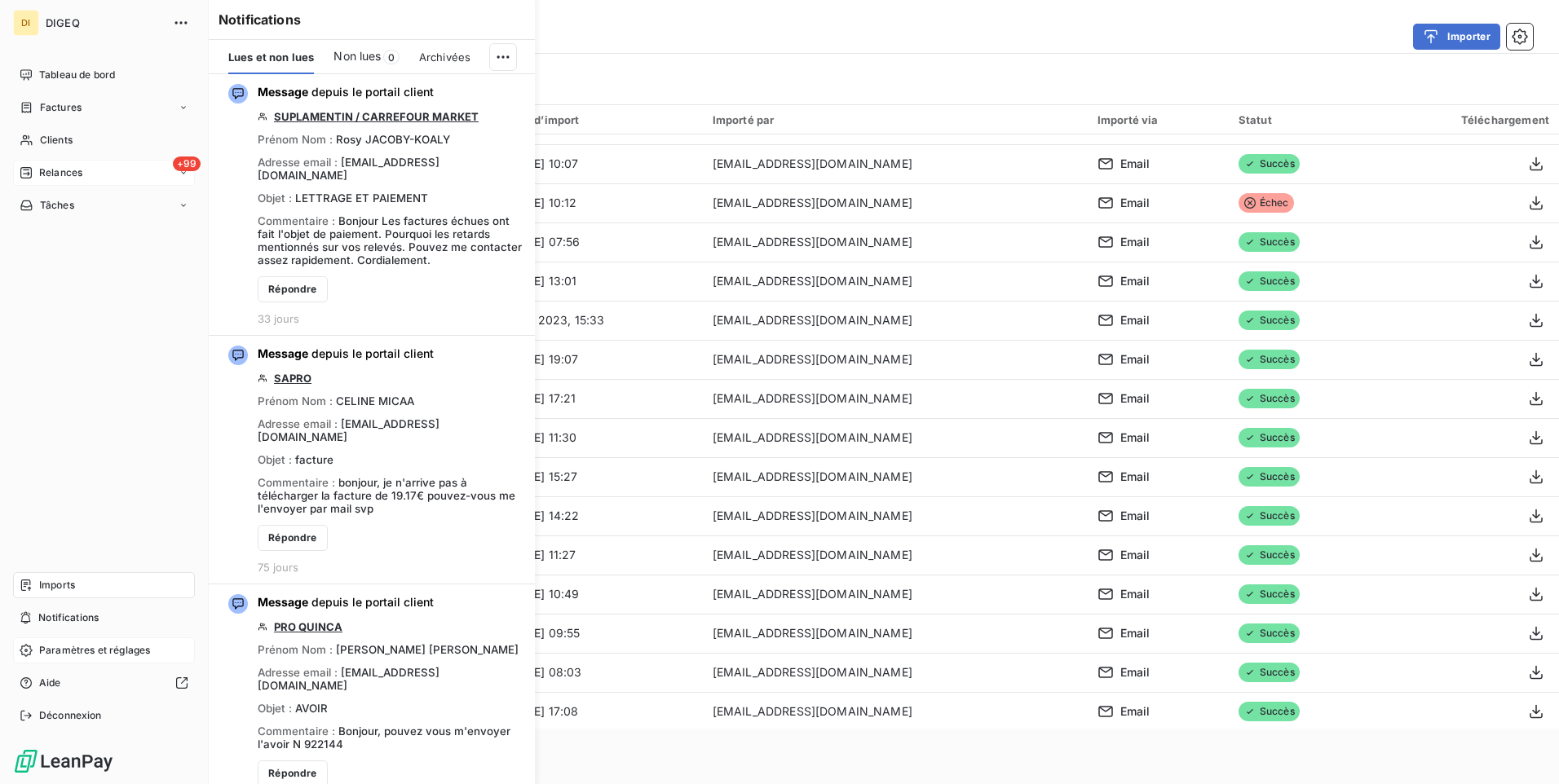
click at [67, 168] on span "Relances" at bounding box center [61, 173] width 44 height 15
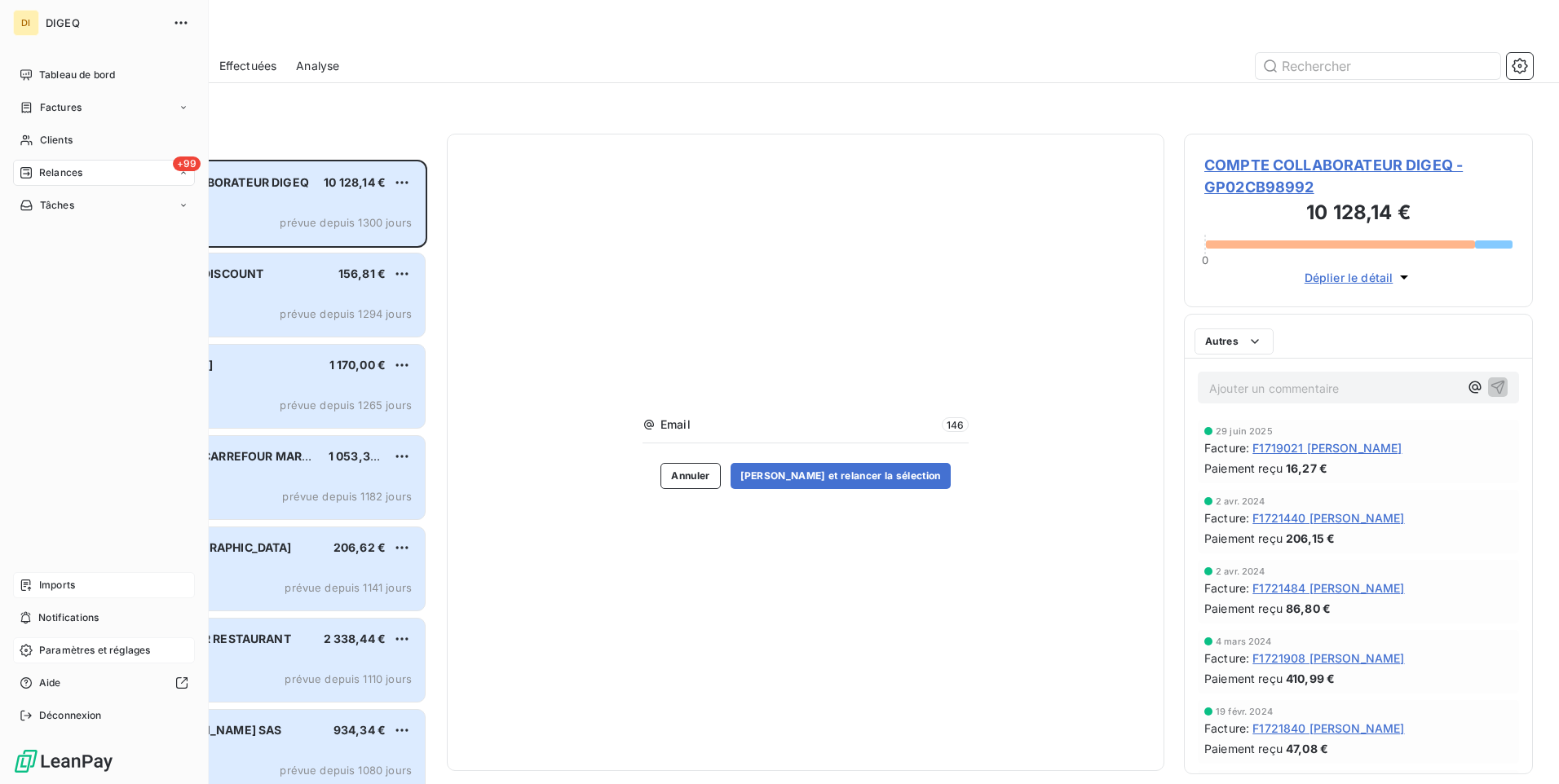
scroll to position [612, 337]
click at [83, 204] on span "À effectuer" at bounding box center [66, 205] width 53 height 15
click at [49, 209] on span "Tâches" at bounding box center [58, 205] width 35 height 15
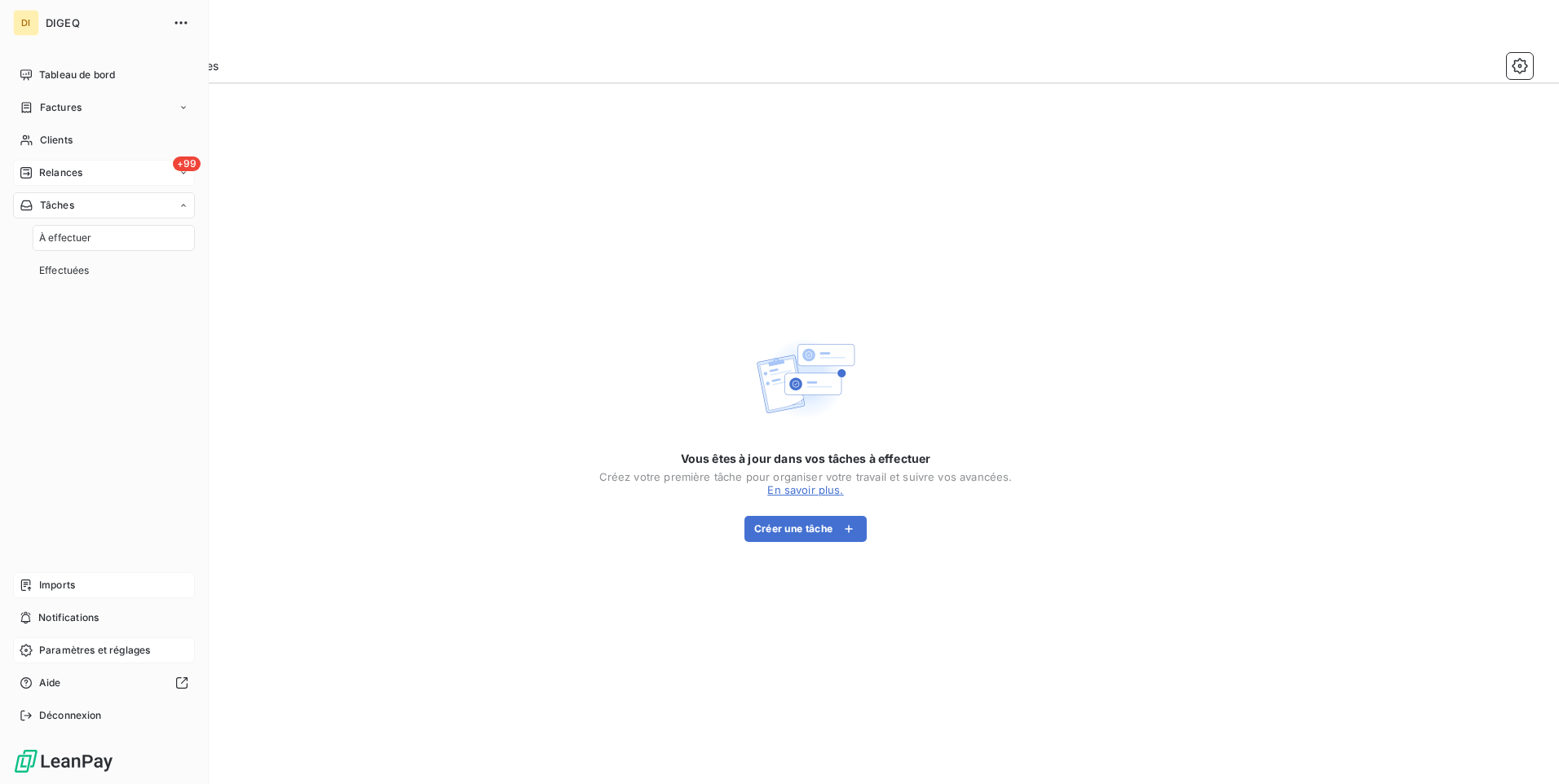
click at [67, 173] on span "Relances" at bounding box center [61, 173] width 44 height 15
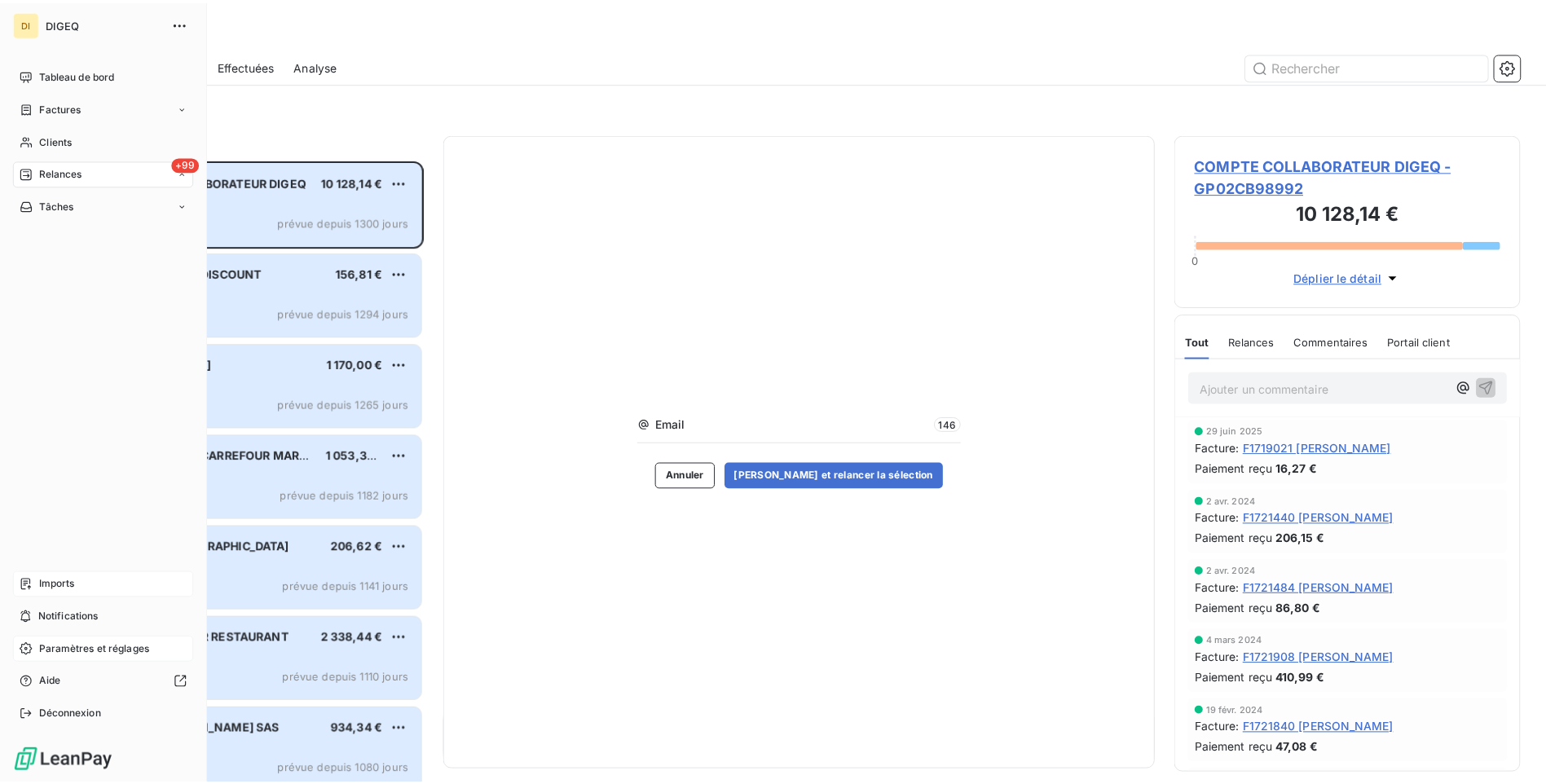
scroll to position [612, 337]
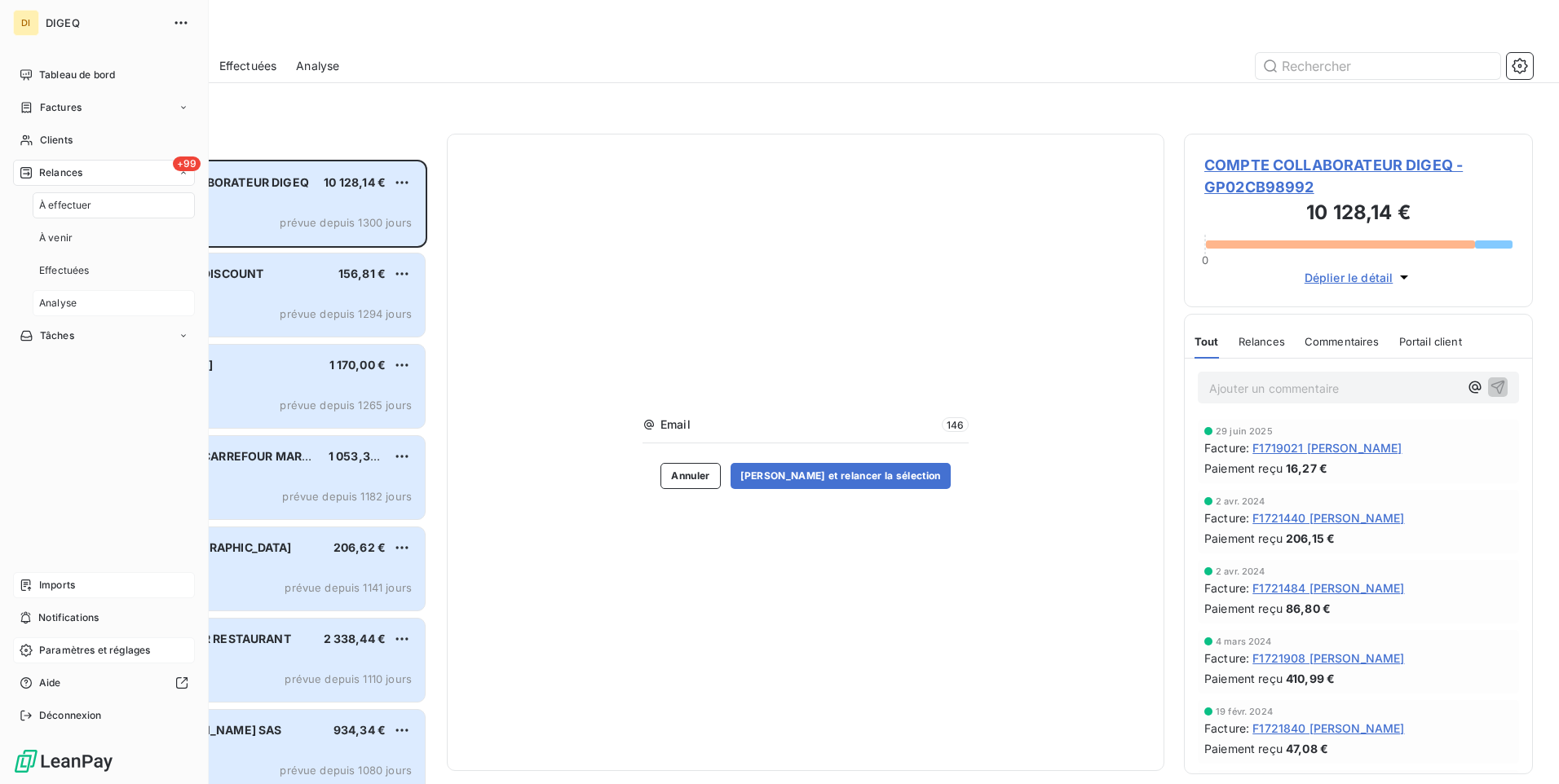
click at [52, 304] on span "Analyse" at bounding box center [58, 303] width 38 height 15
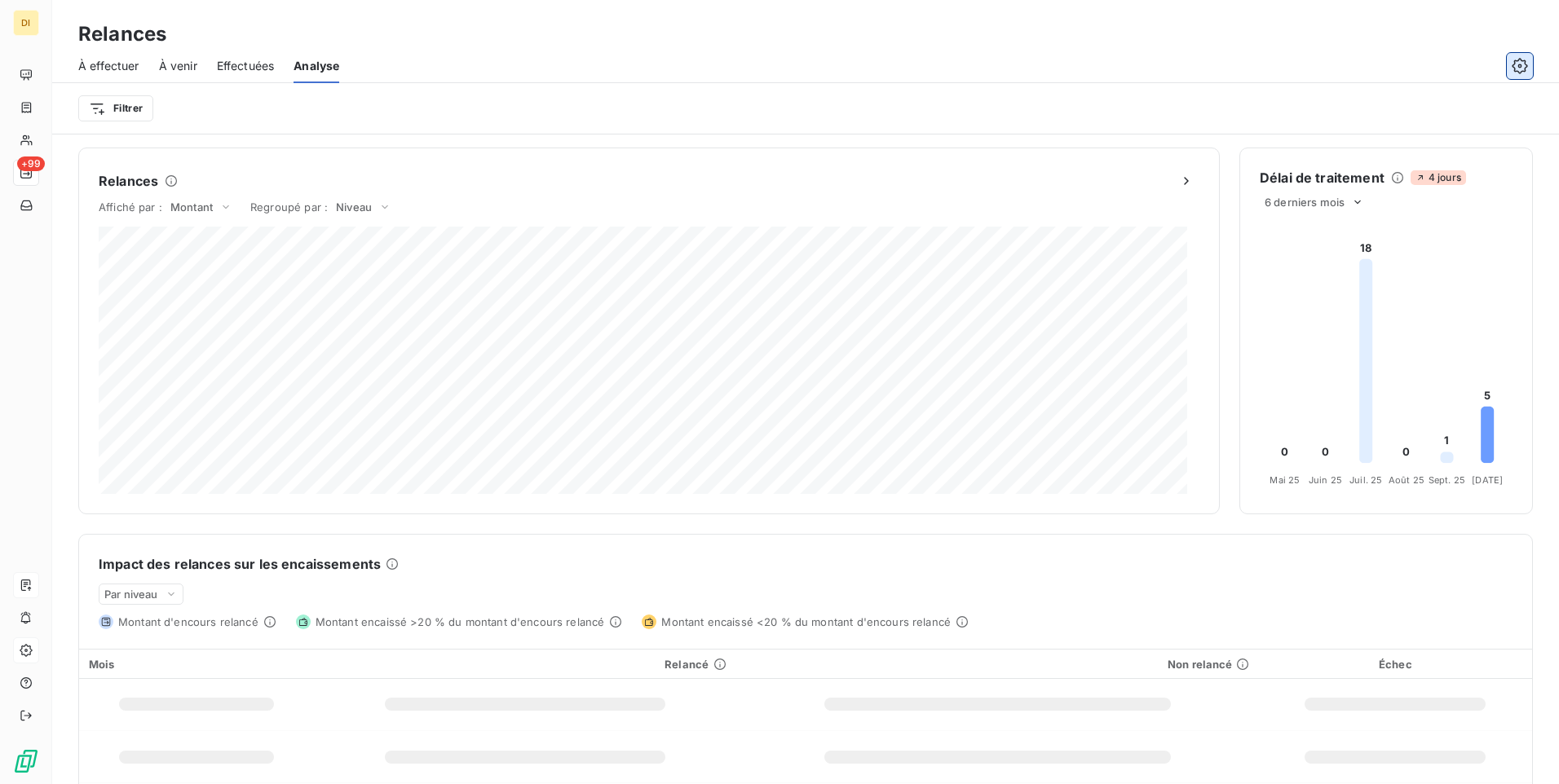
click at [1527, 60] on button "button" at bounding box center [1520, 66] width 26 height 26
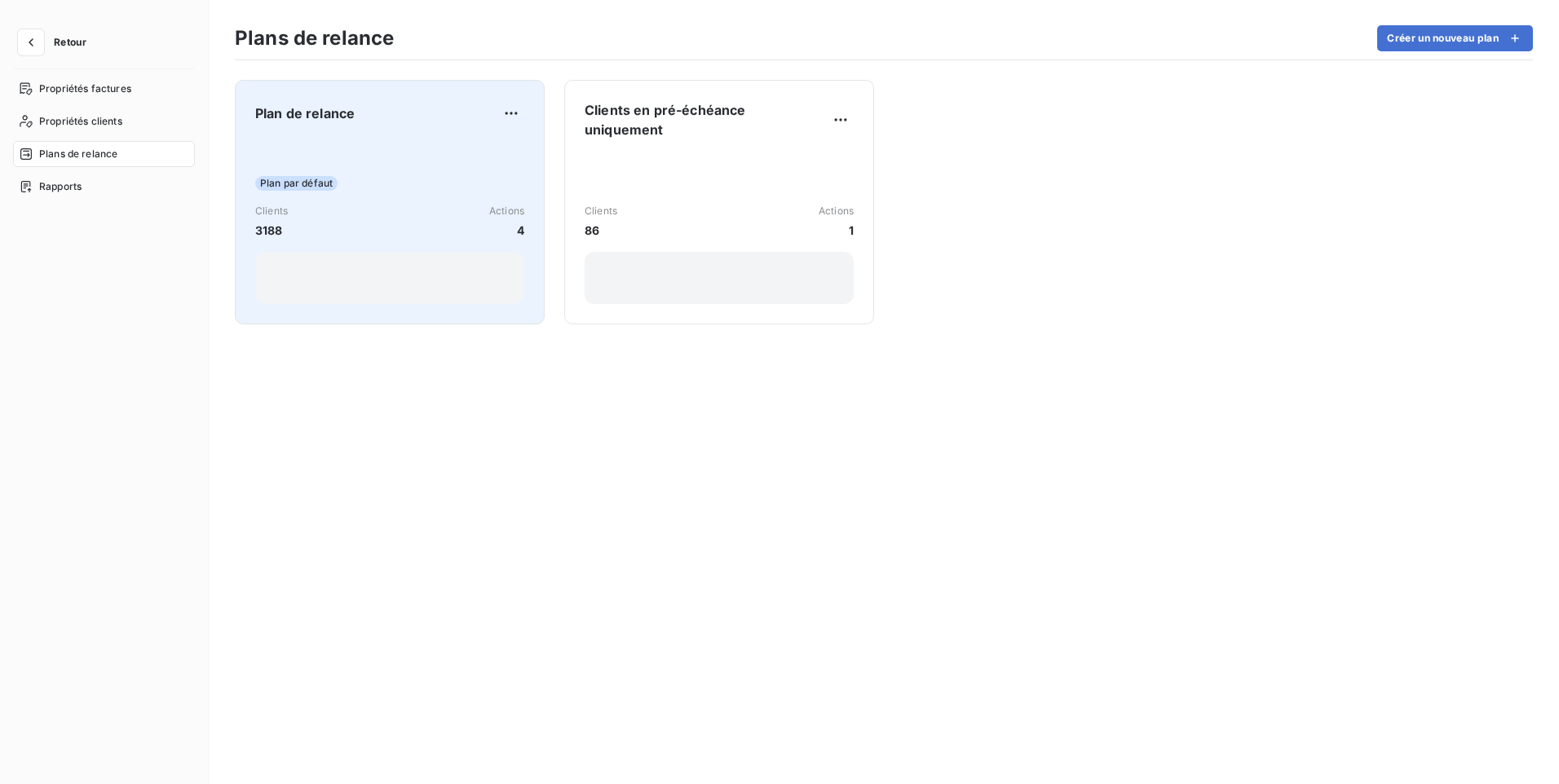
click at [364, 225] on div "Clients 3188 Actions 4" at bounding box center [389, 221] width 269 height 35
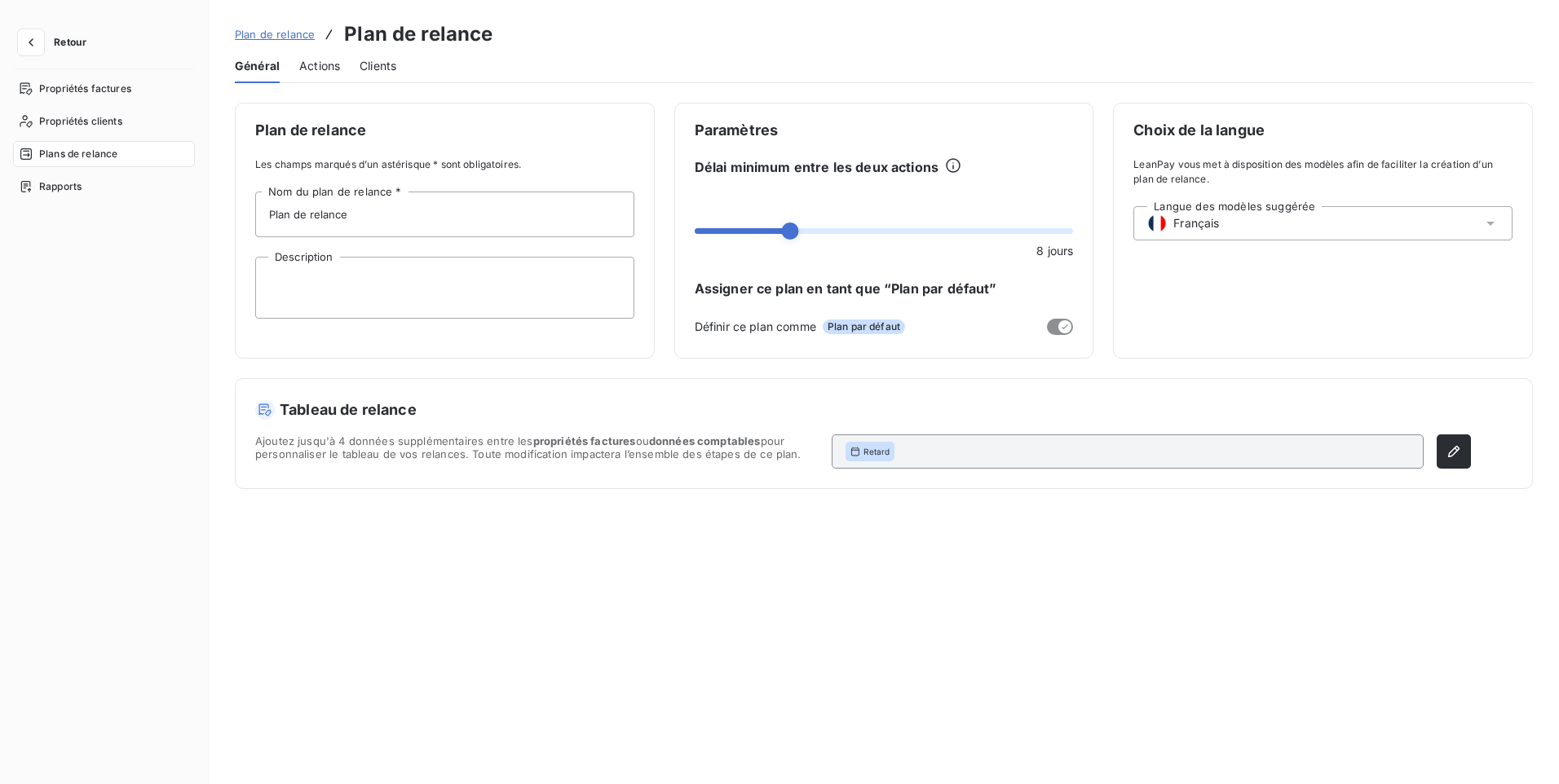
click at [320, 67] on span "Actions" at bounding box center [320, 66] width 41 height 16
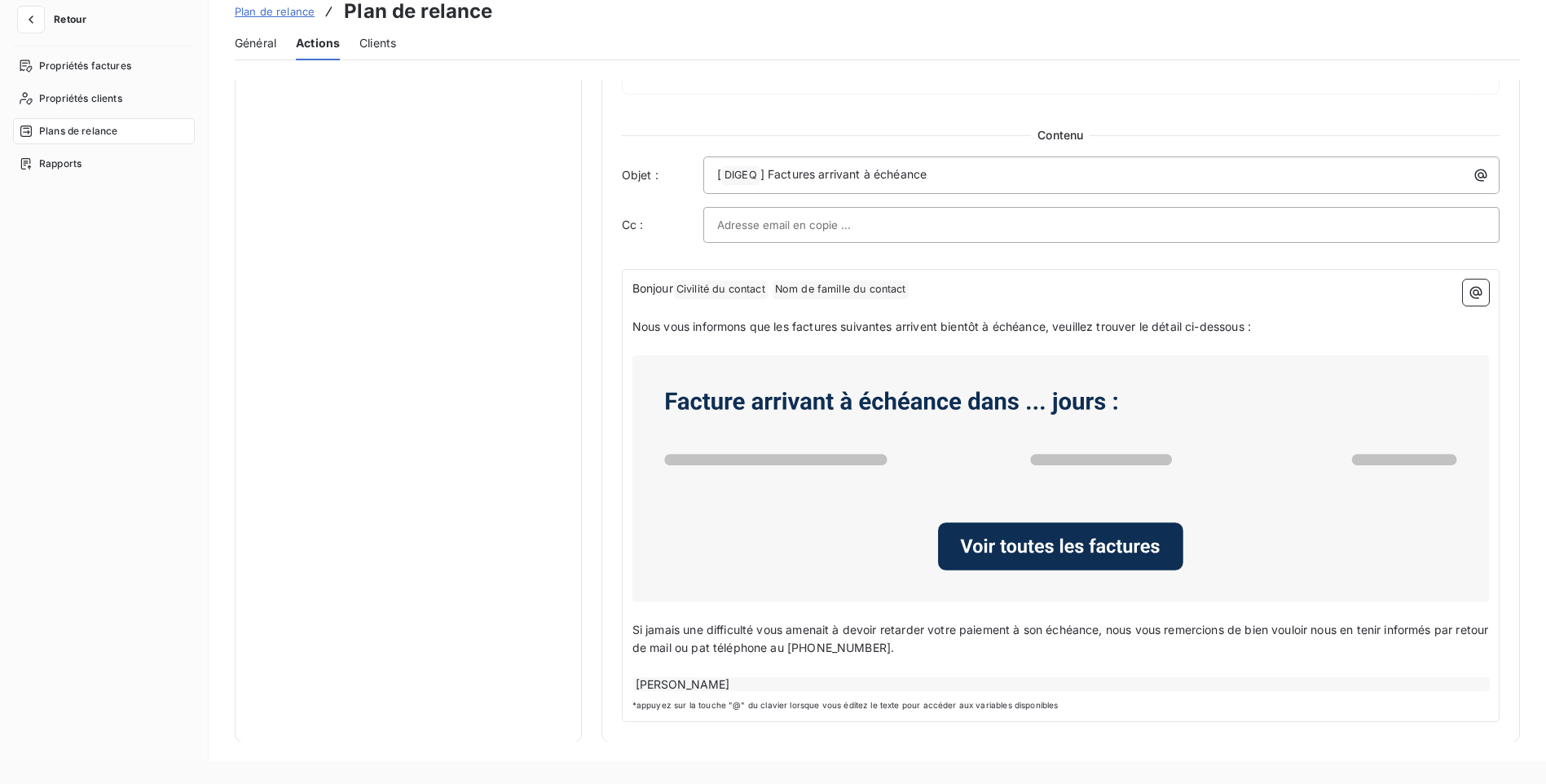
scroll to position [32, 0]
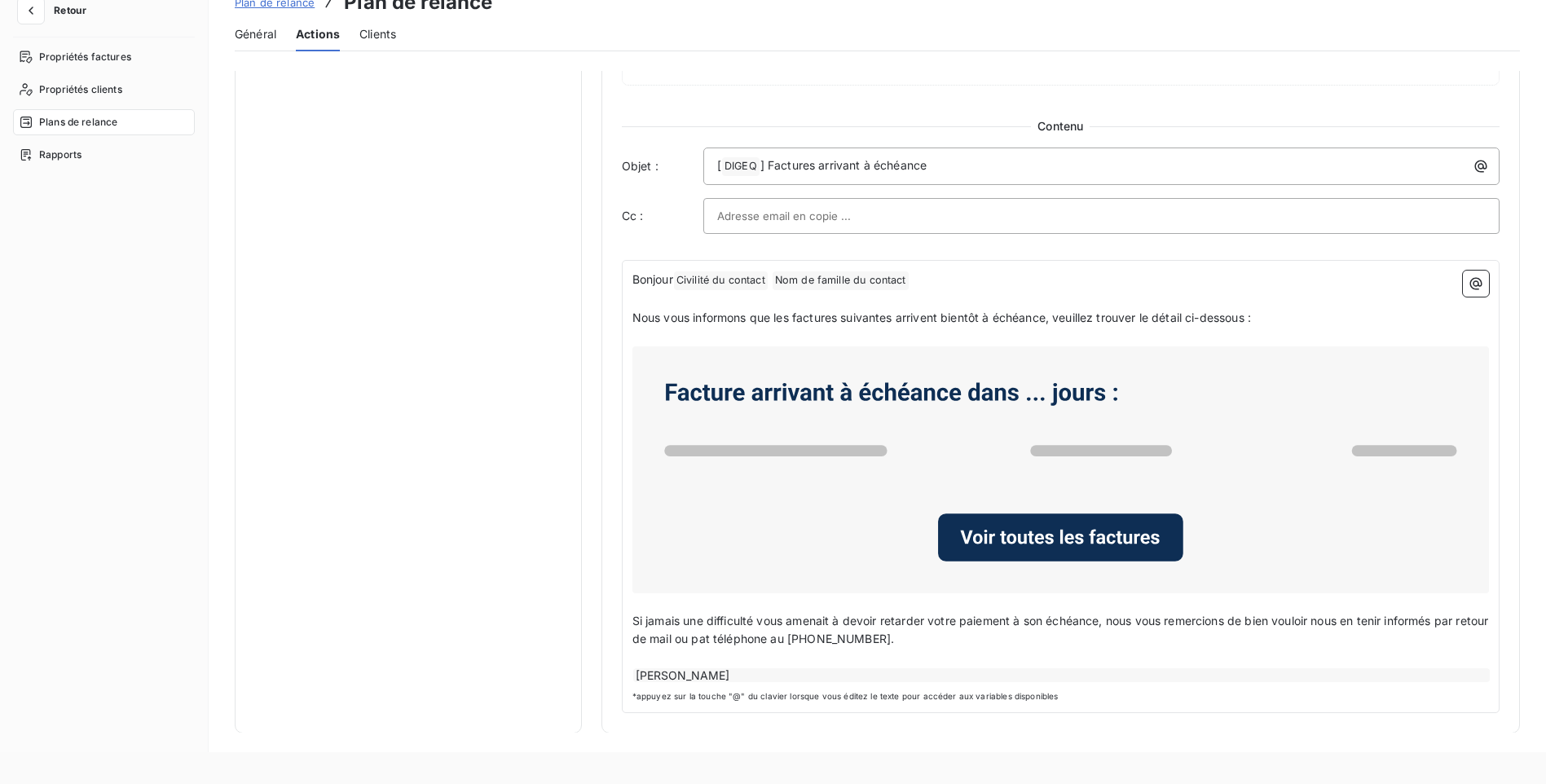
click at [377, 38] on span "Clients" at bounding box center [377, 35] width 37 height 16
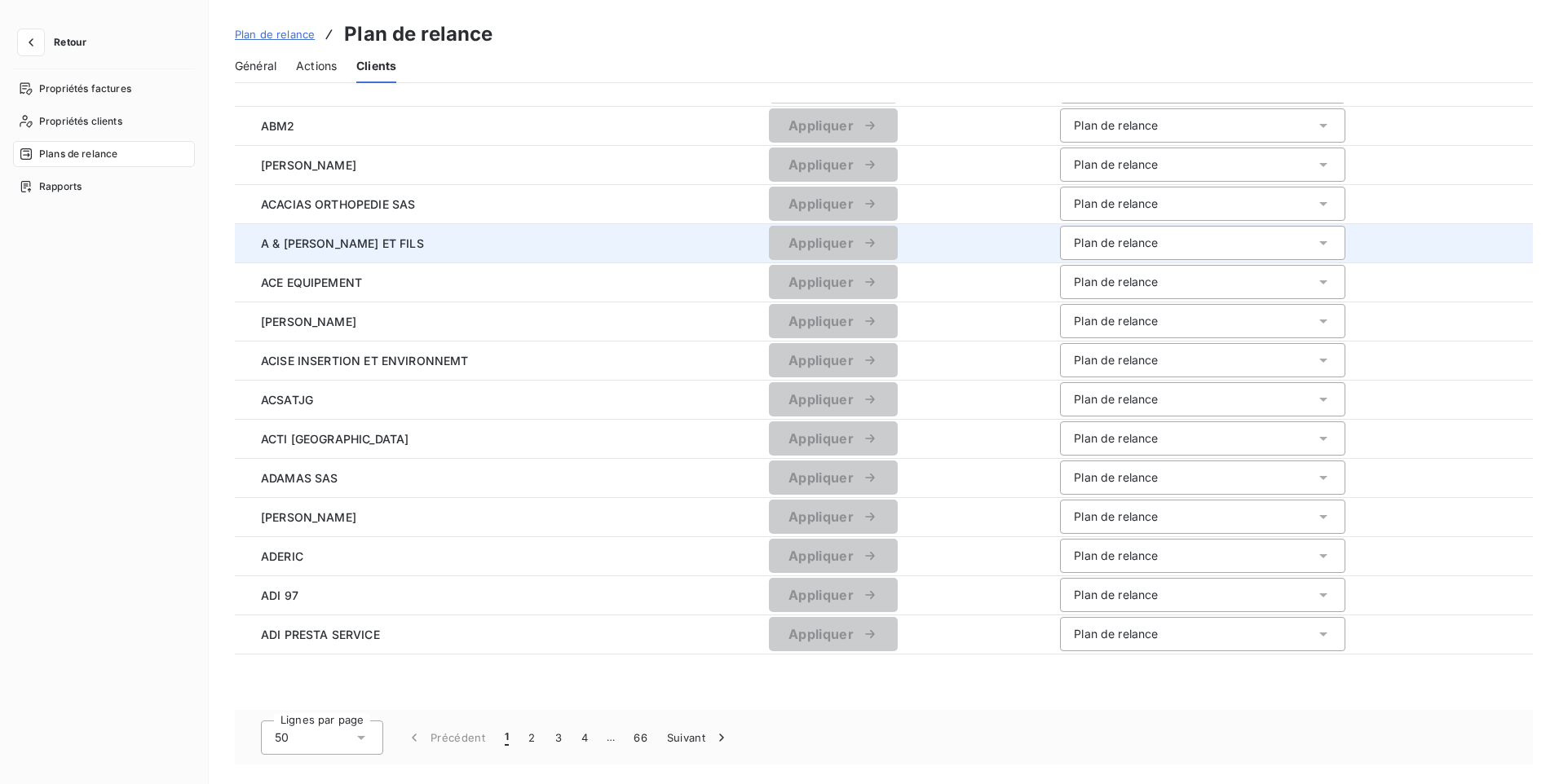
scroll to position [1502, 0]
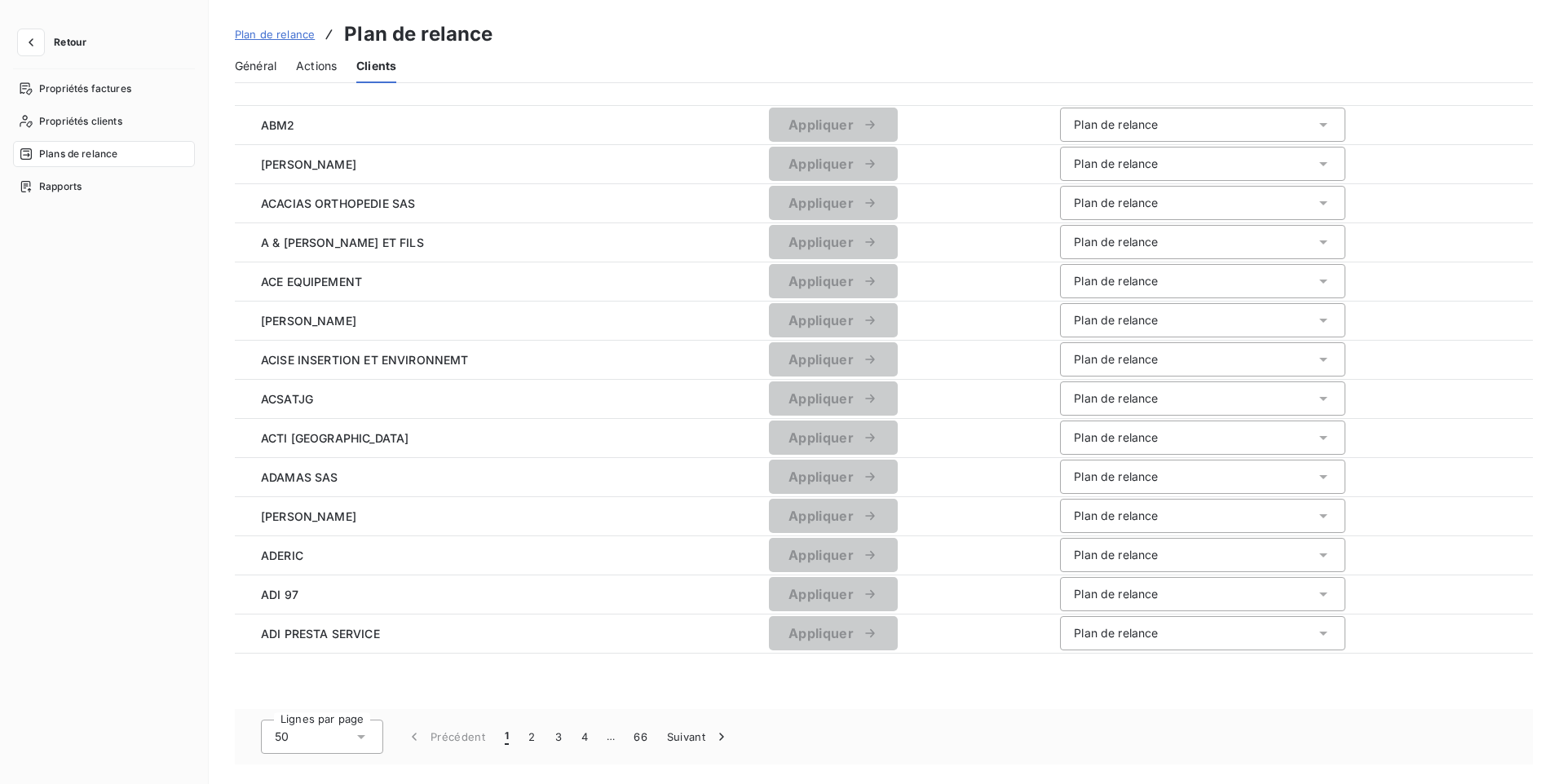
click at [73, 43] on span "Retour" at bounding box center [70, 43] width 33 height 10
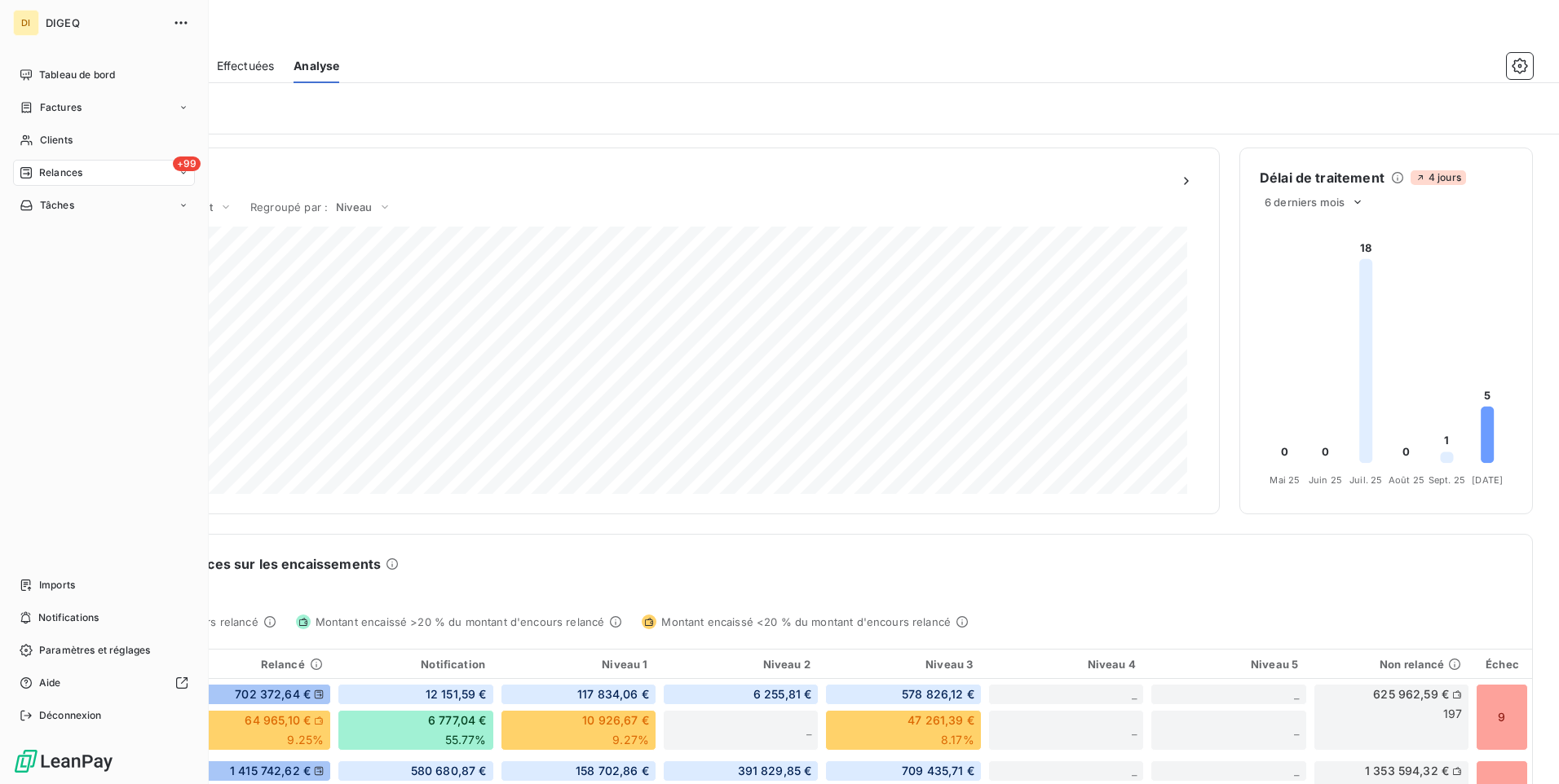
click at [73, 176] on span "Relances" at bounding box center [61, 173] width 44 height 15
click at [81, 208] on span "À effectuer" at bounding box center [66, 205] width 53 height 15
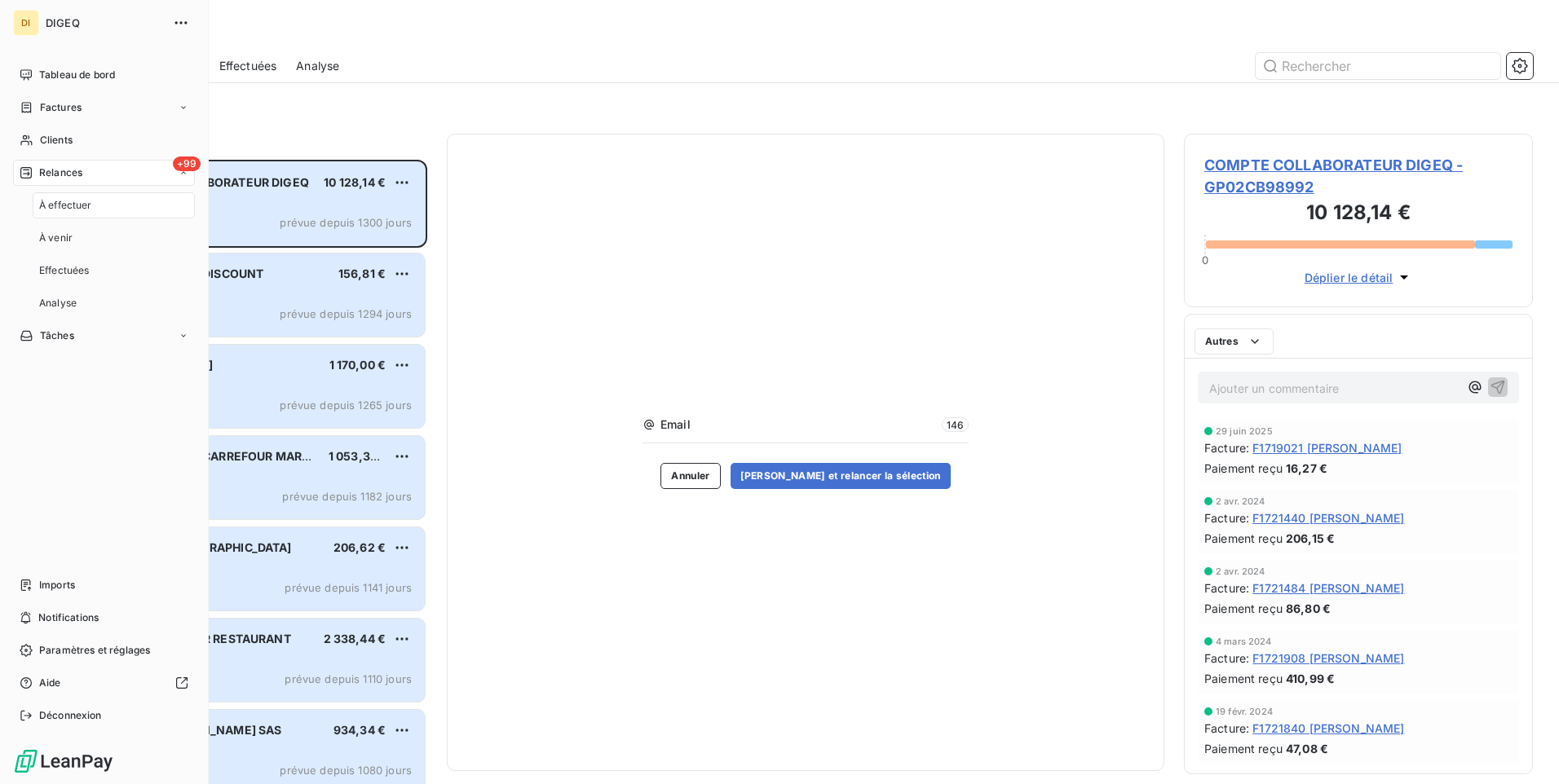
scroll to position [612, 337]
click at [85, 274] on span "Effectuées" at bounding box center [64, 270] width 50 height 15
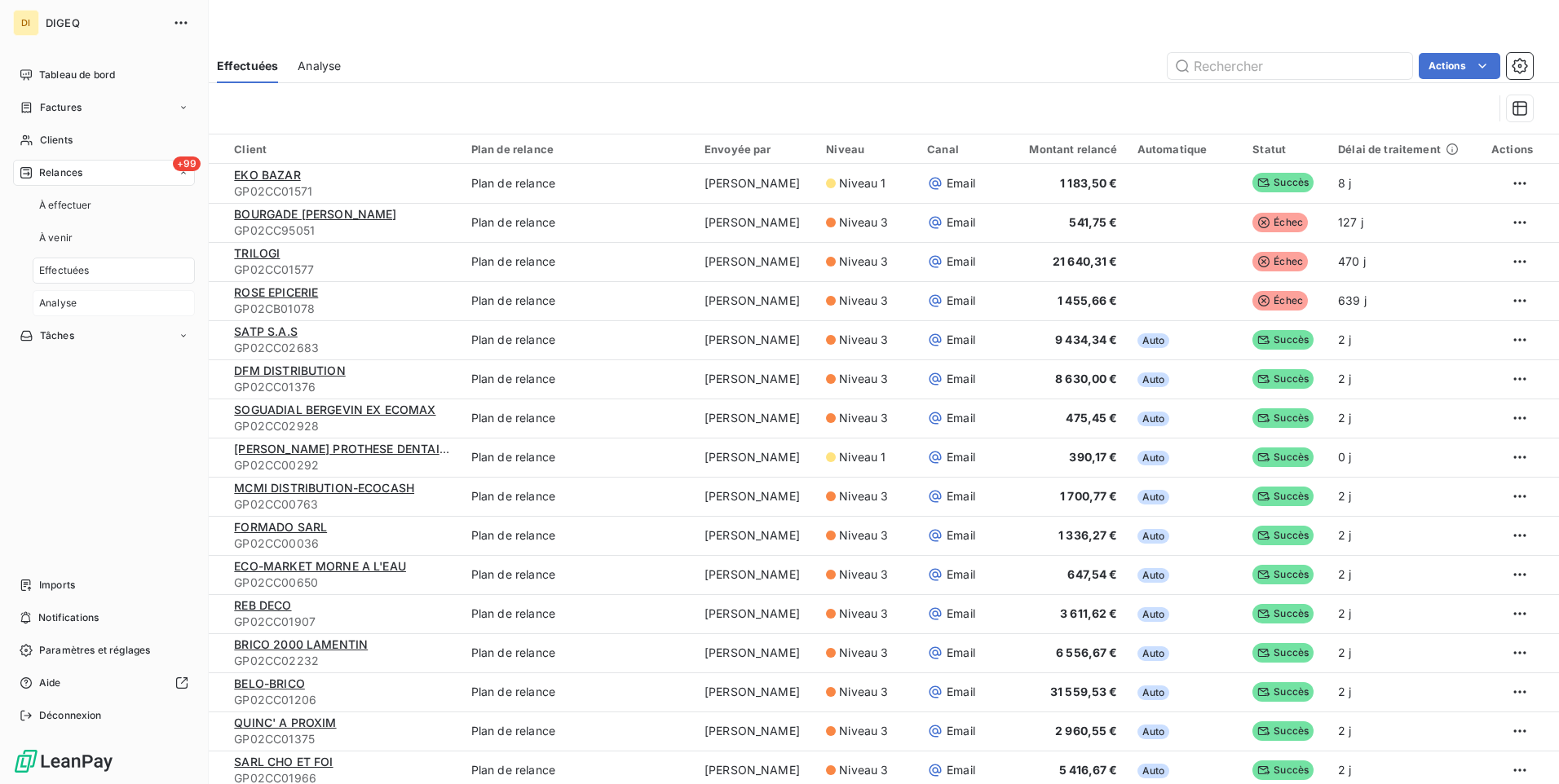
click at [87, 300] on div "Analyse" at bounding box center [113, 303] width 162 height 26
